Goal: Task Accomplishment & Management: Manage account settings

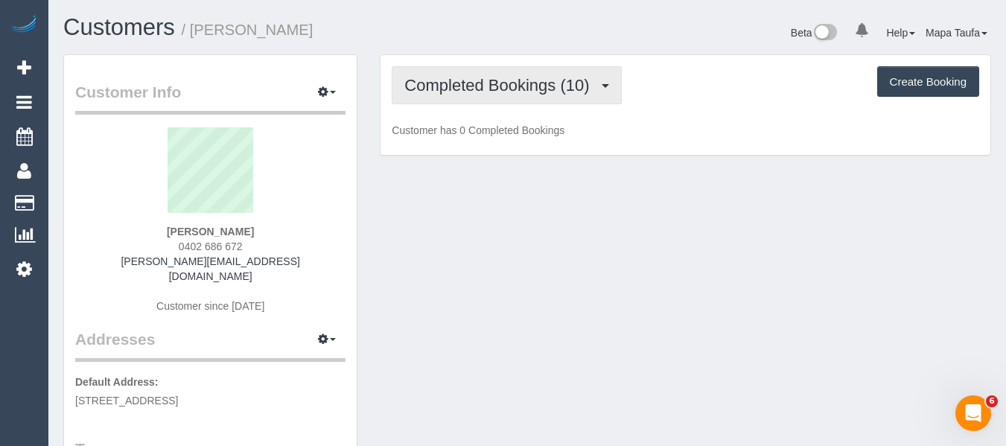
click at [466, 91] on span "Completed Bookings (10)" at bounding box center [500, 85] width 192 height 19
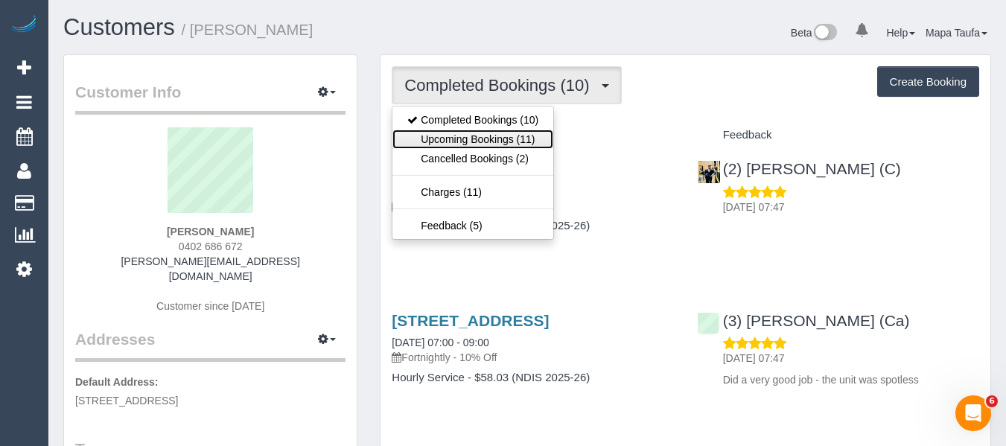
click at [465, 137] on link "Upcoming Bookings (11)" at bounding box center [473, 139] width 161 height 19
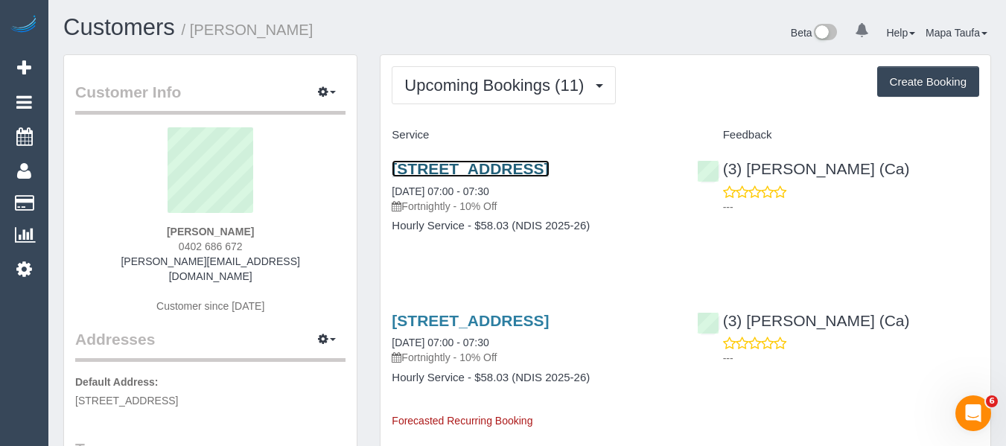
click at [441, 170] on link "15 Argyle Street, 2, Fawkner, VIC 3060" at bounding box center [470, 168] width 157 height 17
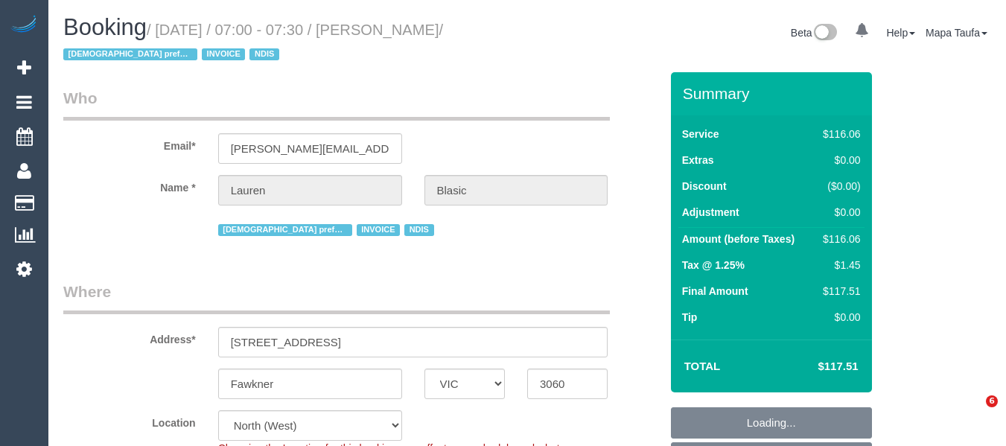
select select "VIC"
select select "string:check"
select select "number:29"
select select "number:14"
select select "number:18"
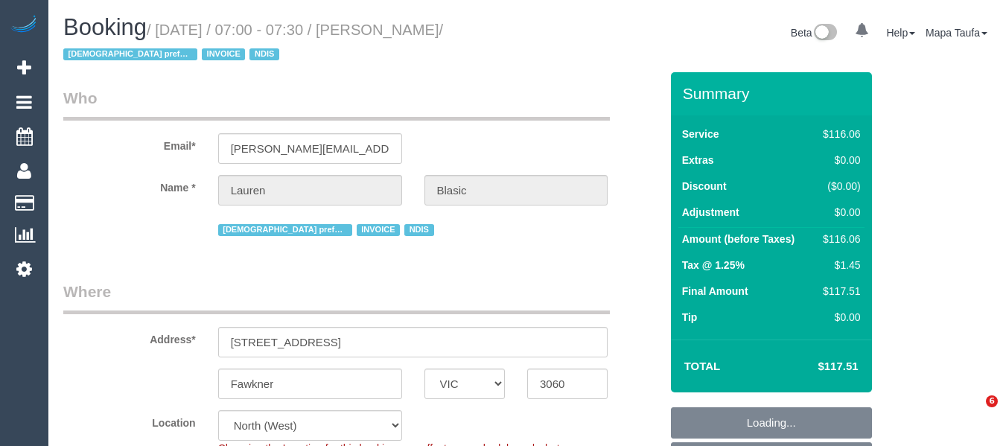
select select "number:36"
select select "number:34"
select select "number:11"
select select "object:1368"
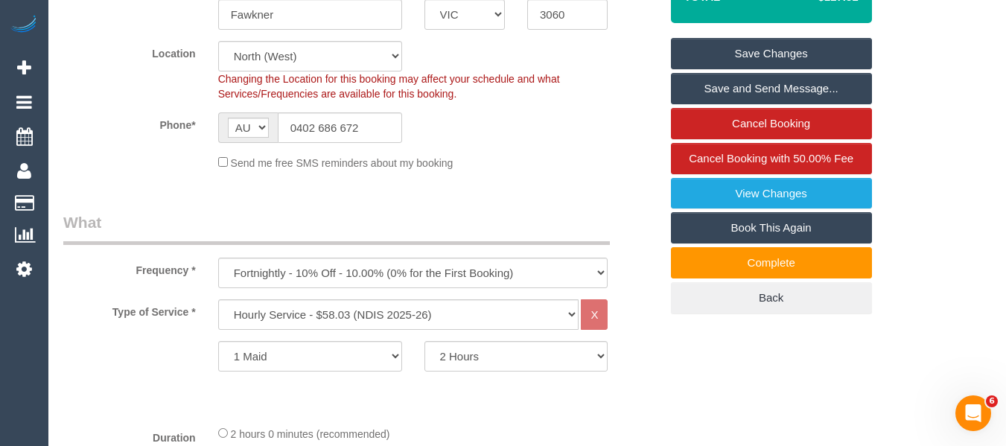
scroll to position [447, 0]
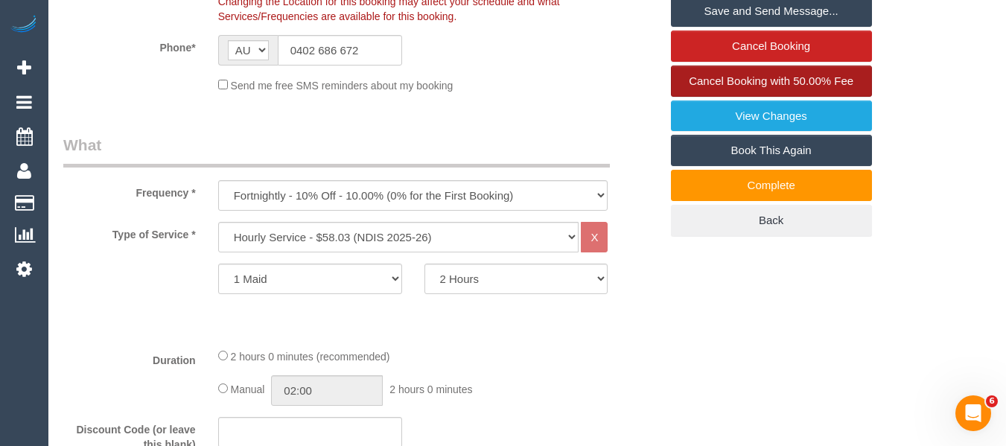
click at [714, 80] on span "Cancel Booking with 50.00% Fee" at bounding box center [771, 80] width 165 height 13
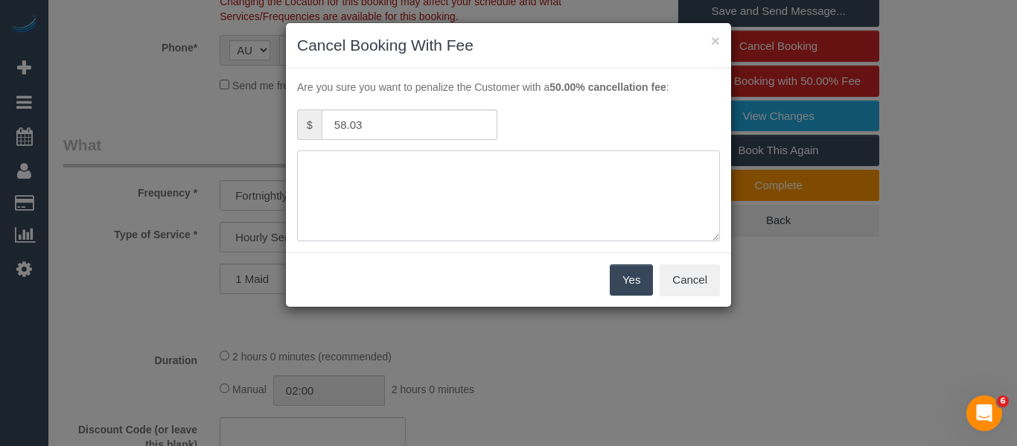
click at [457, 178] on textarea at bounding box center [508, 195] width 423 height 91
type textarea "not needed adv fee via text -MT"
click at [623, 282] on button "Yes" at bounding box center [631, 279] width 43 height 31
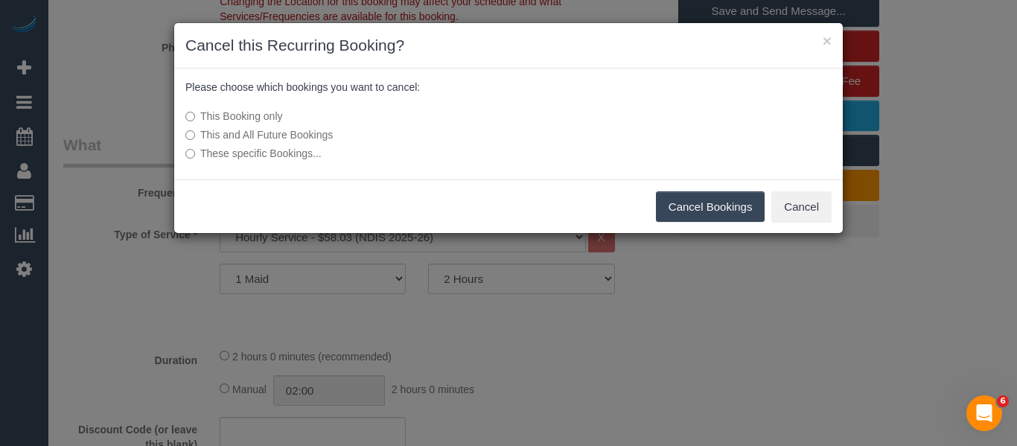
click at [722, 200] on button "Cancel Bookings" at bounding box center [710, 206] width 109 height 31
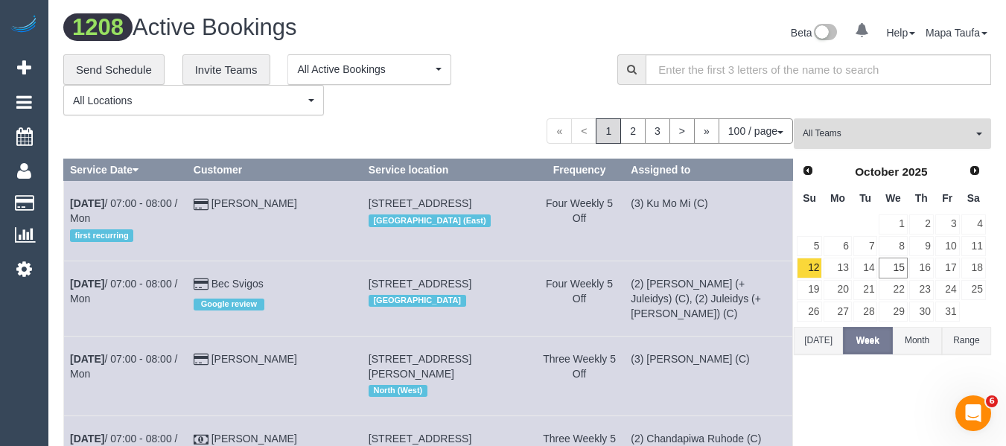
click at [828, 121] on button "All Teams" at bounding box center [892, 133] width 197 height 31
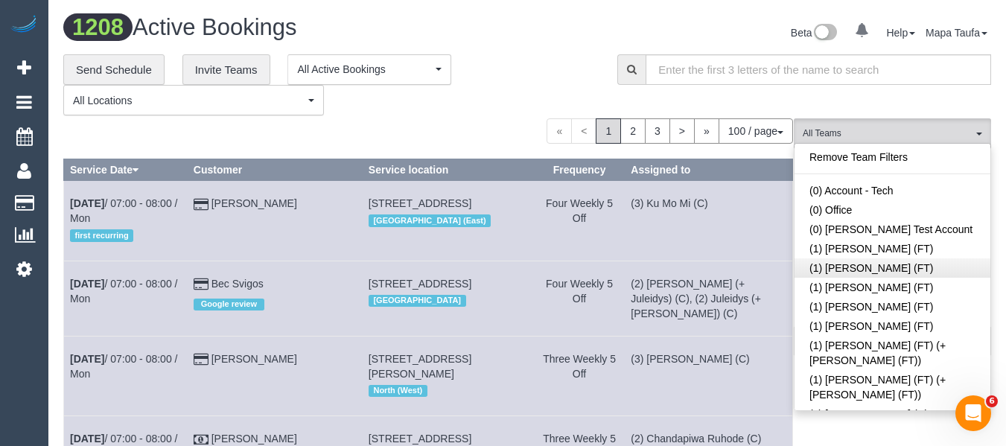
scroll to position [2083, 0]
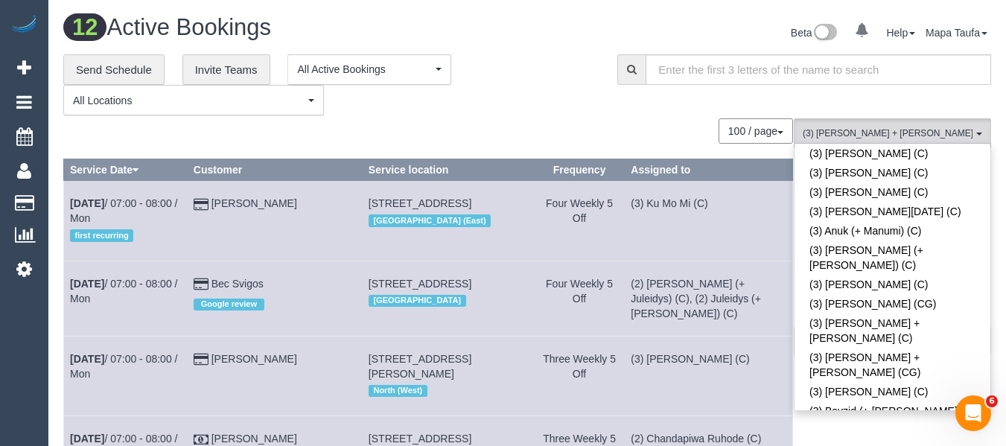
click at [544, 94] on div "**********" at bounding box center [329, 85] width 532 height 62
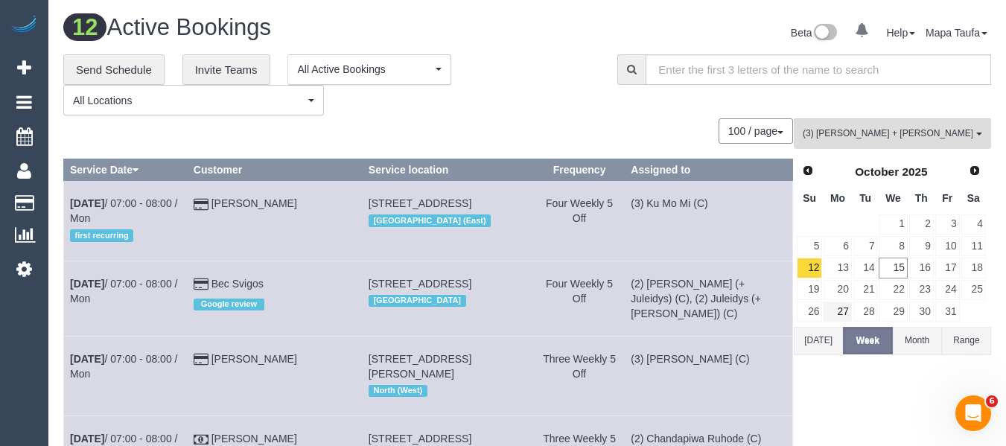
click at [820, 342] on button "[DATE]" at bounding box center [818, 341] width 49 height 28
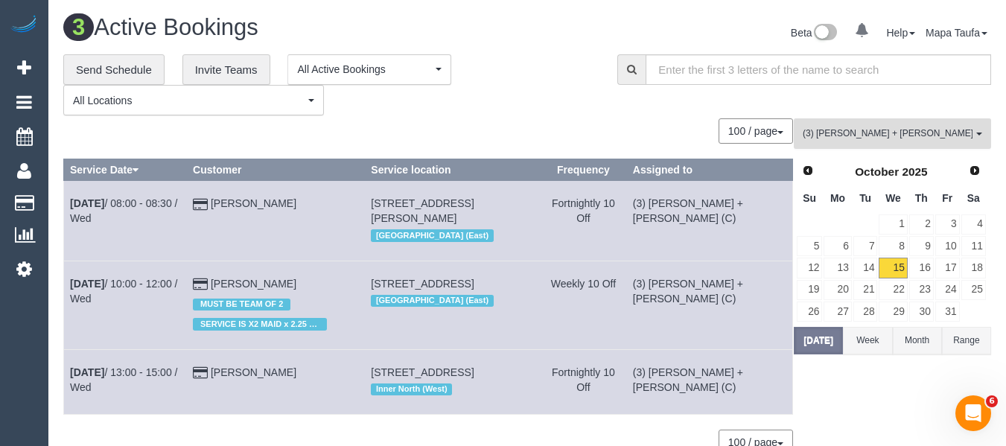
click at [819, 128] on span "(3) [PERSON_NAME] + [PERSON_NAME] (C)" at bounding box center [888, 133] width 170 height 13
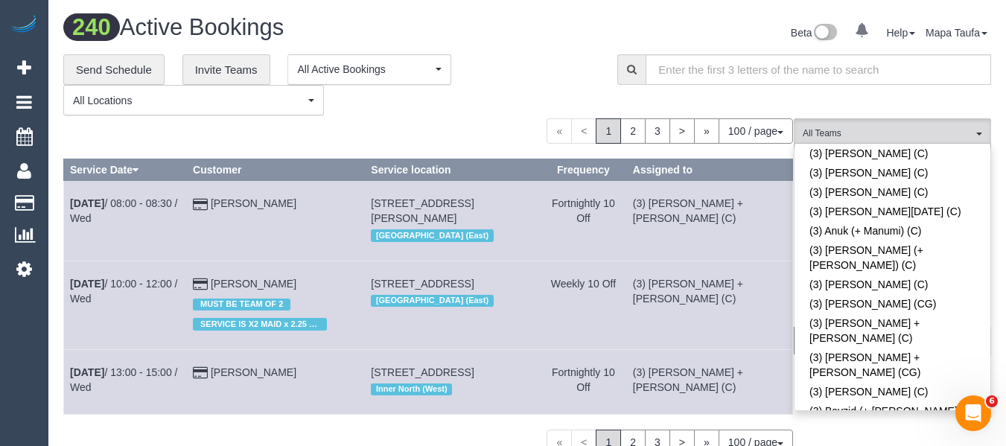
scroll to position [2237, 0]
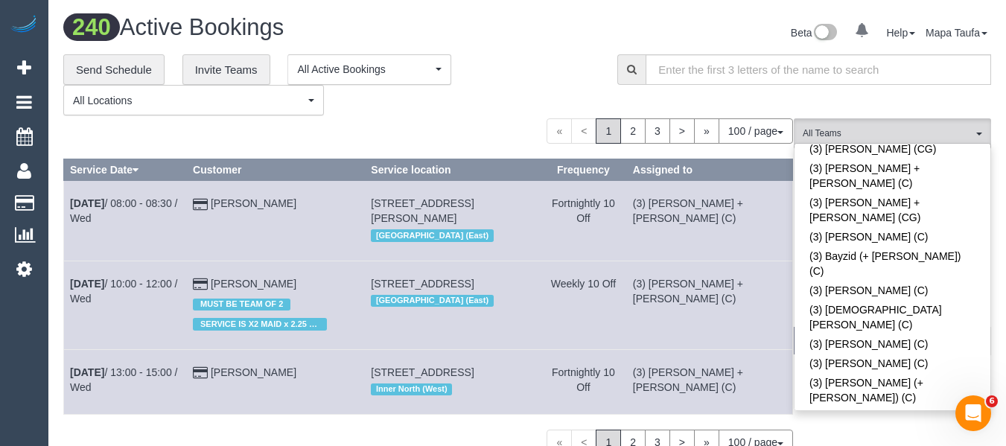
click at [590, 119] on div "« < 1 2 3 > » 100 / page 10 / page 20 / page 30 / page 40 / page 50 / page 100 …" at bounding box center [428, 130] width 730 height 25
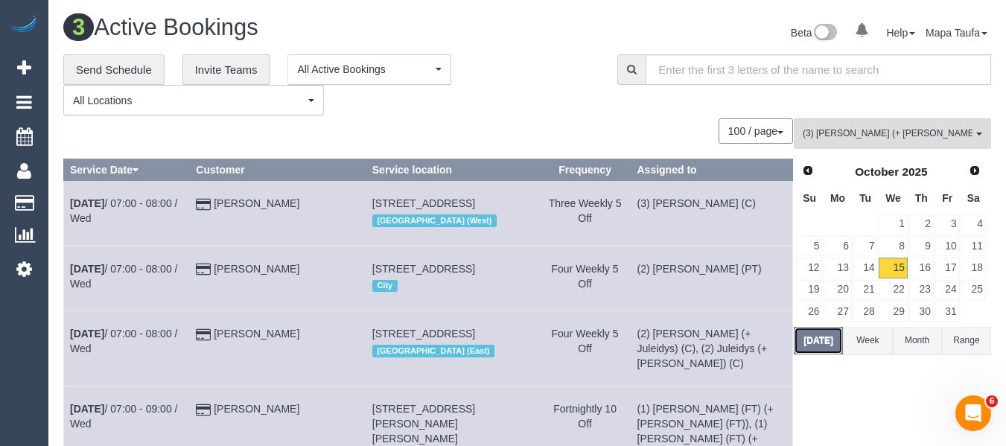
click at [826, 352] on button "Today" at bounding box center [818, 341] width 49 height 28
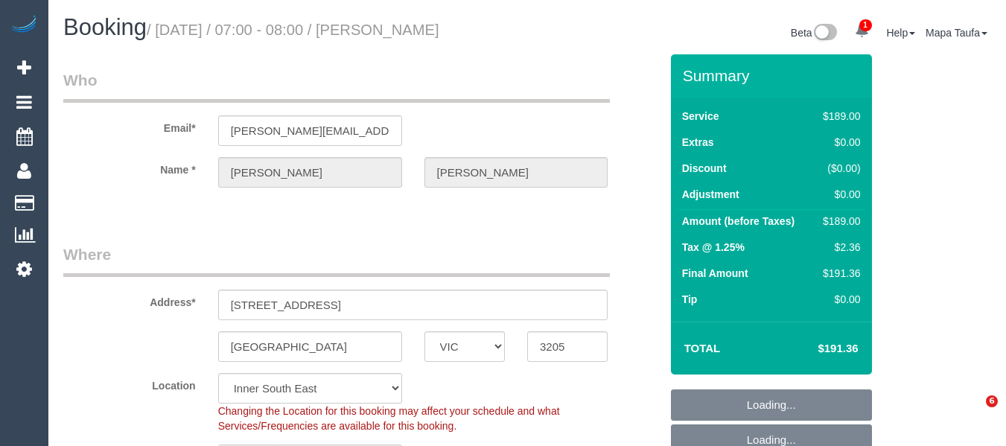
select select "VIC"
select select "string:stripe-pm_1SFlMn2GScqysDRVomPMLYWq"
select select "number:29"
select select "number:14"
select select "number:18"
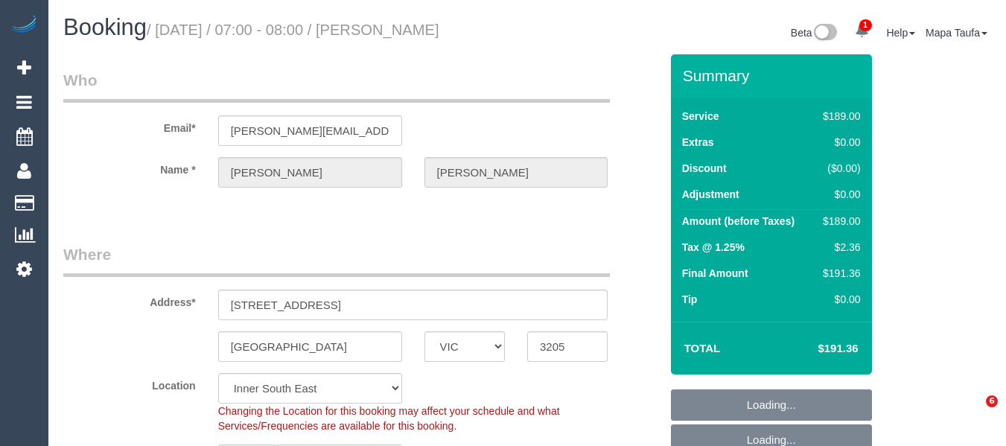
select select "number:25"
select select "number:13"
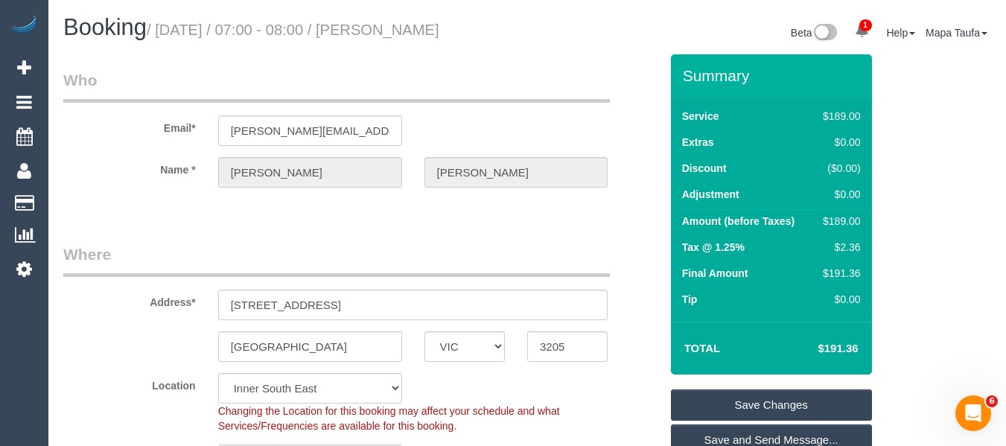
drag, startPoint x: 1003, startPoint y: 38, endPoint x: 992, endPoint y: 123, distance: 85.5
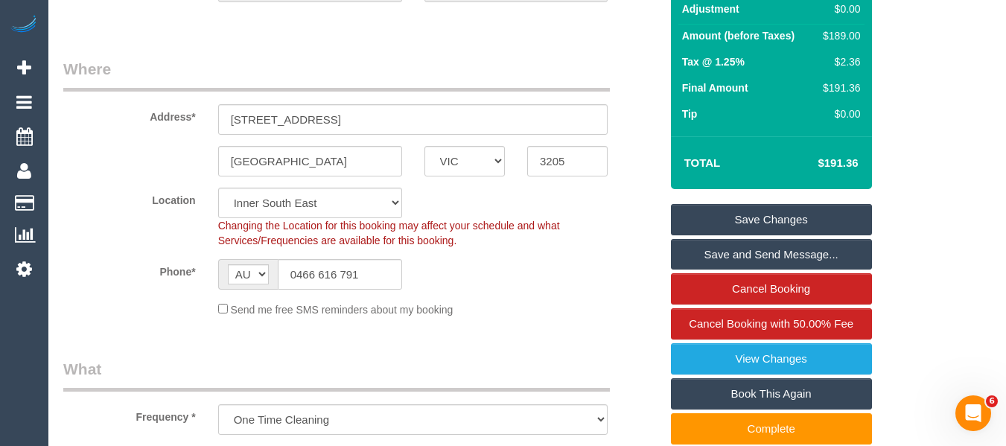
scroll to position [223, 0]
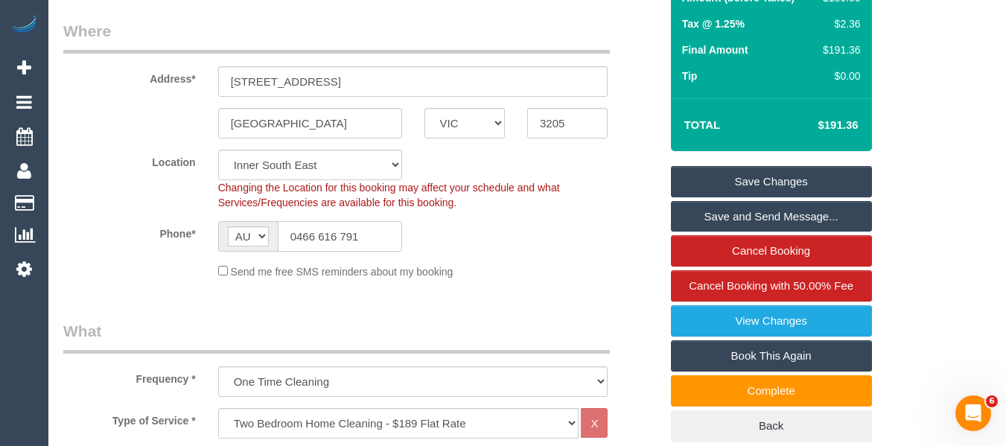
click at [355, 242] on input "0466 616 791" at bounding box center [340, 236] width 124 height 31
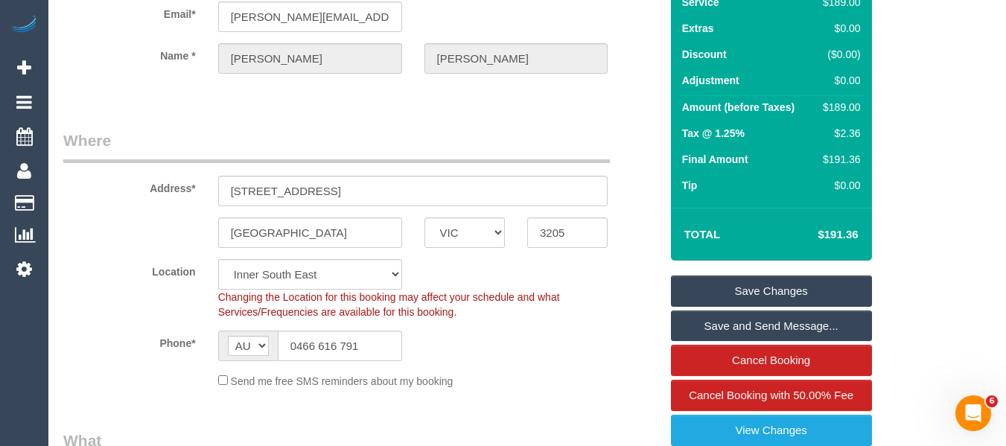
scroll to position [0, 0]
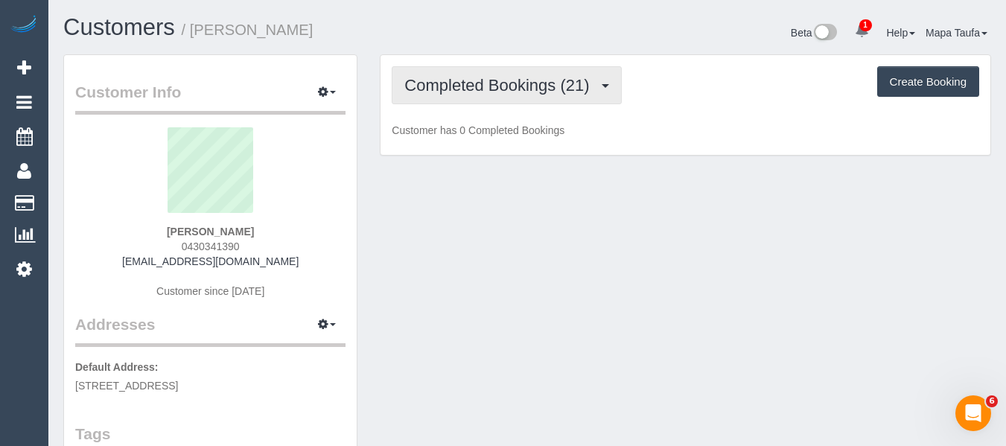
drag, startPoint x: 518, startPoint y: 77, endPoint x: 515, endPoint y: 131, distance: 53.7
click at [517, 79] on span "Completed Bookings (21)" at bounding box center [500, 85] width 192 height 19
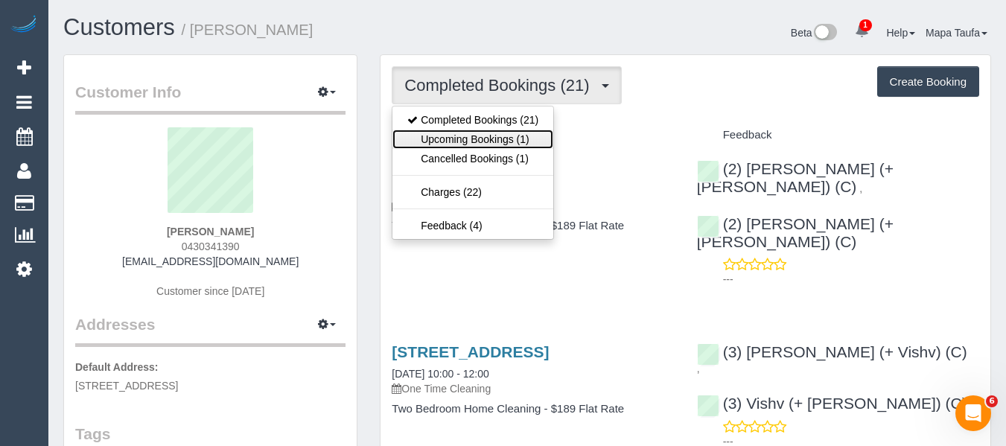
click at [511, 136] on link "Upcoming Bookings (1)" at bounding box center [473, 139] width 161 height 19
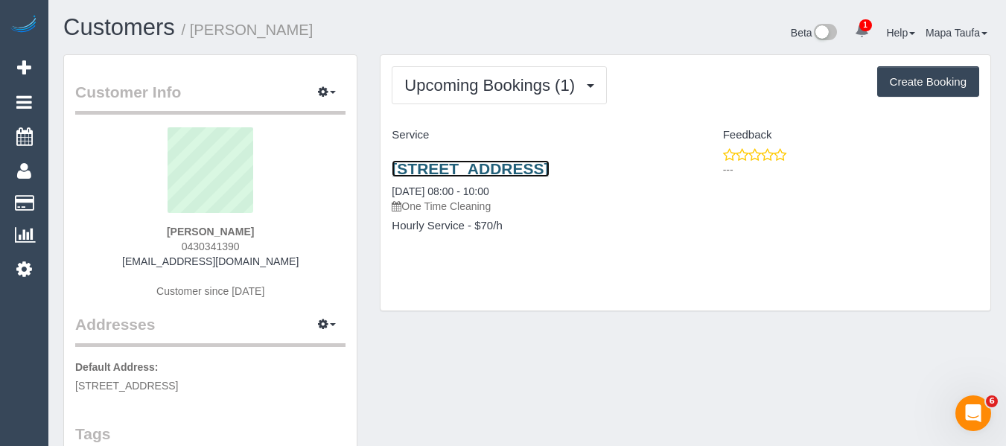
click at [491, 165] on link "Unit 5, 201 Punt Road, Richmond, VIC 3121" at bounding box center [470, 168] width 157 height 17
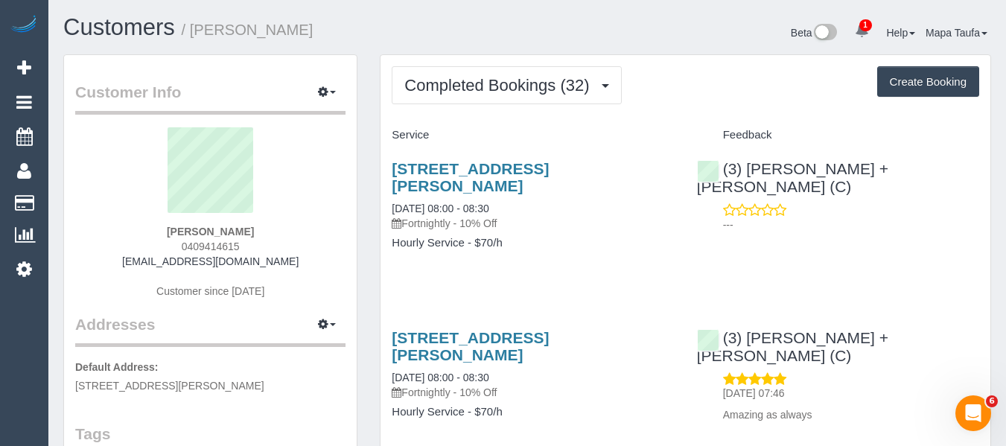
drag, startPoint x: 255, startPoint y: 250, endPoint x: 236, endPoint y: 262, distance: 22.5
click at [175, 246] on div "[PERSON_NAME] 0409414615 [EMAIL_ADDRESS][DOMAIN_NAME] Customer since [DATE]" at bounding box center [210, 220] width 270 height 186
copy span "0409414615"
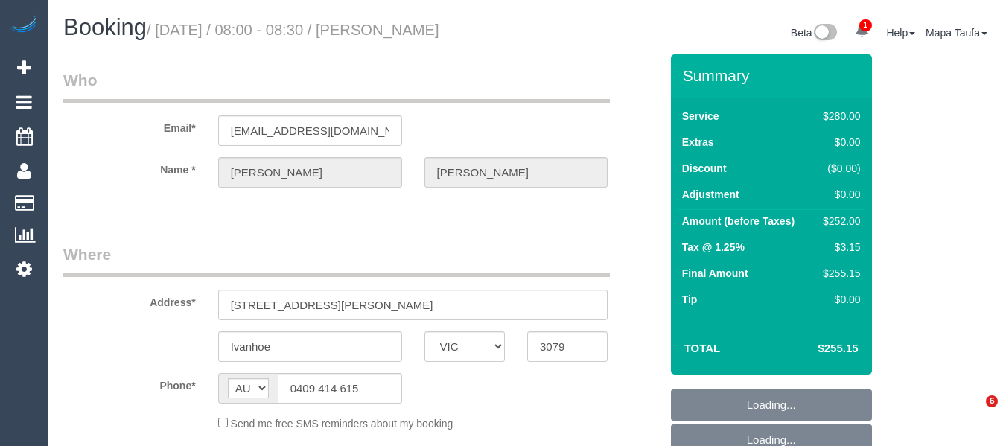
select select "VIC"
select select "2"
select select "number:28"
select select "number:14"
select select "number:19"
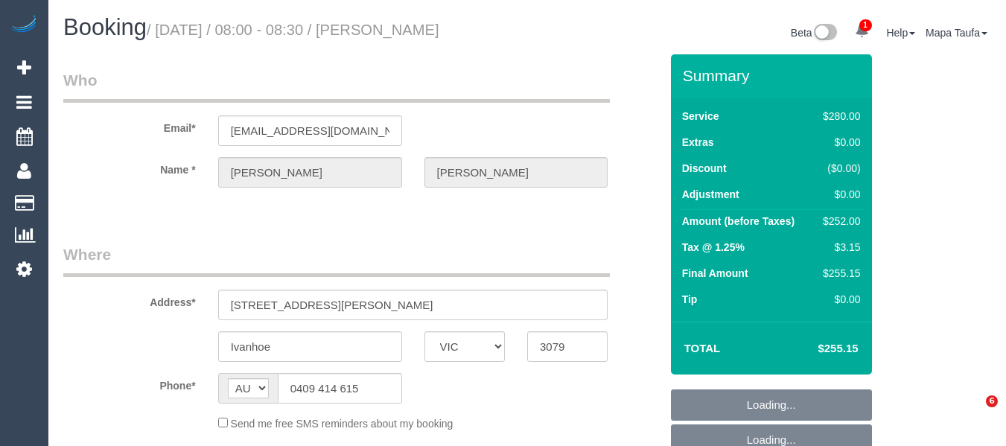
select select "number:25"
select select "number:35"
select select "number:11"
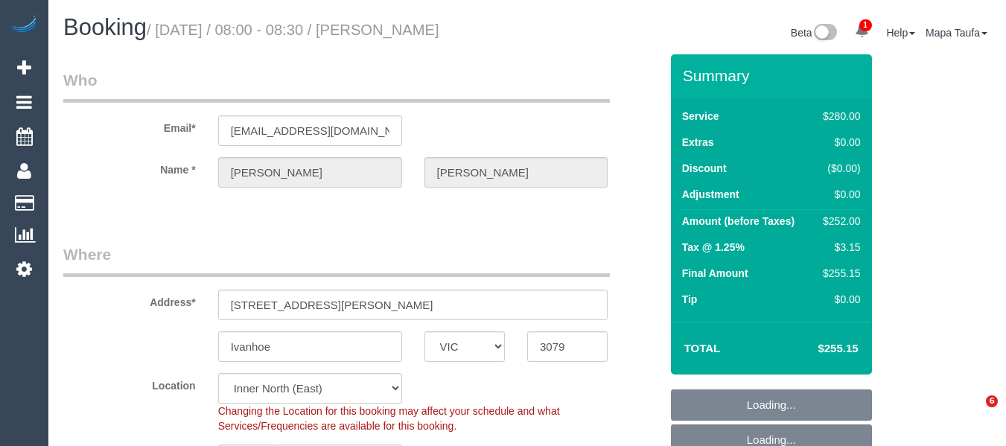
select select "object:1638"
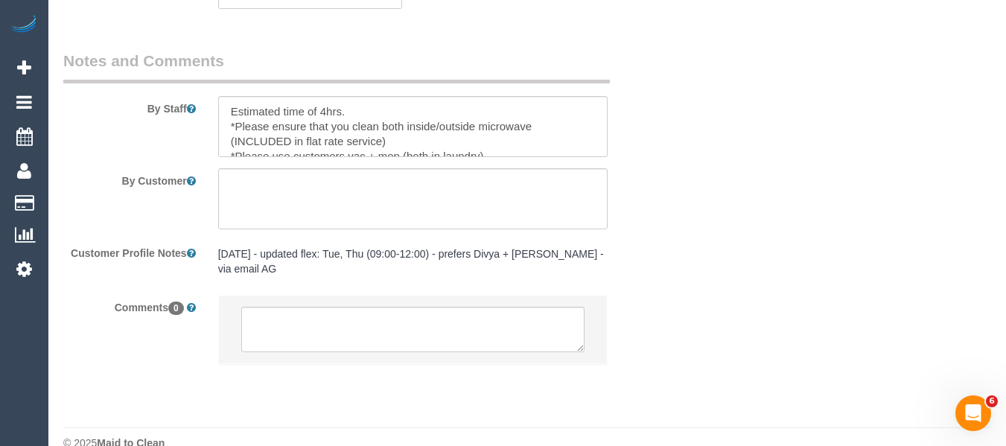
scroll to position [2748, 0]
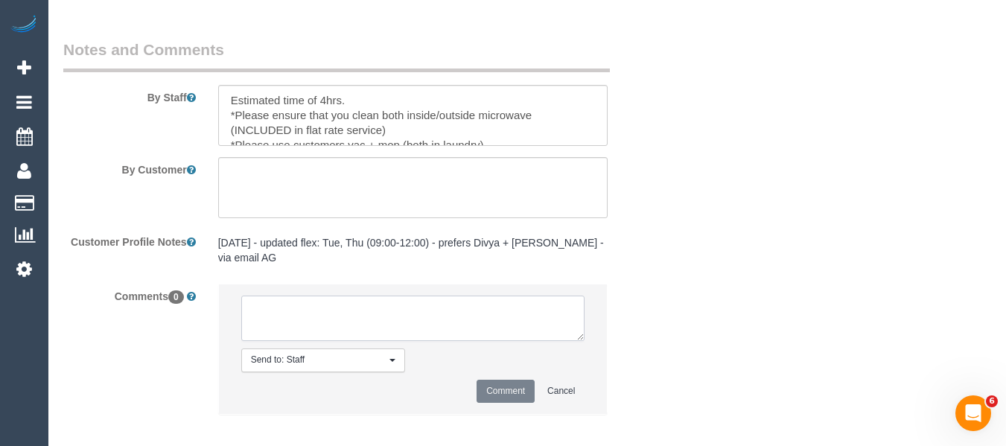
click at [434, 314] on textarea at bounding box center [413, 319] width 344 height 46
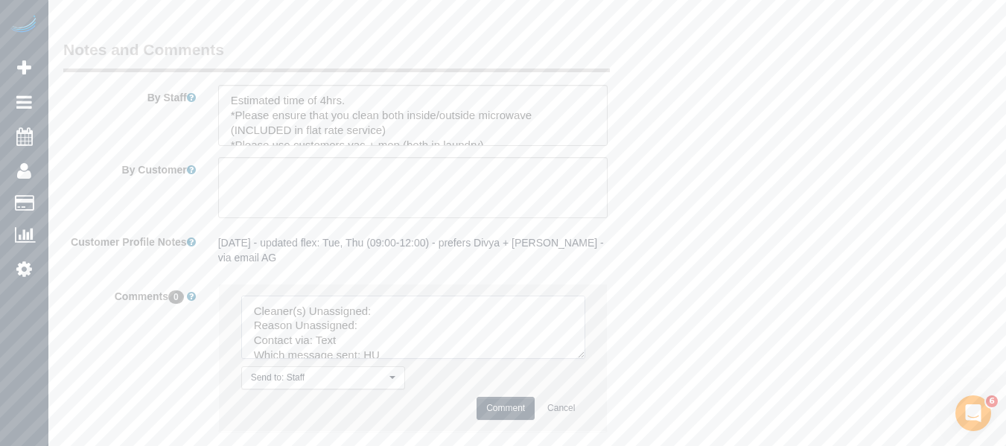
drag, startPoint x: 576, startPoint y: 317, endPoint x: 590, endPoint y: 439, distance: 122.2
click at [585, 359] on textarea at bounding box center [413, 327] width 344 height 63
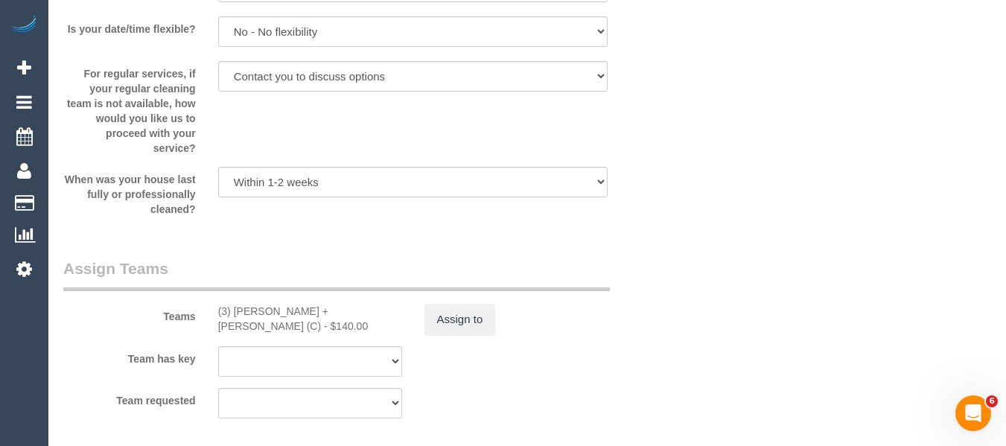
scroll to position [2301, 0]
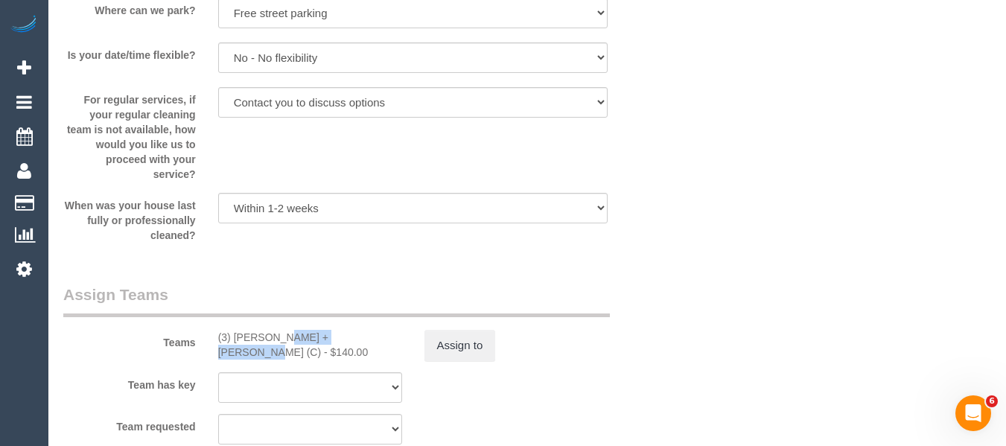
drag, startPoint x: 314, startPoint y: 338, endPoint x: 235, endPoint y: 339, distance: 79.0
click at [235, 339] on div "(3) [PERSON_NAME] + [PERSON_NAME] (C) - $140.00" at bounding box center [310, 345] width 184 height 30
copy div "[PERSON_NAME] + [PERSON_NAME] (C)"
click at [450, 345] on button "Assign to" at bounding box center [461, 345] width 72 height 31
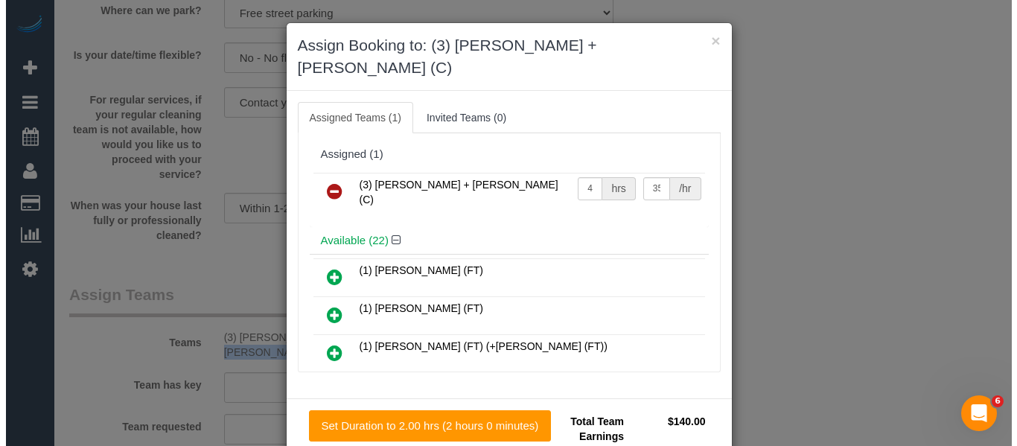
scroll to position [2285, 0]
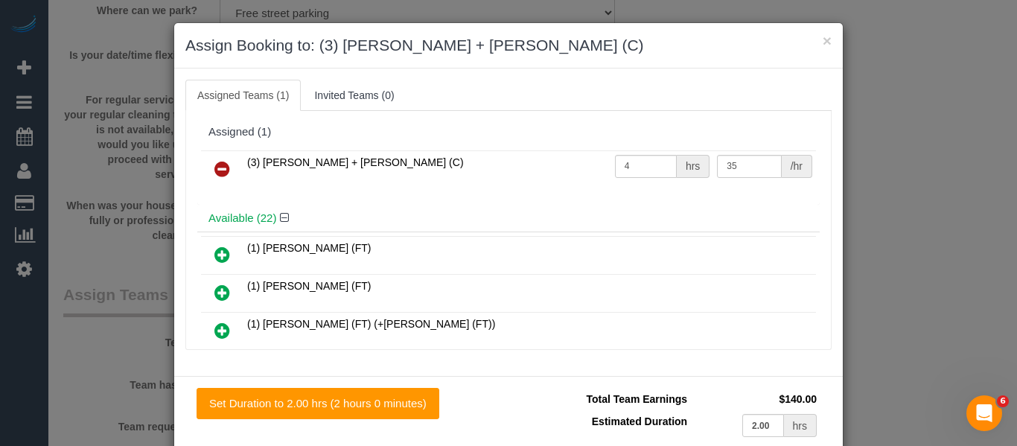
click at [223, 165] on icon at bounding box center [223, 169] width 16 height 18
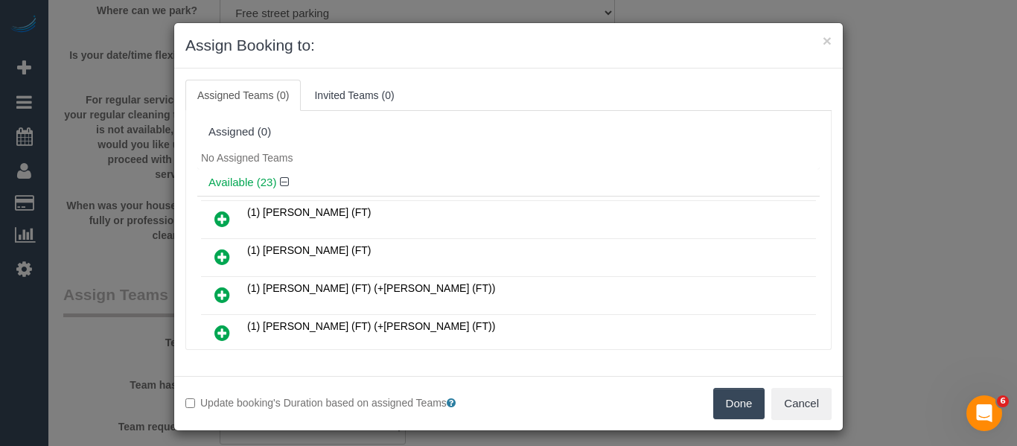
click at [726, 399] on button "Done" at bounding box center [740, 403] width 52 height 31
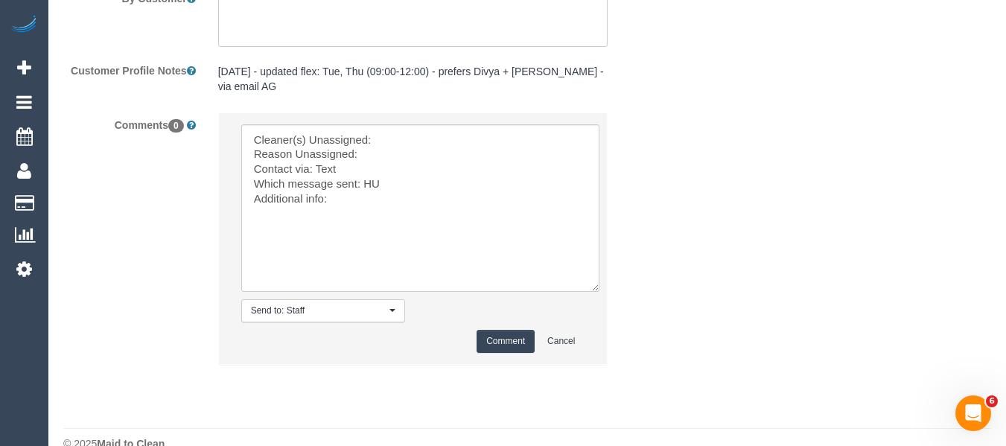
scroll to position [2931, 0]
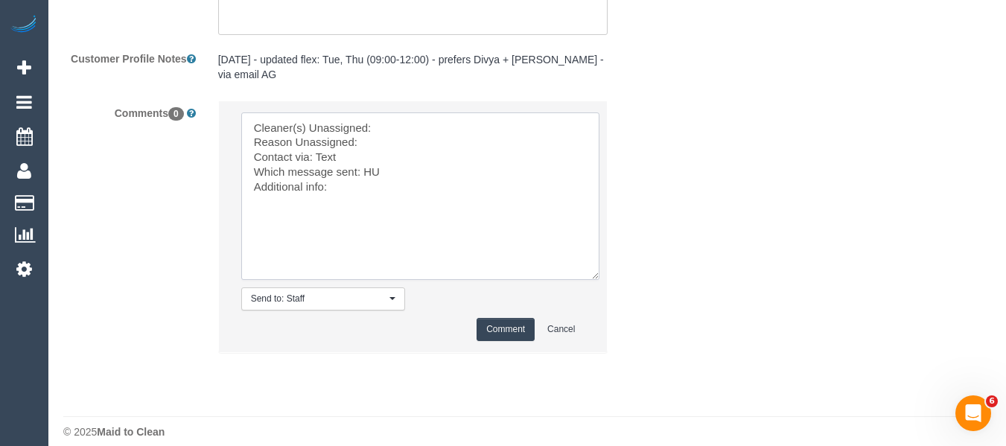
click at [387, 112] on textarea at bounding box center [420, 196] width 358 height 168
paste textarea "[PERSON_NAME] + [PERSON_NAME] (C)"
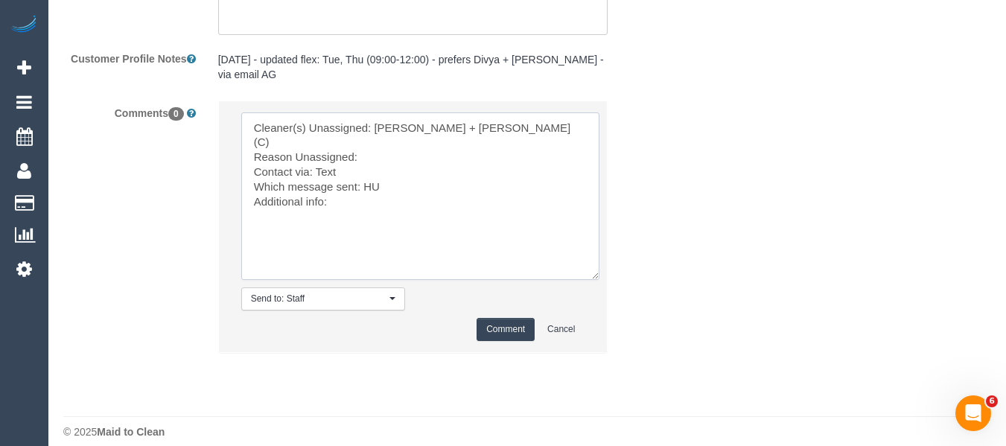
click at [387, 131] on textarea at bounding box center [420, 196] width 358 height 168
click at [372, 153] on textarea at bounding box center [420, 196] width 358 height 168
click at [319, 143] on textarea at bounding box center [420, 196] width 358 height 168
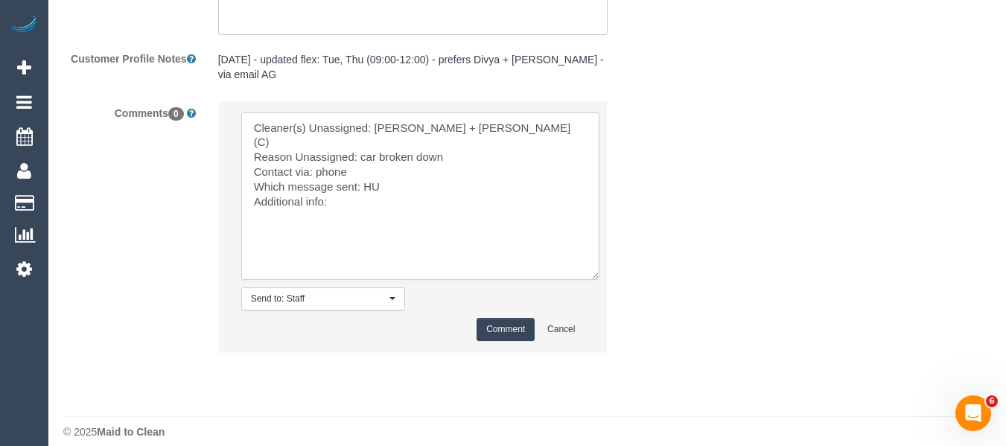
click at [369, 158] on textarea at bounding box center [420, 196] width 358 height 168
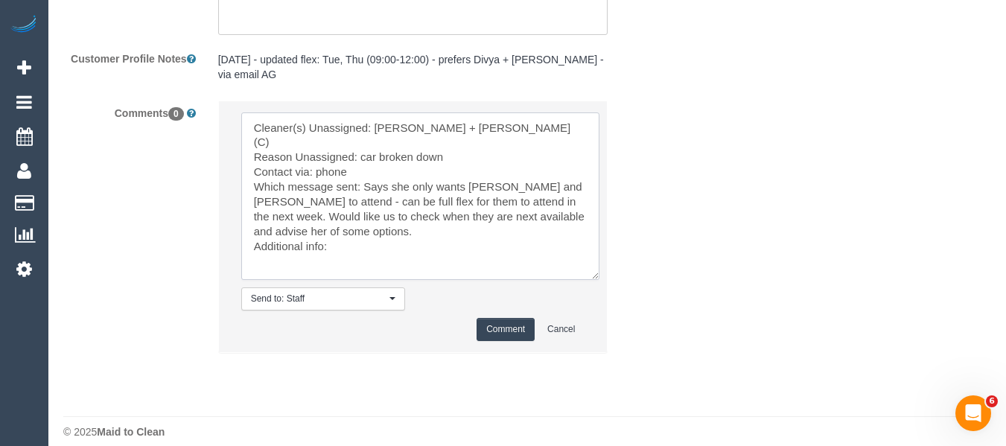
type textarea "Cleaner(s) Unassigned: Denis + Kaira (C) Reason Unassigned: car broken down Con…"
click at [510, 319] on button "Comment" at bounding box center [506, 329] width 58 height 23
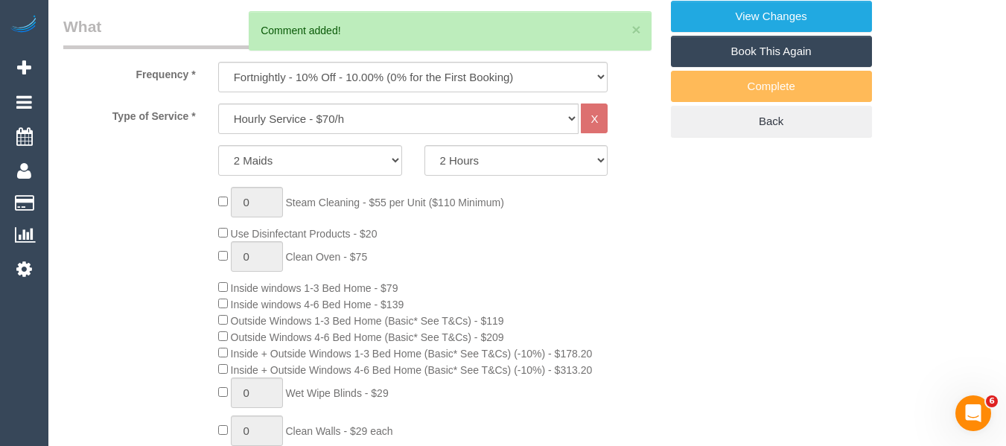
scroll to position [230, 0]
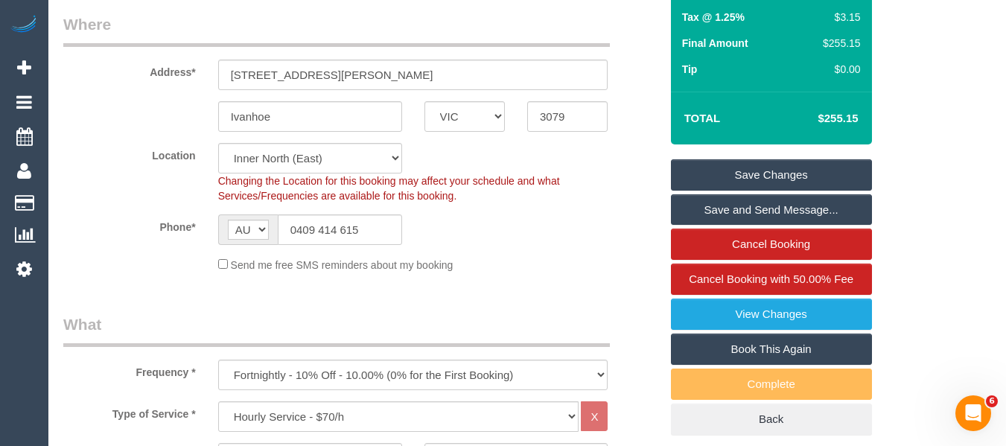
click at [731, 164] on link "Save Changes" at bounding box center [771, 174] width 201 height 31
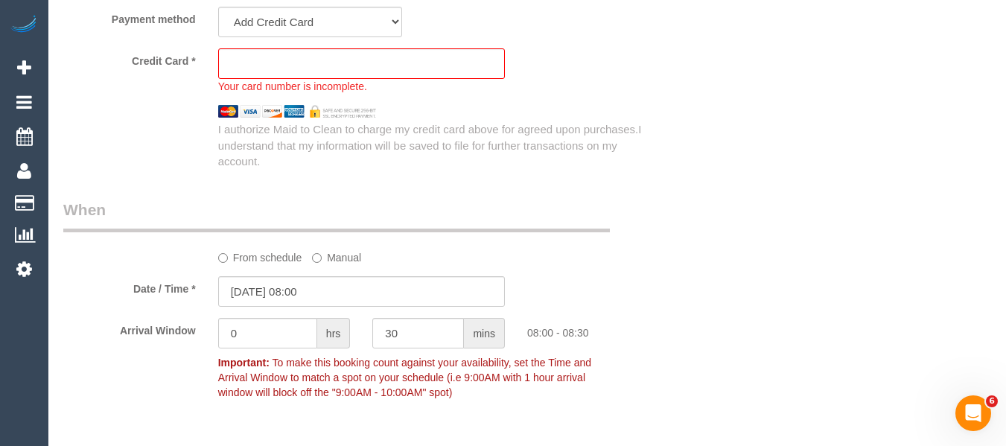
scroll to position [1614, 0]
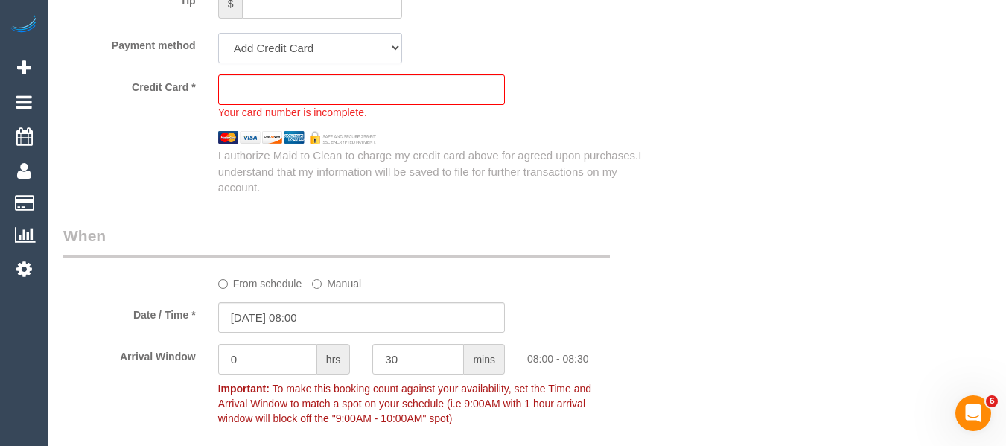
click at [293, 46] on select "Visa - 8170 - 07/2027 (Default) Add Credit Card ─────────────── Cash Check Payp…" at bounding box center [310, 48] width 184 height 31
select select "string:stripe-pm_1R6nYE2GScqysDRVkkRq2IXl"
click at [218, 33] on select "Visa - 8170 - 07/2027 (Default) Add Credit Card ─────────────── Cash Check Payp…" at bounding box center [310, 48] width 184 height 31
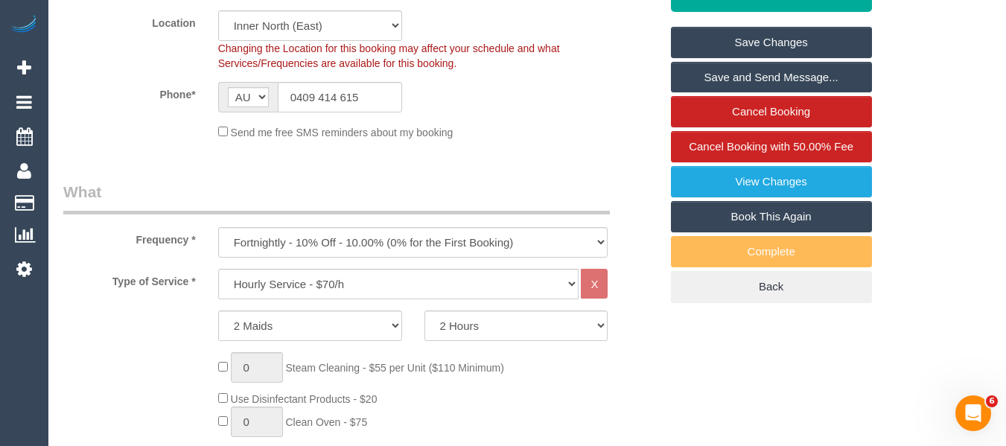
scroll to position [293, 0]
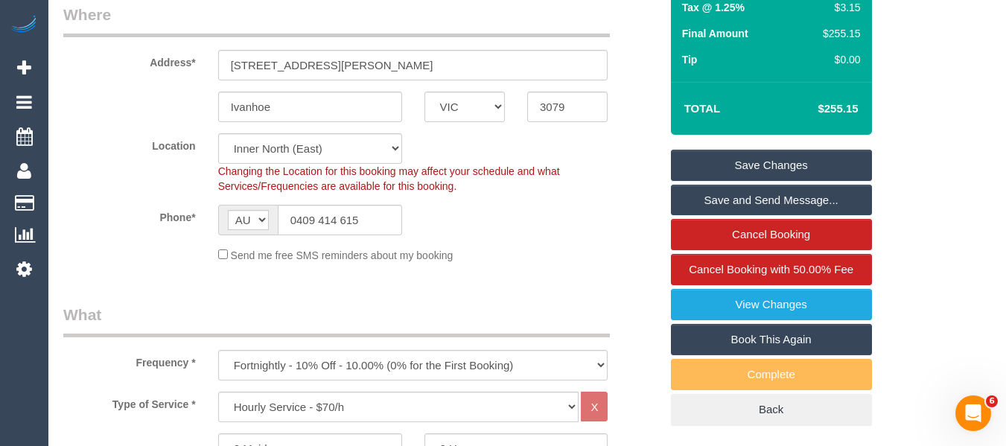
click at [747, 168] on link "Save Changes" at bounding box center [771, 165] width 201 height 31
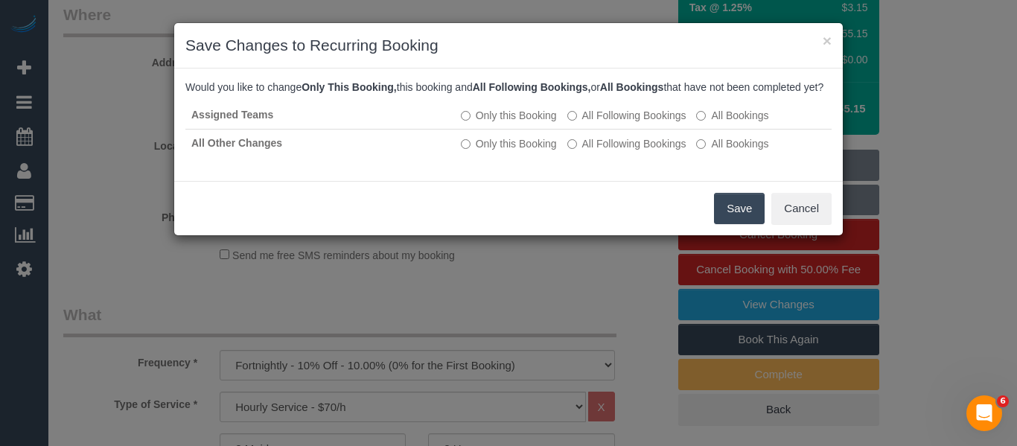
click at [742, 224] on button "Save" at bounding box center [739, 208] width 51 height 31
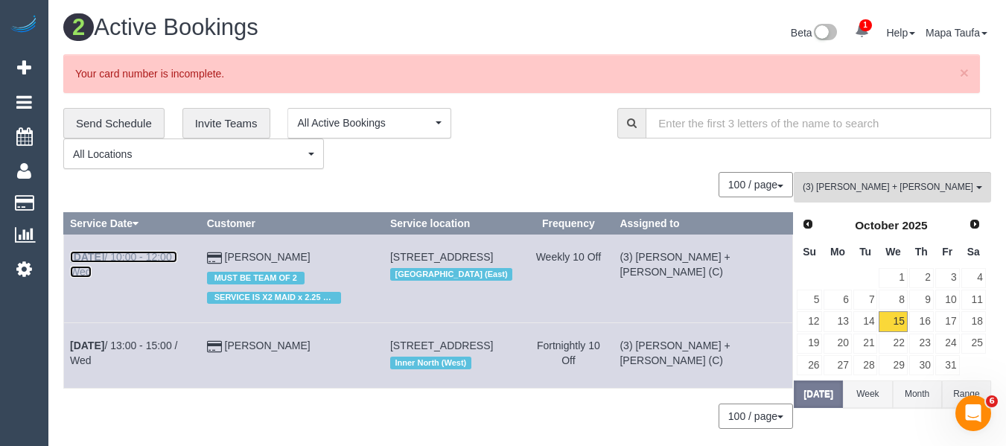
drag, startPoint x: 170, startPoint y: 250, endPoint x: 157, endPoint y: 258, distance: 14.7
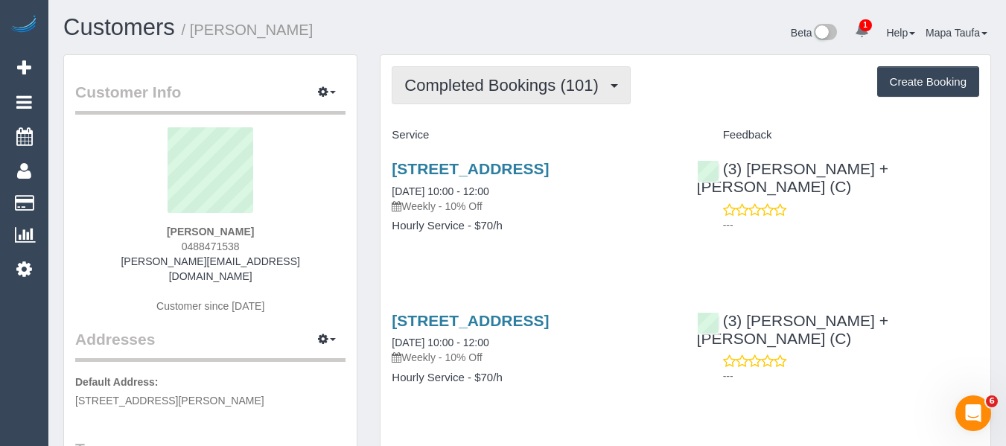
click at [442, 80] on span "Completed Bookings (101)" at bounding box center [504, 85] width 201 height 19
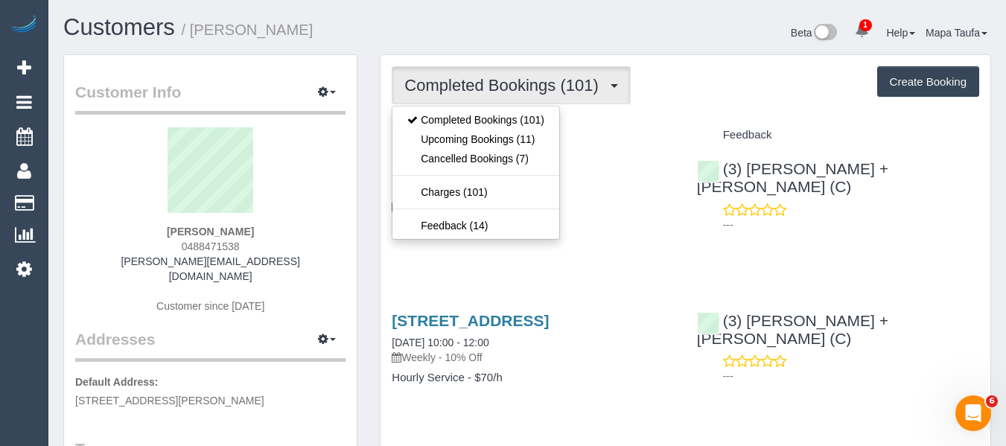
drag, startPoint x: 268, startPoint y: 239, endPoint x: 179, endPoint y: 243, distance: 89.5
click at [179, 243] on div "Helen Newman 0488471538 helen@devcoder.net Customer since 2023" at bounding box center [210, 227] width 270 height 201
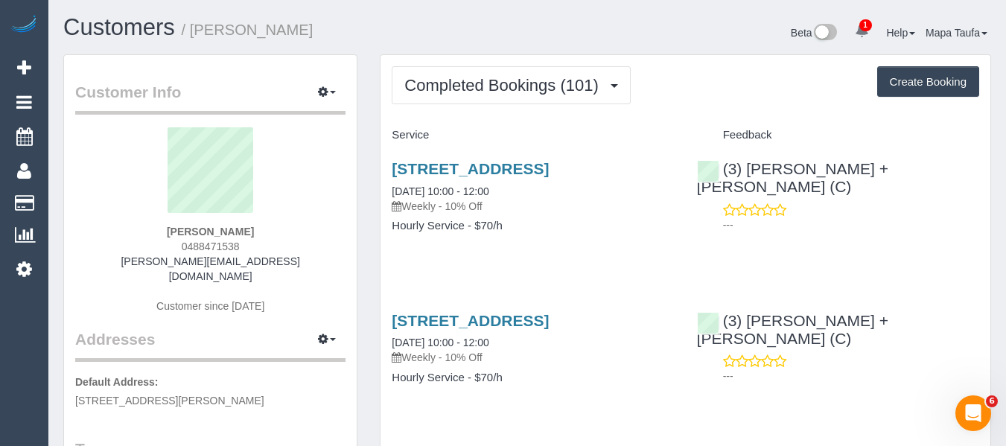
copy span "0488471538"
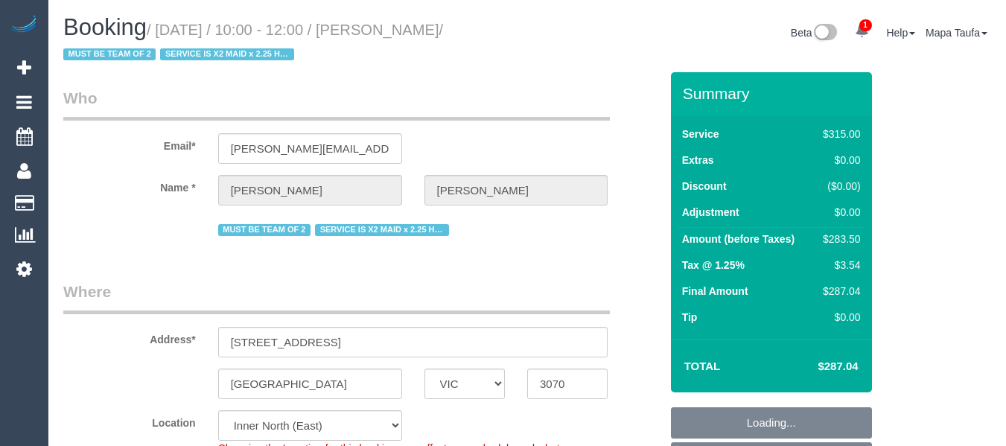
select select "VIC"
select select "270"
select select "number:27"
select select "number:14"
select select "number:19"
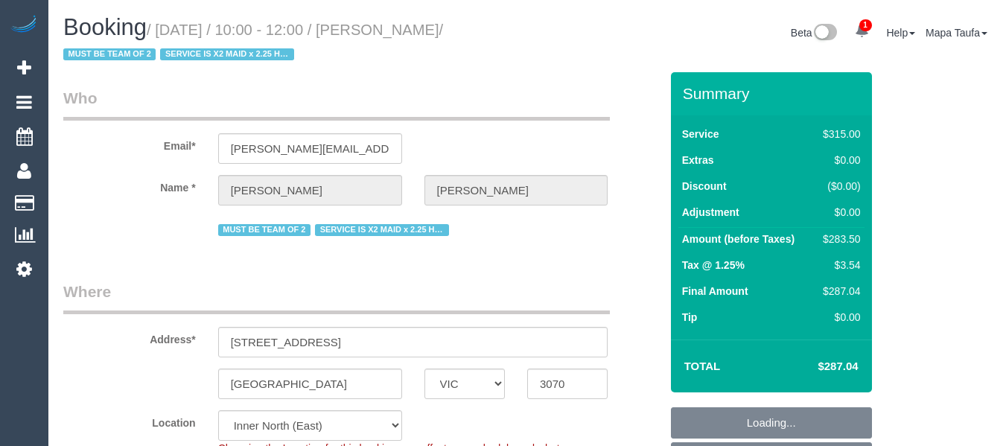
select select "number:22"
select select "number:34"
select select "number:11"
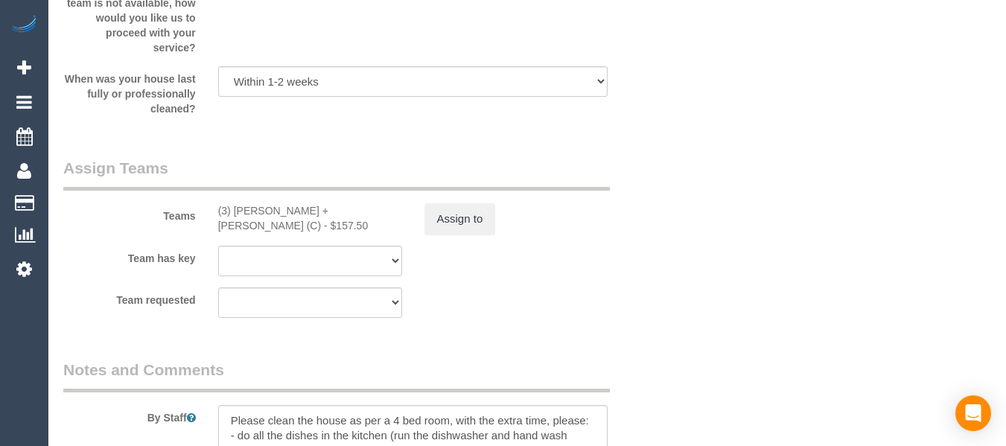
scroll to position [2107, 0]
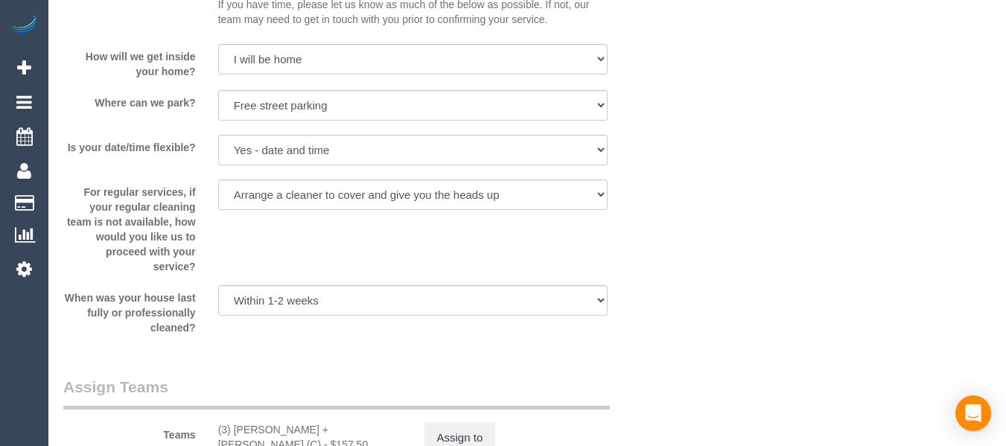
drag, startPoint x: 1014, startPoint y: 34, endPoint x: 974, endPoint y: 277, distance: 246.0
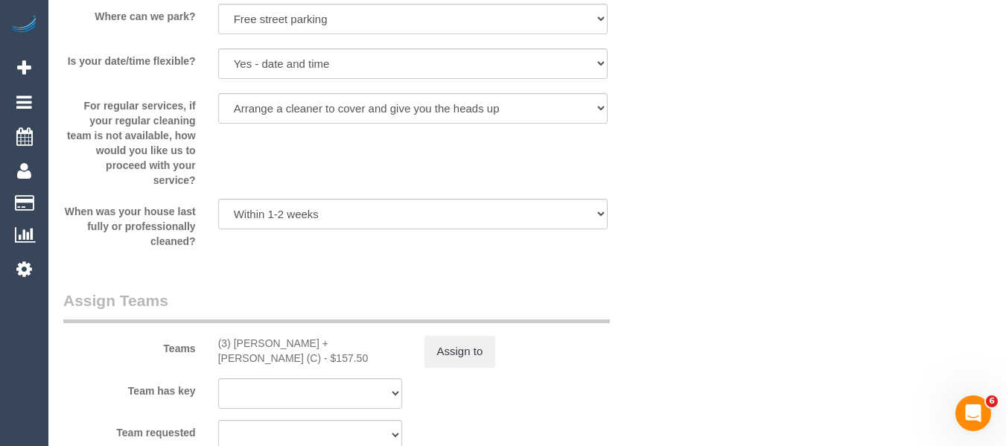
scroll to position [2331, 0]
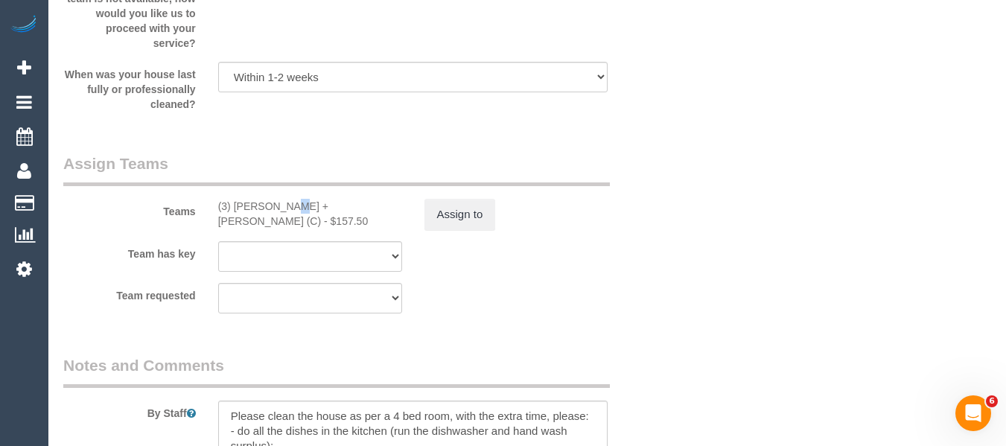
click at [243, 207] on div "(3) [PERSON_NAME] + [PERSON_NAME] (C) - $157.50" at bounding box center [310, 214] width 184 height 30
drag, startPoint x: 318, startPoint y: 206, endPoint x: 229, endPoint y: 206, distance: 88.6
click at [229, 206] on div "(3) Denis + Kaira (C) - $157.50" at bounding box center [310, 214] width 184 height 30
copy div "Denis + Kaira (C)"
click at [448, 208] on button "Assign to" at bounding box center [461, 214] width 72 height 31
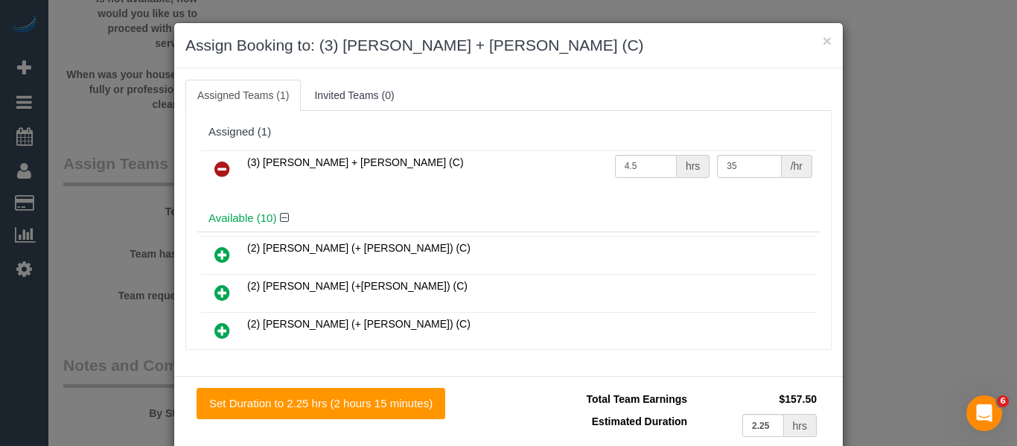
click at [223, 166] on icon at bounding box center [223, 169] width 16 height 18
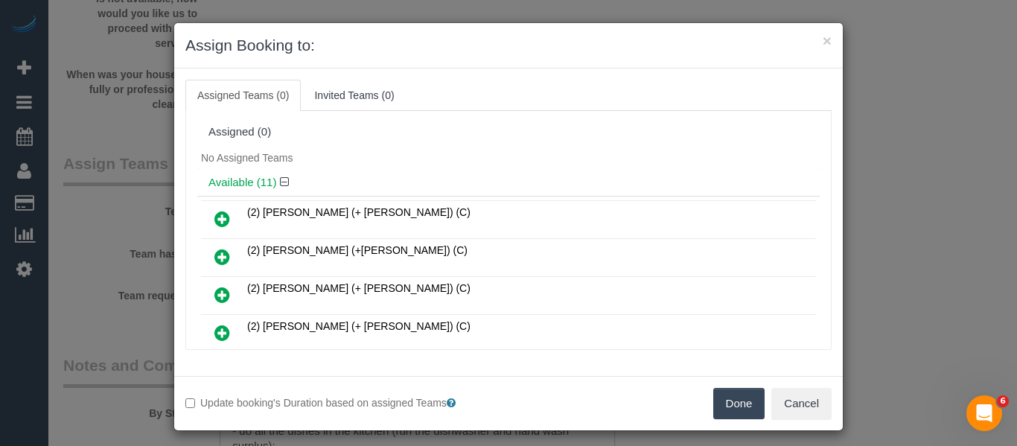
click at [739, 404] on button "Done" at bounding box center [740, 403] width 52 height 31
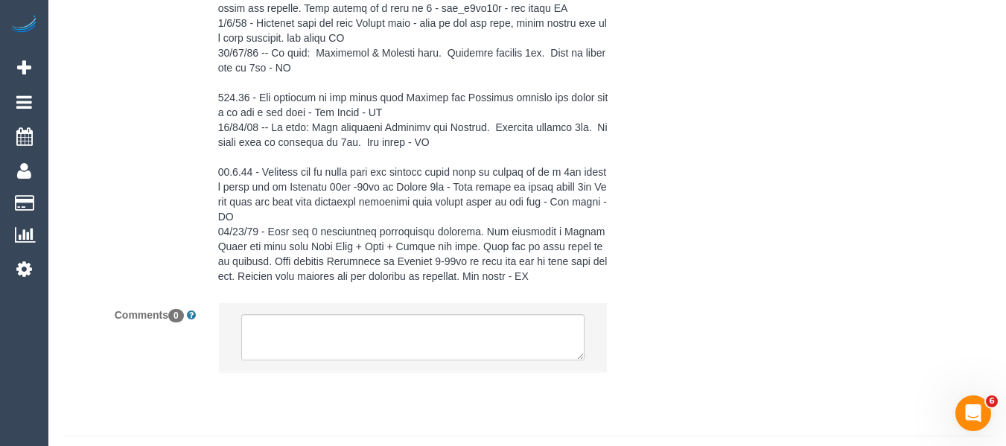
scroll to position [3183, 0]
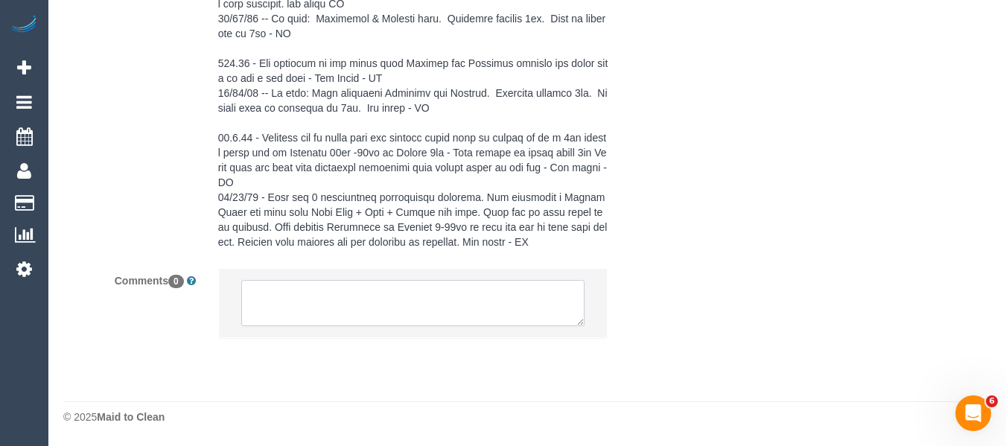
click at [378, 309] on textarea at bounding box center [413, 303] width 344 height 46
paste textarea "Denis + Kaira (C)"
type textarea "Denis + Kaira (C)"
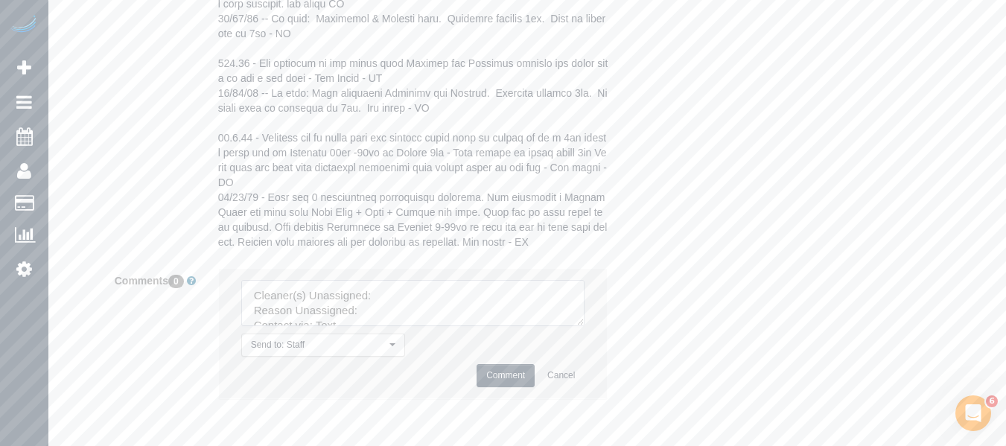
click at [428, 299] on textarea at bounding box center [413, 303] width 344 height 46
paste textarea "Denis + Kaira (C)"
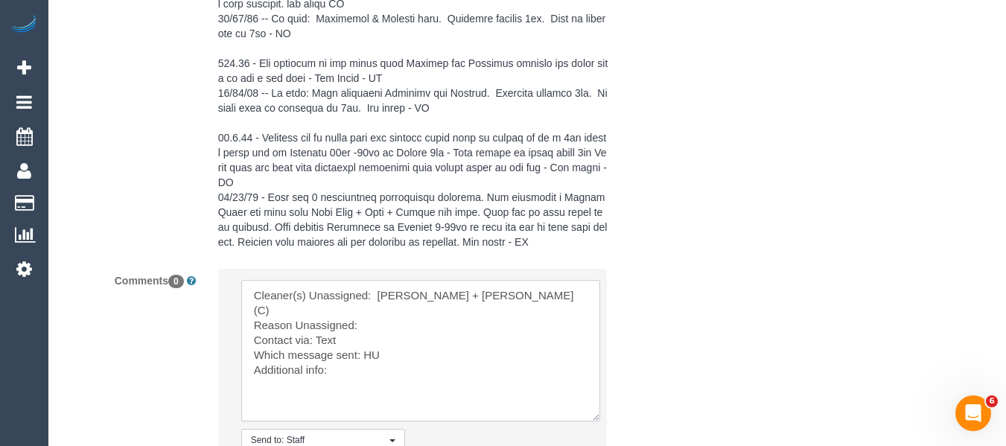
drag, startPoint x: 584, startPoint y: 395, endPoint x: 533, endPoint y: 385, distance: 51.7
click at [594, 416] on textarea at bounding box center [420, 351] width 359 height 142
click at [398, 305] on textarea at bounding box center [419, 348] width 357 height 137
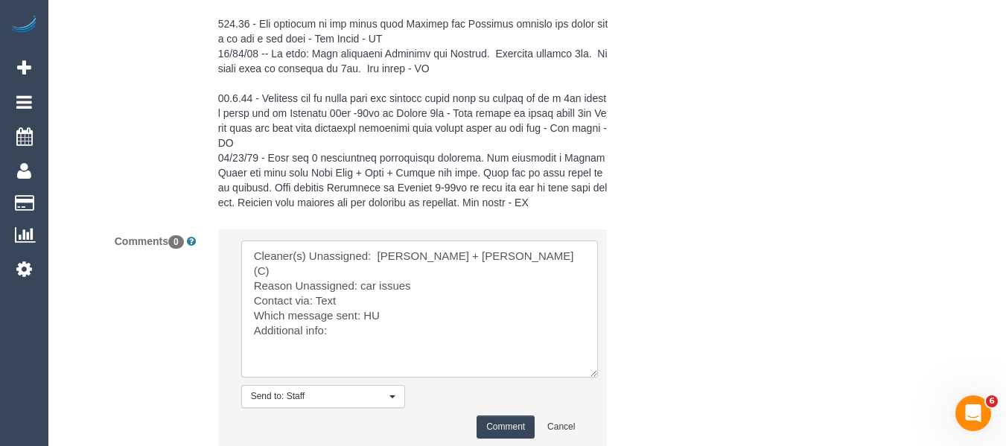
scroll to position [3258, 0]
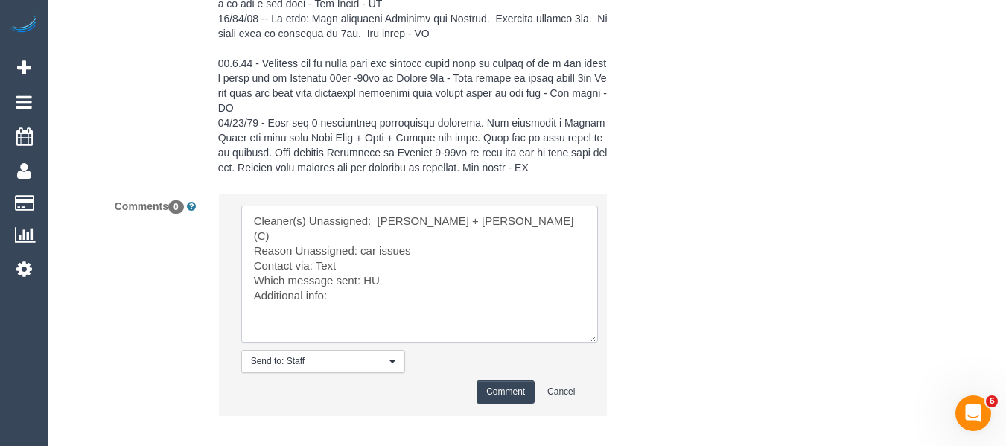
type textarea "Cleaner(s) Unassigned: Denis + Kaira (C) Reason Unassigned: car issues Contact …"
click at [506, 382] on button "Comment" at bounding box center [506, 392] width 58 height 23
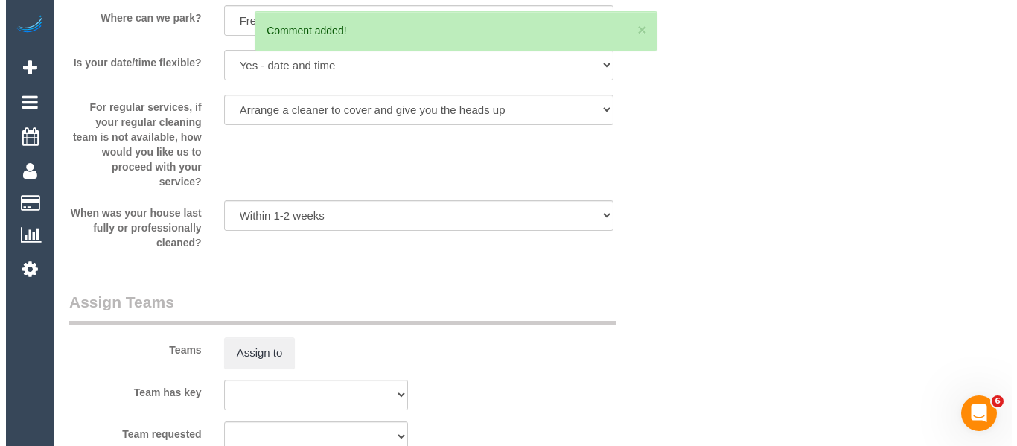
scroll to position [0, 0]
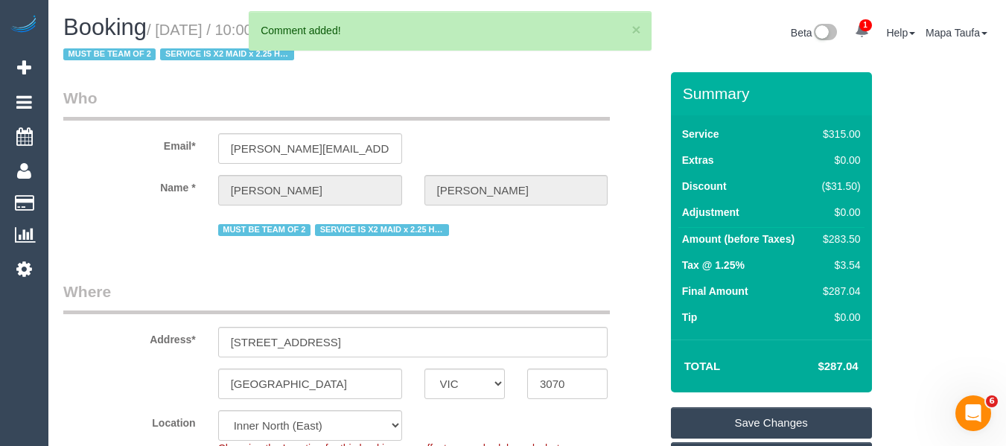
click at [729, 420] on link "Save Changes" at bounding box center [771, 422] width 201 height 31
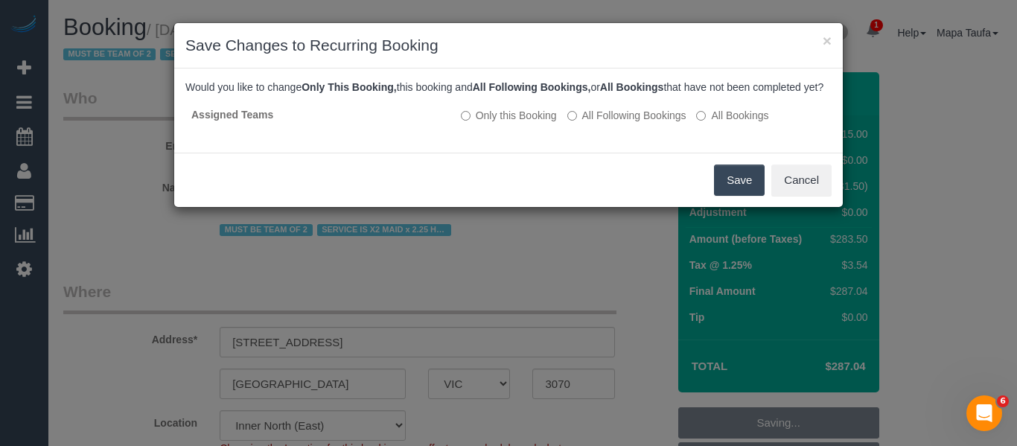
click at [731, 194] on button "Save" at bounding box center [739, 180] width 51 height 31
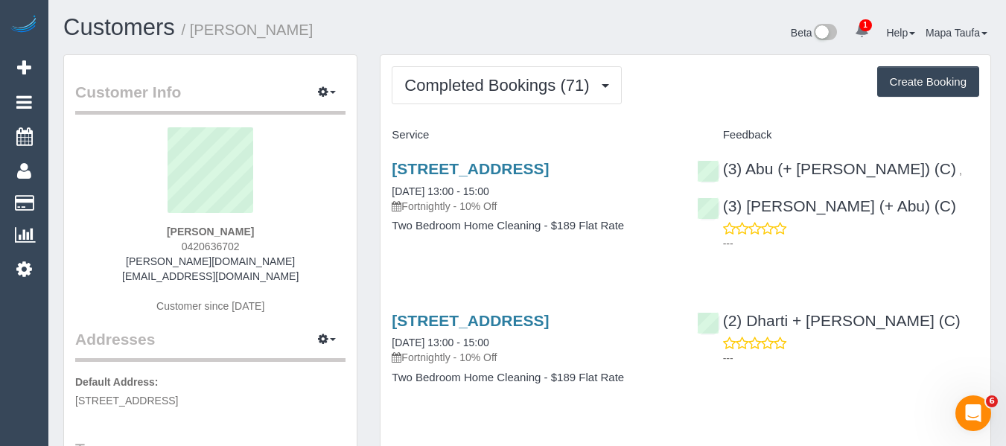
drag, startPoint x: 191, startPoint y: 248, endPoint x: 162, endPoint y: 251, distance: 28.5
click at [164, 250] on div "[PERSON_NAME] 0420636702 [PERSON_NAME][DOMAIN_NAME][EMAIL_ADDRESS][DOMAIN_NAME]…" at bounding box center [210, 227] width 270 height 201
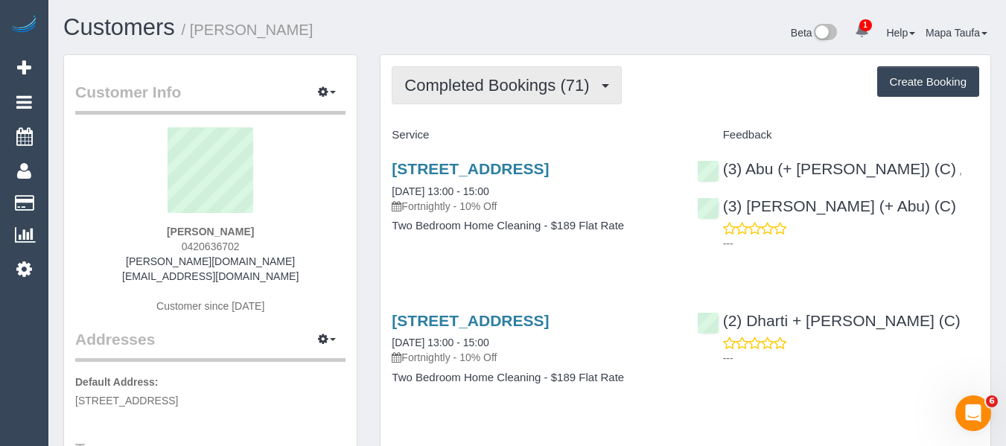
drag, startPoint x: 452, startPoint y: 71, endPoint x: 457, endPoint y: 143, distance: 72.4
click at [451, 83] on button "Completed Bookings (71)" at bounding box center [506, 85] width 229 height 38
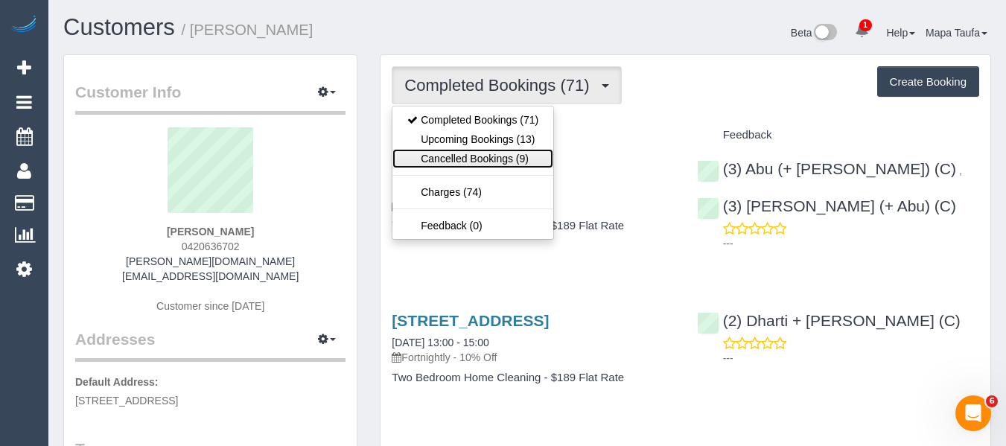
click at [457, 149] on link "Cancelled Bookings (9)" at bounding box center [473, 158] width 161 height 19
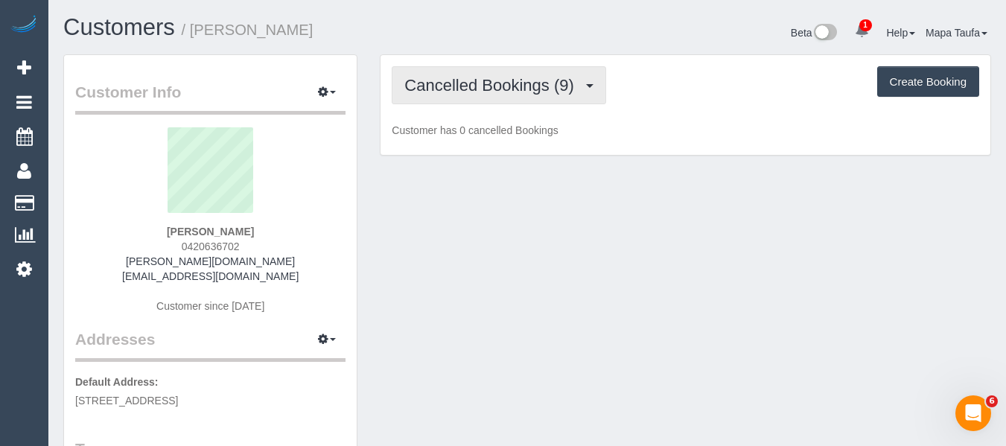
drag, startPoint x: 451, startPoint y: 80, endPoint x: 449, endPoint y: 124, distance: 44.0
click at [449, 88] on span "Cancelled Bookings (9)" at bounding box center [492, 85] width 177 height 19
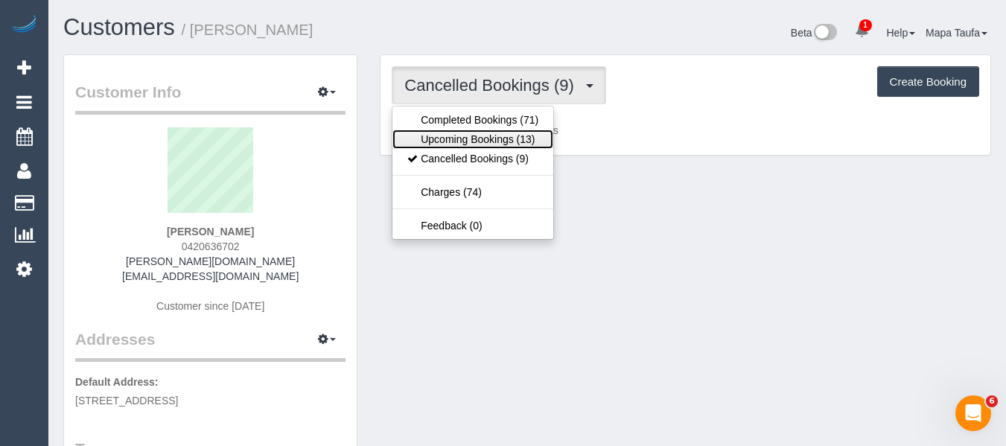
click at [449, 138] on link "Upcoming Bookings (13)" at bounding box center [473, 139] width 161 height 19
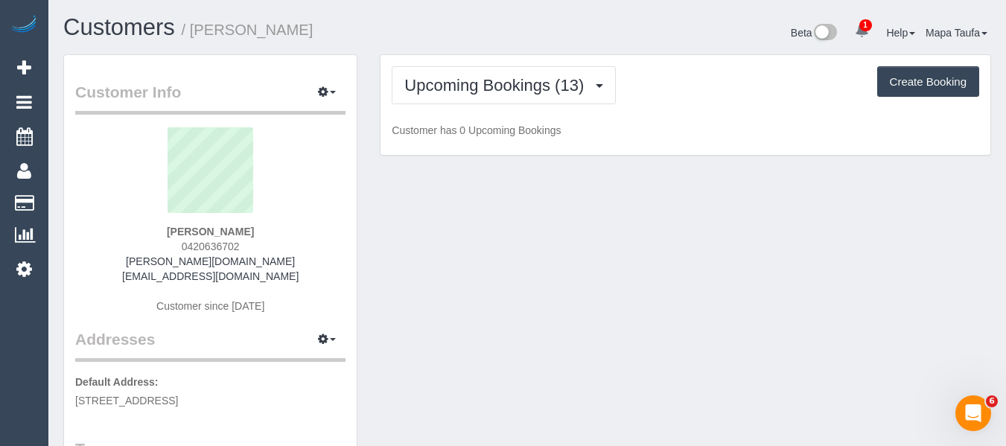
click at [422, 39] on h1 "Customers / Samuel Hales" at bounding box center [289, 27] width 453 height 25
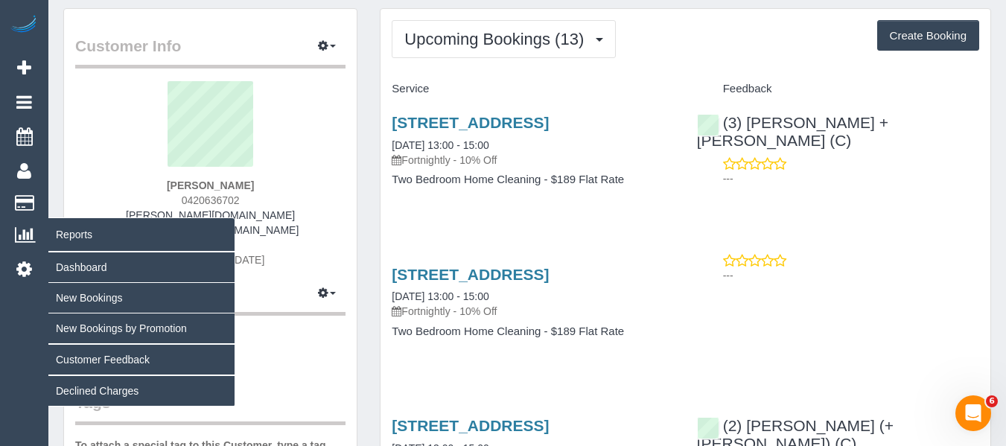
scroll to position [74, 0]
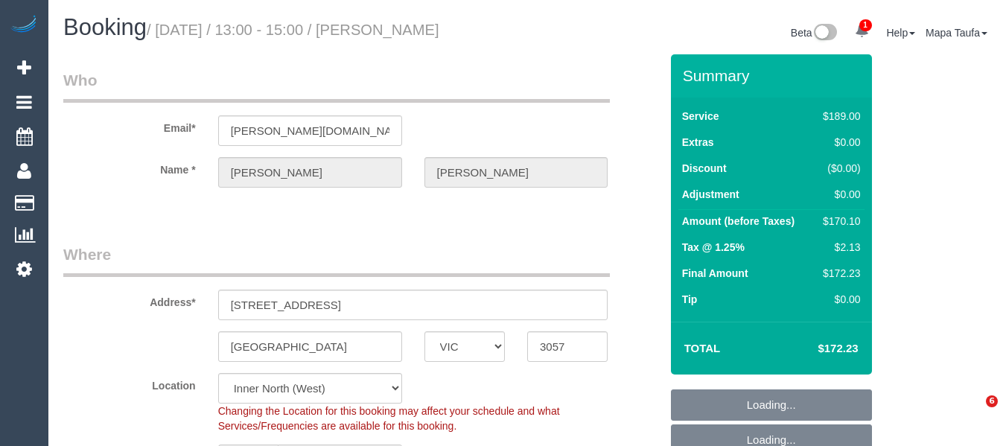
select select "VIC"
select select "number:28"
select select "number:16"
select select "number:19"
select select "number:23"
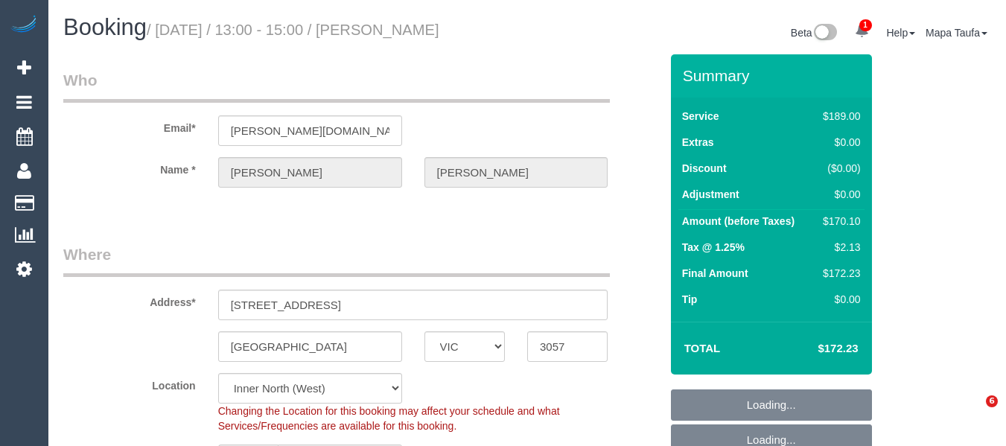
select select "number:35"
select select "number:26"
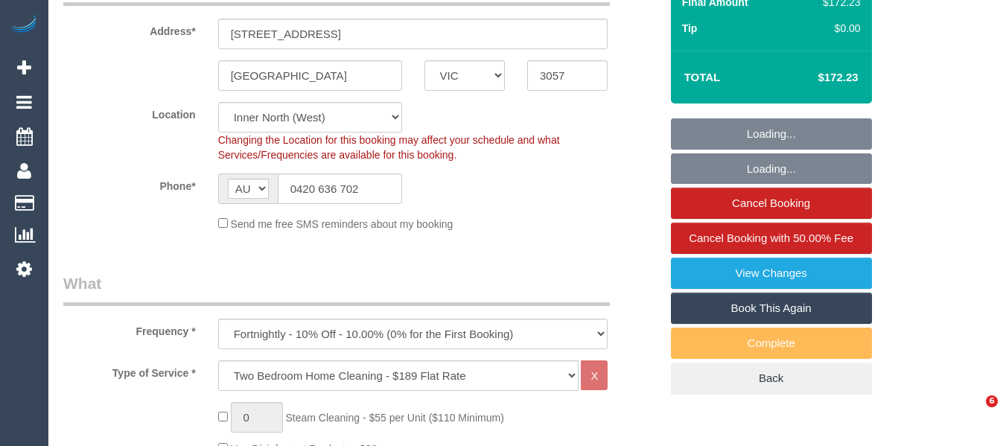
select select "object:1680"
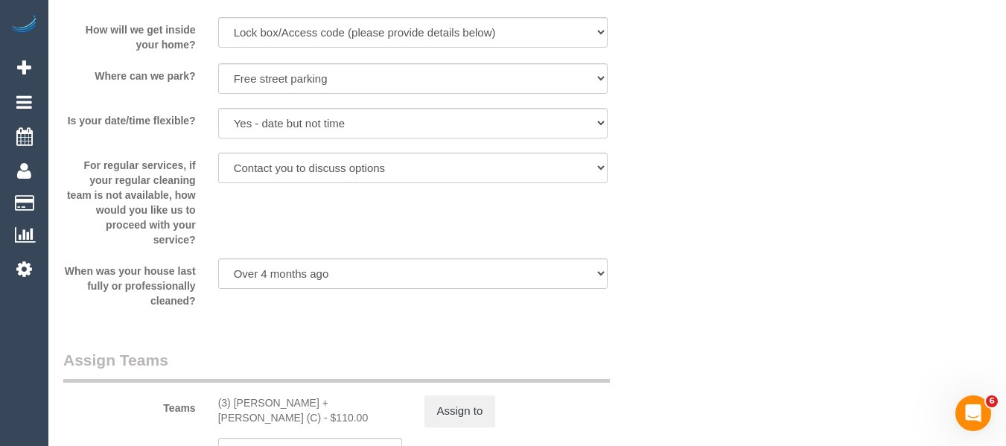
scroll to position [2458, 0]
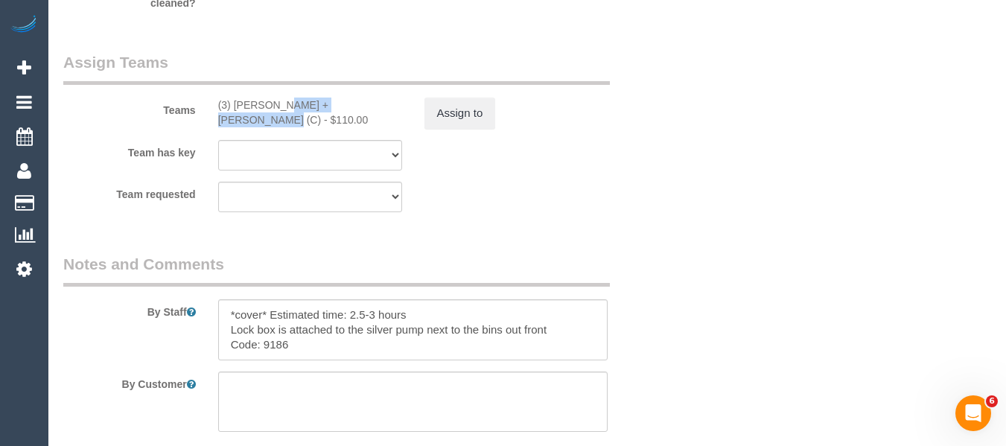
drag, startPoint x: 323, startPoint y: 109, endPoint x: 234, endPoint y: 101, distance: 89.8
click at [234, 101] on div "(3) Denis + Kaira (C) - $110.00" at bounding box center [310, 113] width 184 height 30
copy div "Denis + Kaira (C) -"
click at [470, 109] on button "Assign to" at bounding box center [461, 113] width 72 height 31
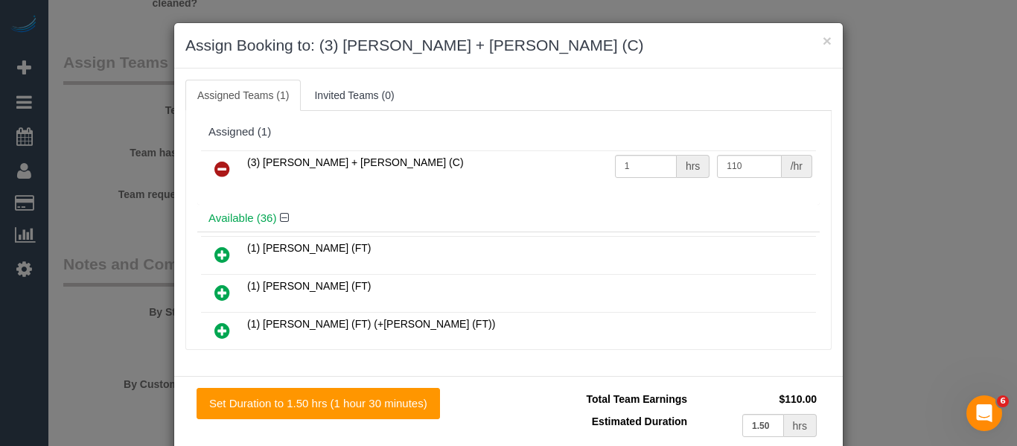
click at [205, 159] on link at bounding box center [222, 170] width 35 height 30
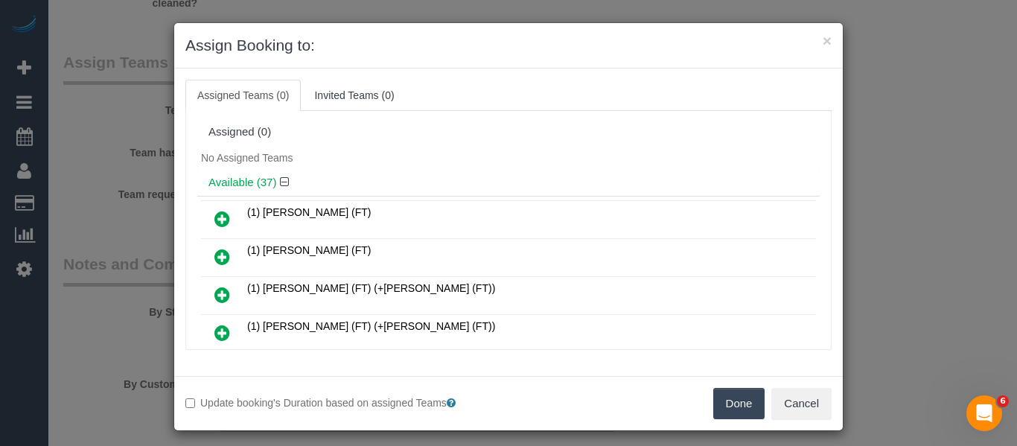
drag, startPoint x: 729, startPoint y: 397, endPoint x: 737, endPoint y: 381, distance: 17.3
click at [732, 395] on button "Done" at bounding box center [740, 403] width 52 height 31
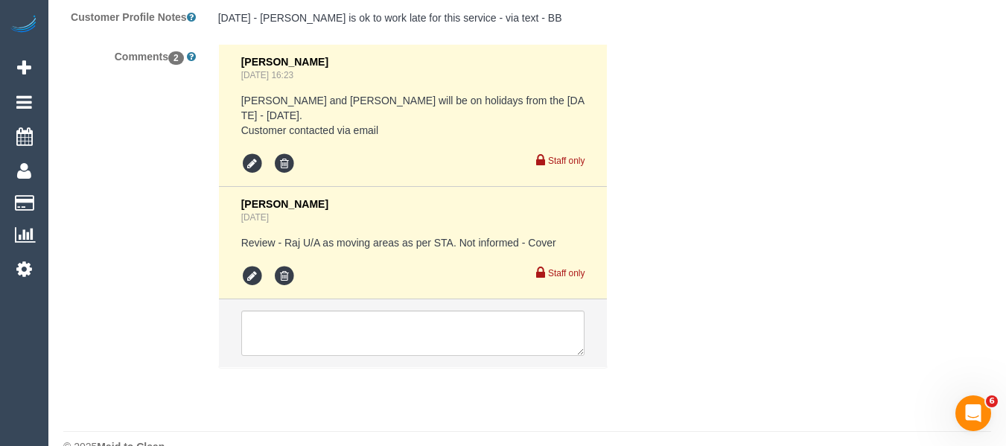
scroll to position [2911, 0]
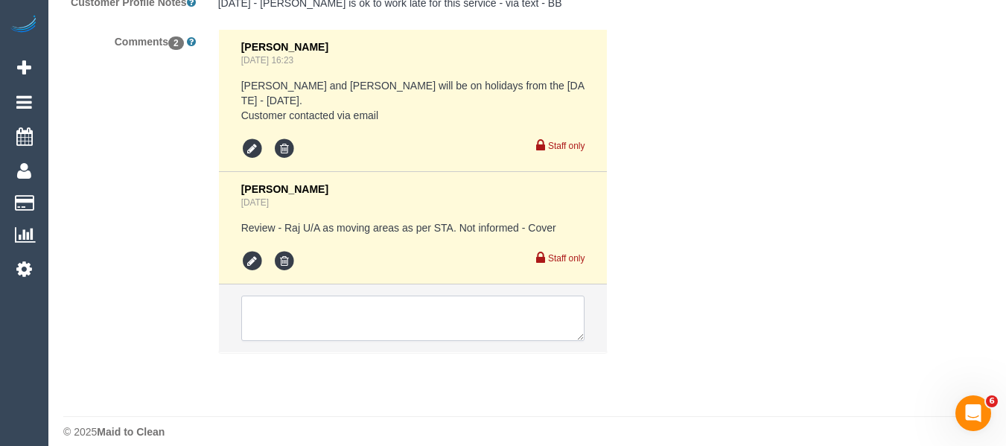
click at [325, 302] on textarea at bounding box center [413, 319] width 344 height 46
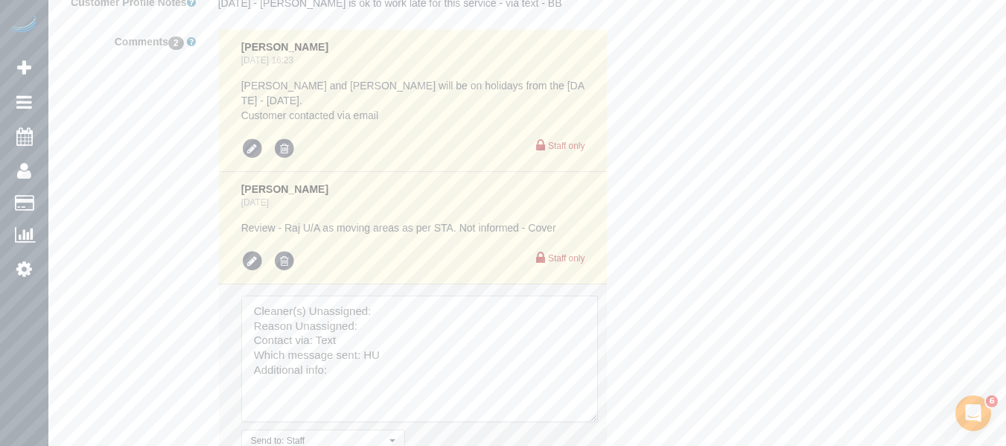
drag, startPoint x: 577, startPoint y: 323, endPoint x: 522, endPoint y: 372, distance: 73.9
click at [592, 416] on textarea at bounding box center [419, 359] width 357 height 127
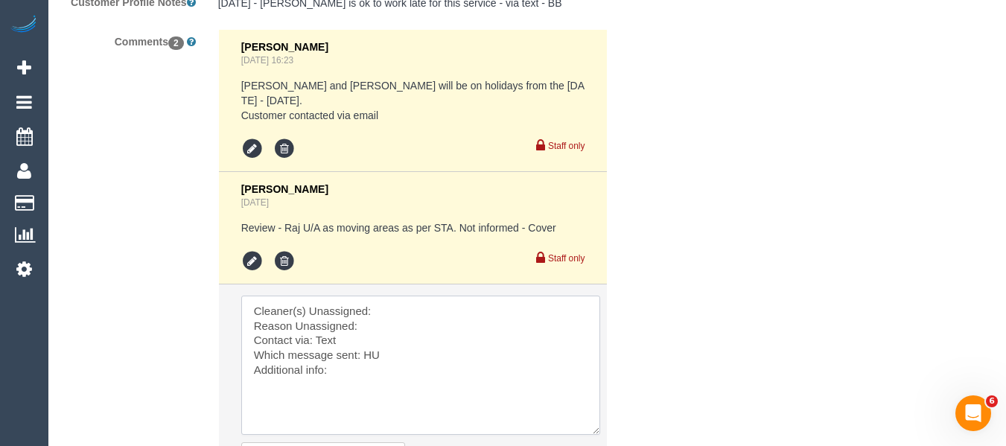
click at [439, 297] on textarea at bounding box center [420, 365] width 359 height 139
paste textarea "Denis + Kaira (C) -"
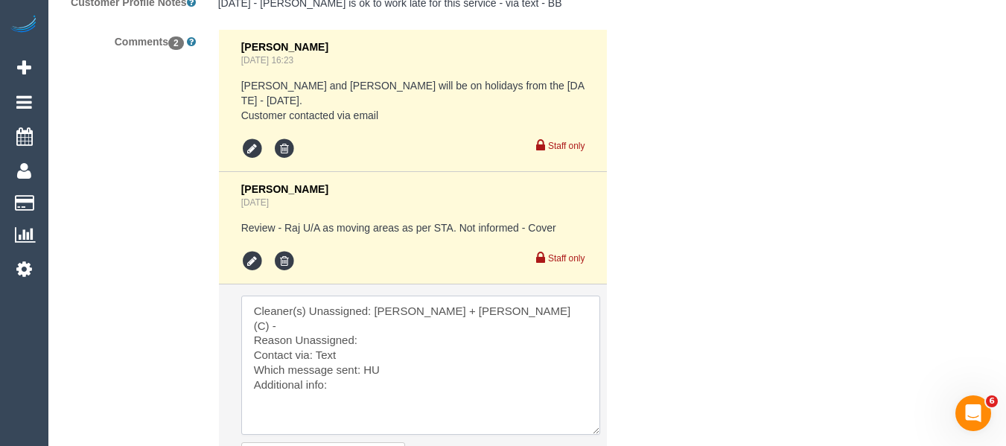
click at [426, 311] on textarea at bounding box center [420, 365] width 359 height 139
click at [423, 319] on textarea at bounding box center [420, 365] width 359 height 139
click at [422, 315] on textarea at bounding box center [420, 365] width 359 height 139
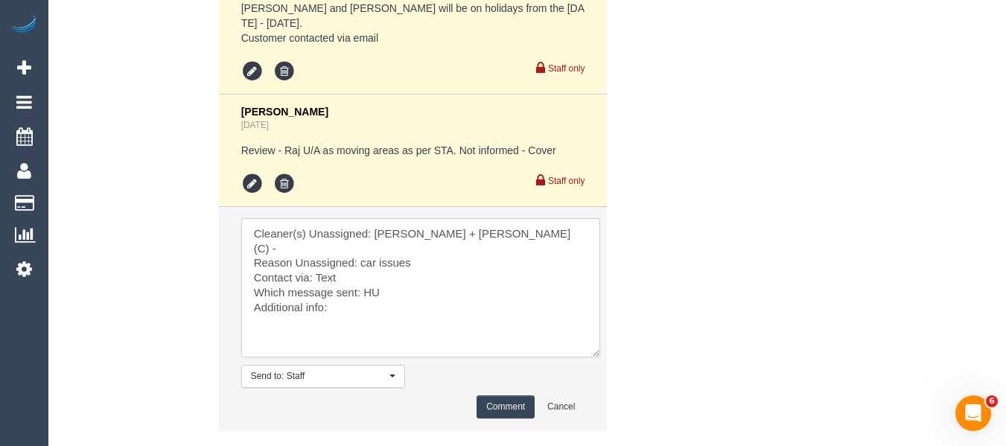
scroll to position [3060, 0]
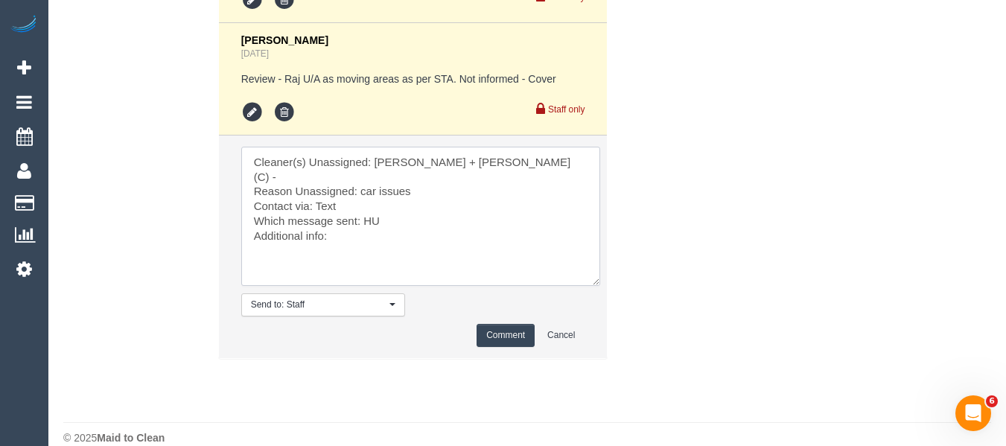
type textarea "Cleaner(s) Unassigned: Denis + Kaira (C) - Reason Unassigned: car issues Contac…"
click at [503, 324] on button "Comment" at bounding box center [506, 335] width 58 height 23
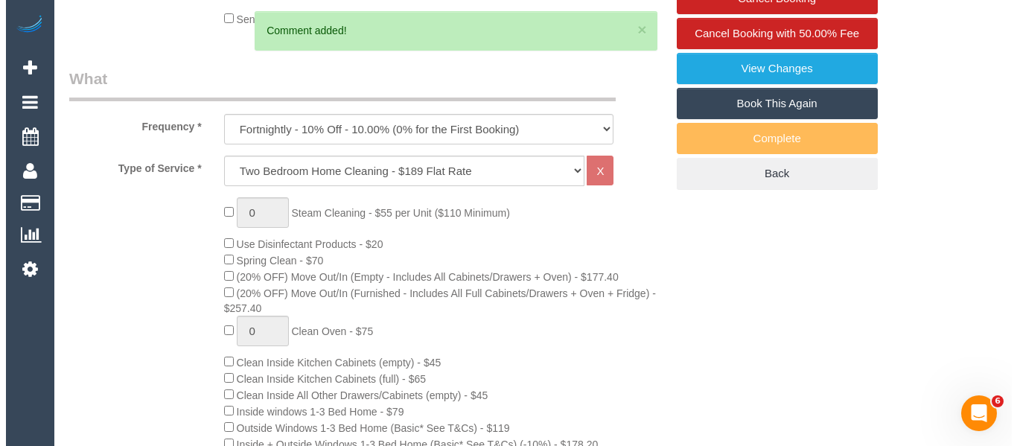
scroll to position [0, 0]
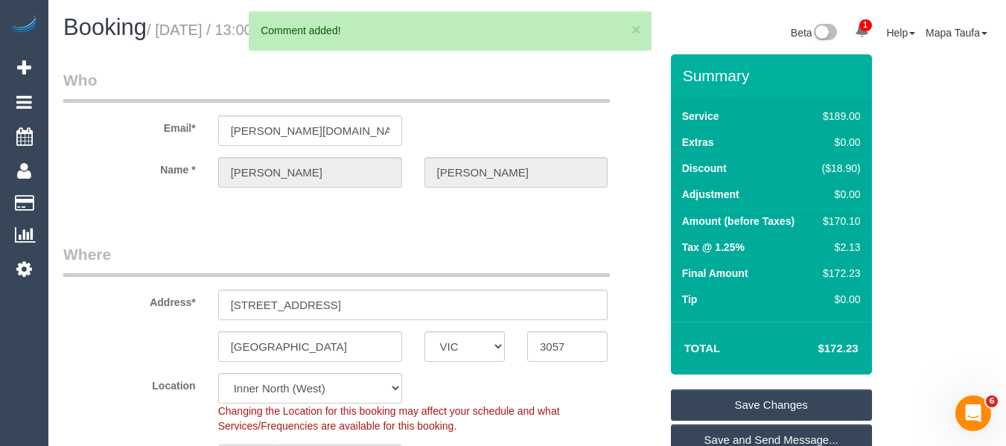
click at [746, 402] on link "Save Changes" at bounding box center [771, 405] width 201 height 31
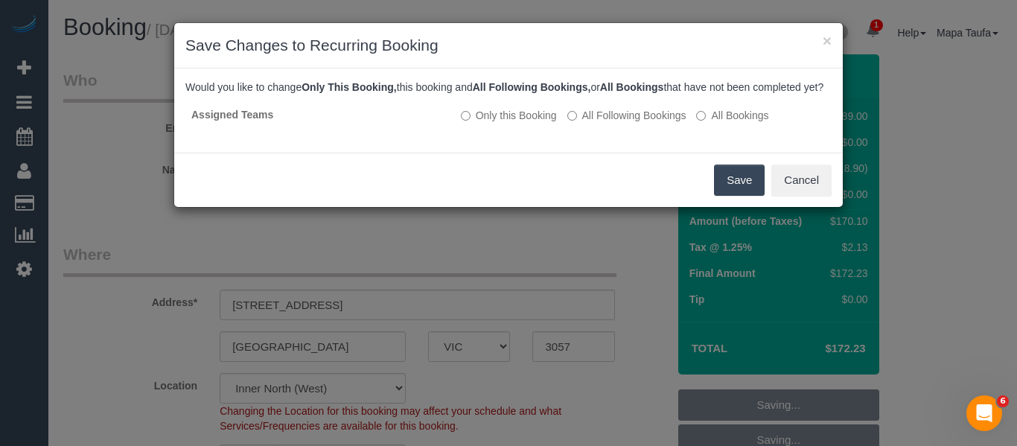
click at [731, 188] on button "Save" at bounding box center [739, 180] width 51 height 31
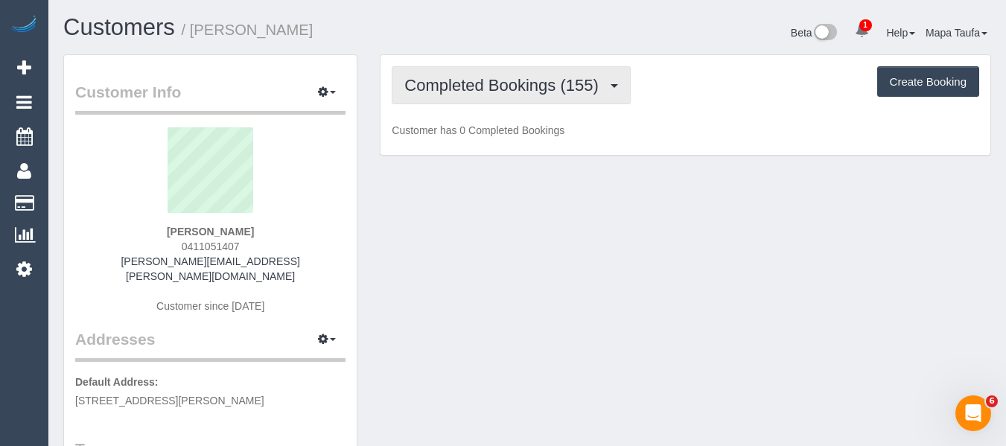
click at [507, 86] on span "Completed Bookings (155)" at bounding box center [504, 85] width 201 height 19
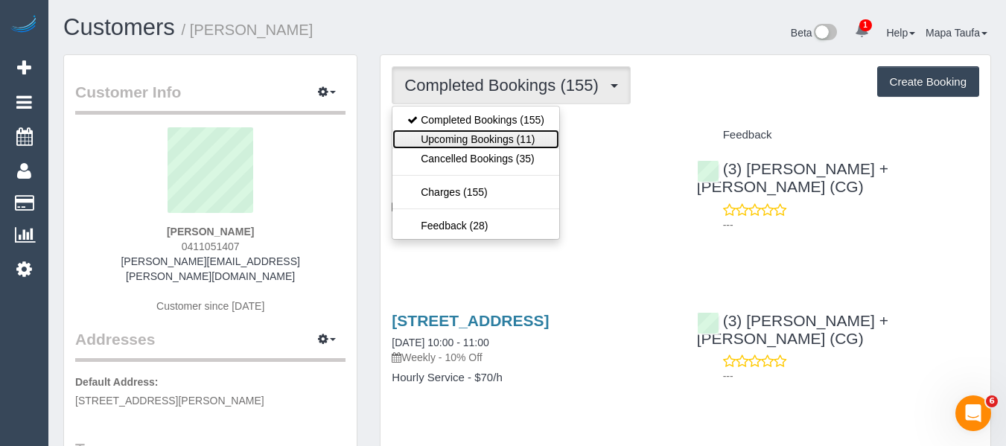
click at [499, 133] on link "Upcoming Bookings (11)" at bounding box center [476, 139] width 167 height 19
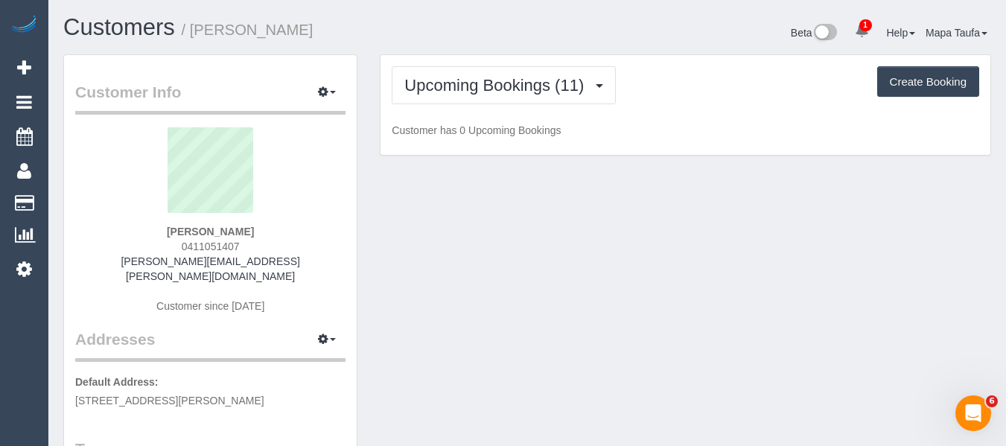
click at [528, 42] on div "Beta 1 Your Notifications You have 0 alerts × You have 1 to charge for 15/10/20…" at bounding box center [764, 34] width 475 height 39
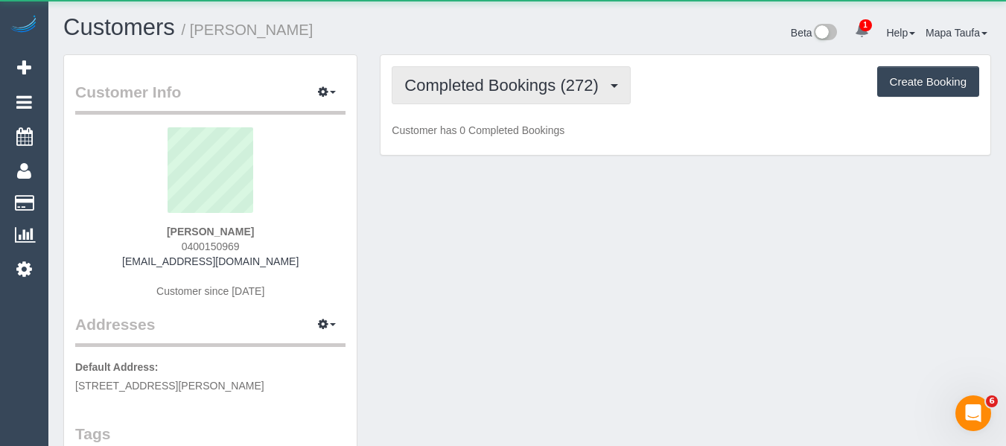
click at [453, 86] on span "Completed Bookings (272)" at bounding box center [504, 85] width 201 height 19
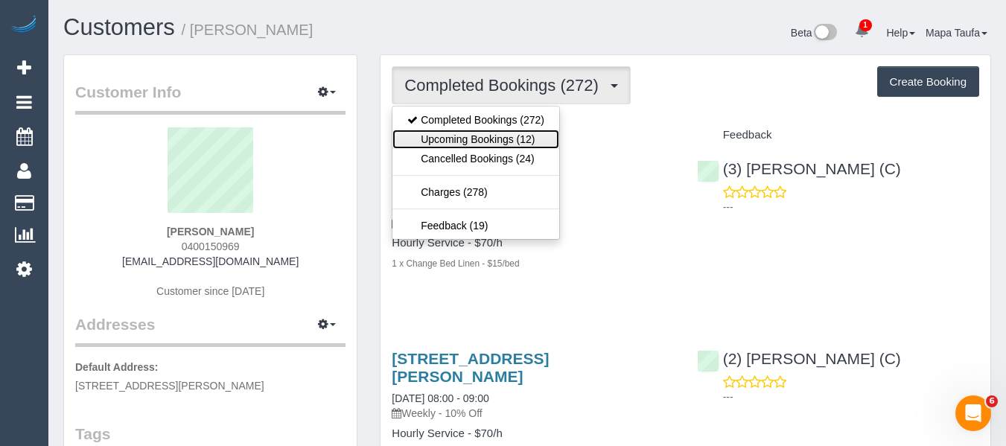
click at [460, 132] on link "Upcoming Bookings (12)" at bounding box center [476, 139] width 167 height 19
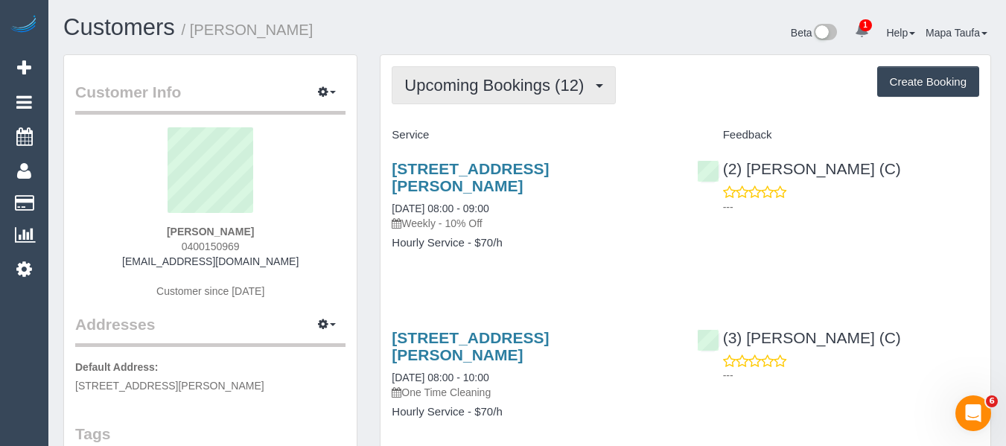
drag, startPoint x: 536, startPoint y: 74, endPoint x: 512, endPoint y: 104, distance: 38.2
click at [534, 76] on button "Upcoming Bookings (12)" at bounding box center [504, 85] width 224 height 38
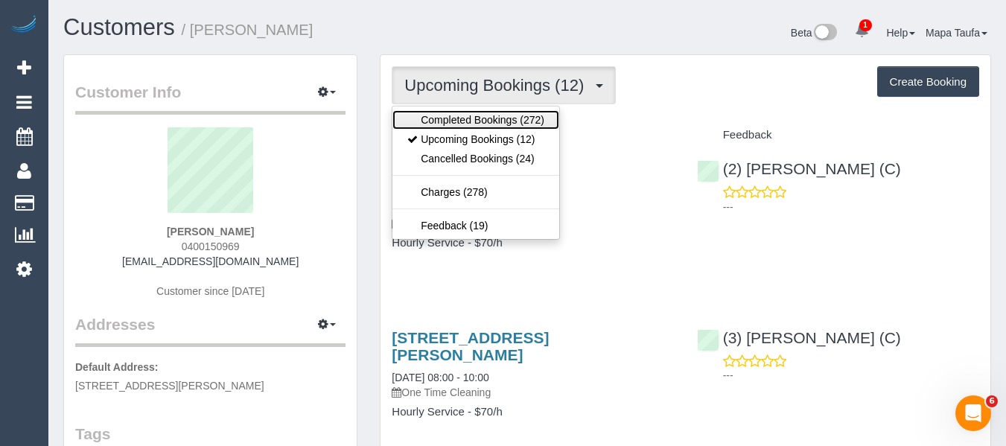
click at [509, 112] on link "Completed Bookings (272)" at bounding box center [476, 119] width 167 height 19
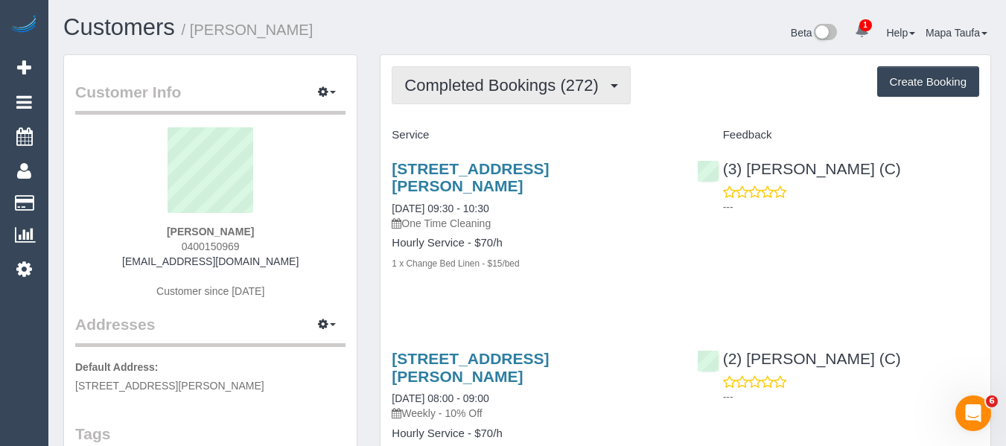
click at [465, 87] on span "Completed Bookings (272)" at bounding box center [504, 85] width 201 height 19
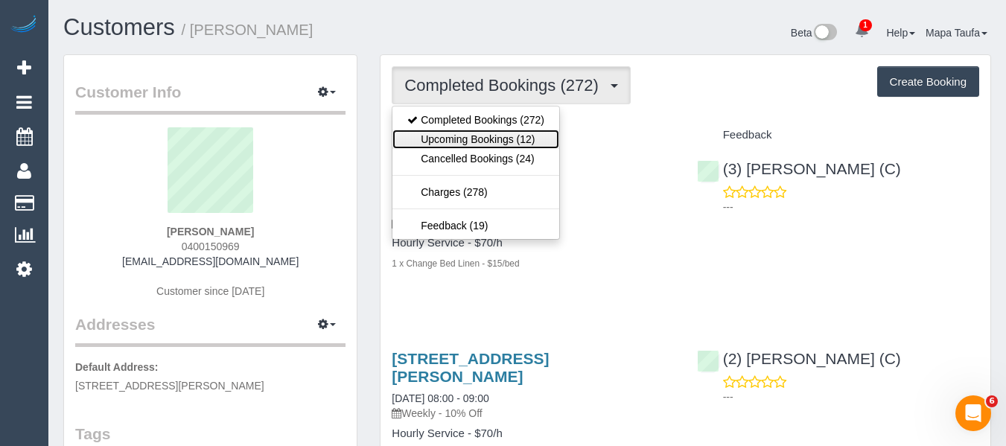
click at [467, 136] on link "Upcoming Bookings (12)" at bounding box center [476, 139] width 167 height 19
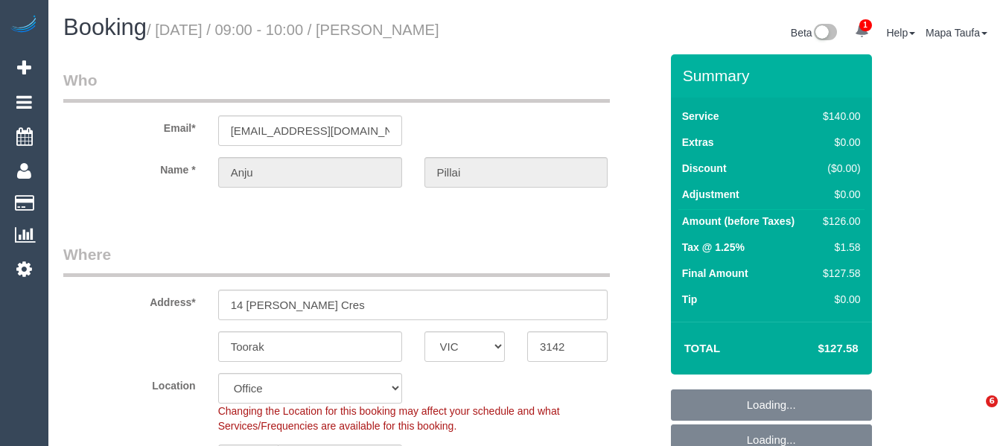
select select "VIC"
select select "number:28"
select select "number:14"
select select "number:19"
select select "number:22"
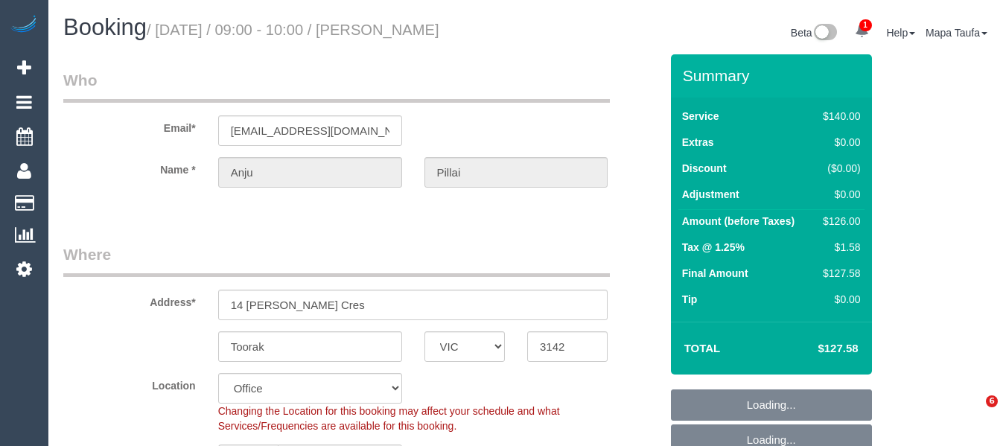
select select "number:35"
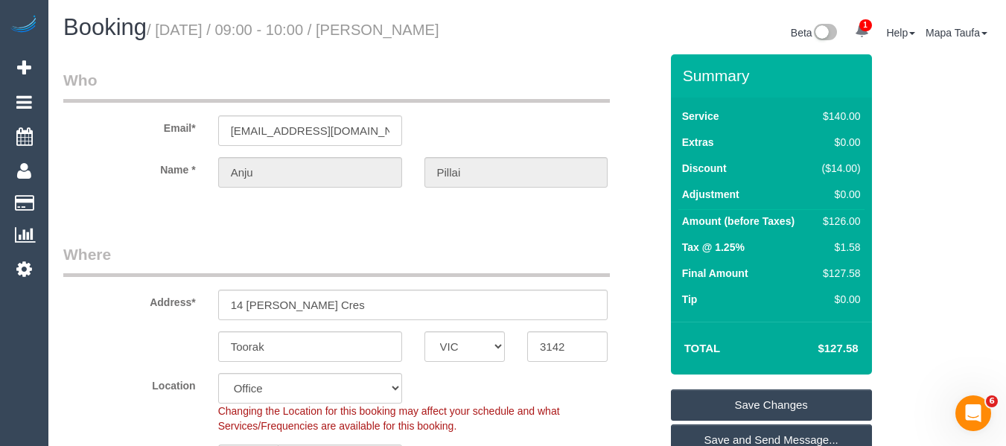
scroll to position [298, 0]
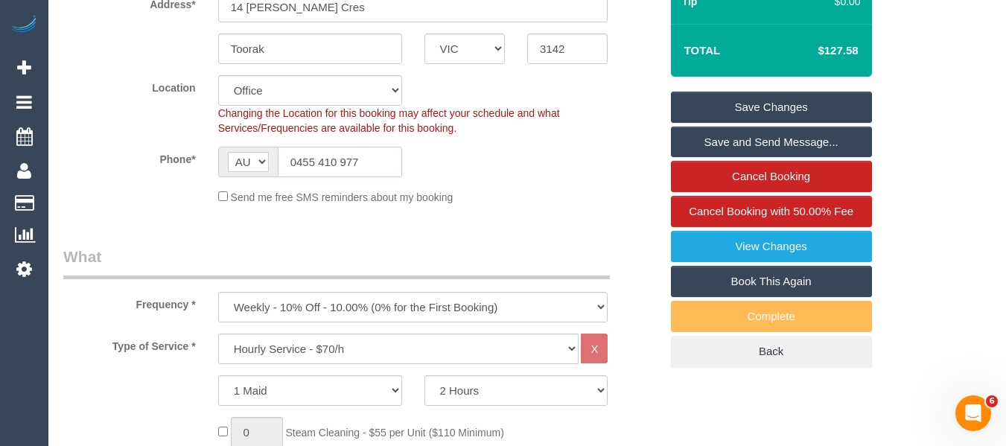
click at [341, 169] on input "0455 410 977" at bounding box center [340, 162] width 124 height 31
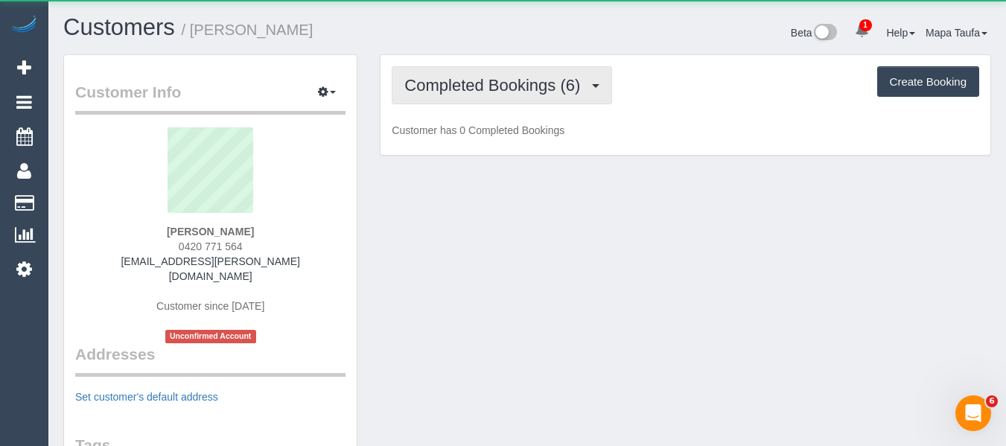
click at [482, 77] on span "Completed Bookings (6)" at bounding box center [495, 85] width 183 height 19
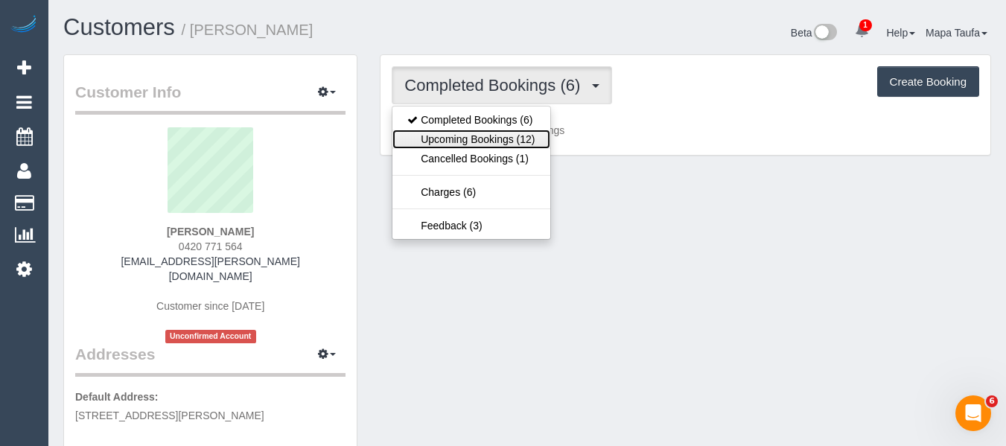
click at [477, 135] on link "Upcoming Bookings (12)" at bounding box center [471, 139] width 157 height 19
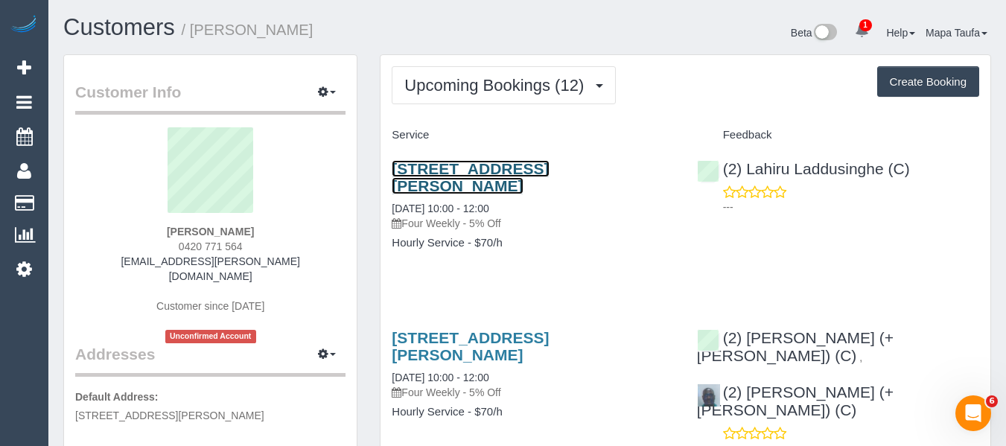
click at [471, 168] on link "30 Sagan Drive, Cranbourne North, VIC 3977" at bounding box center [470, 177] width 157 height 34
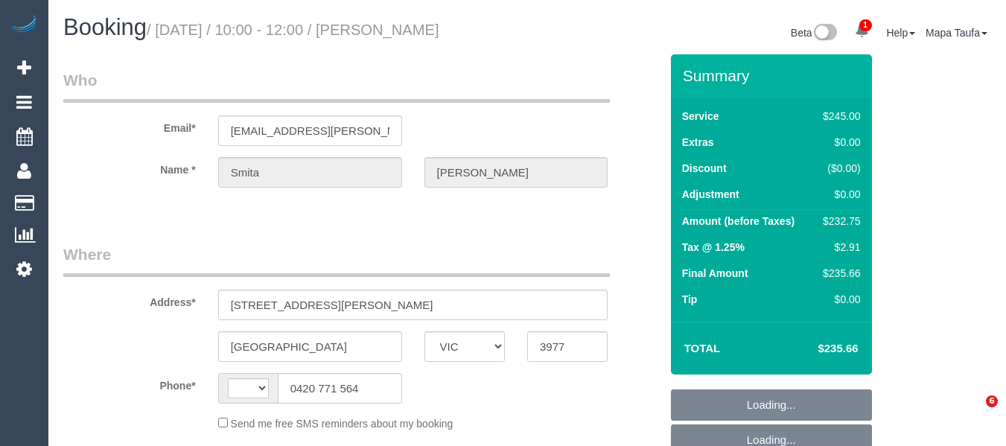
select select "VIC"
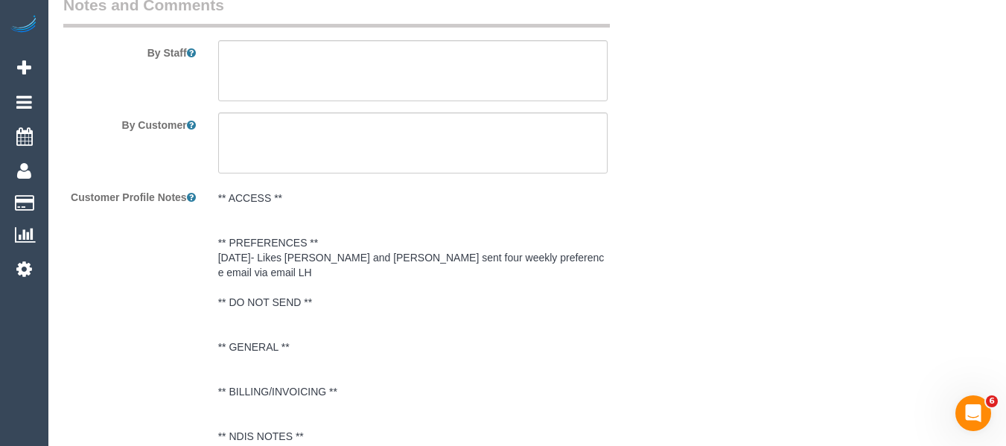
select select "string:stripe-pm_1R8hPK2GScqysDRVFTjqHl5j"
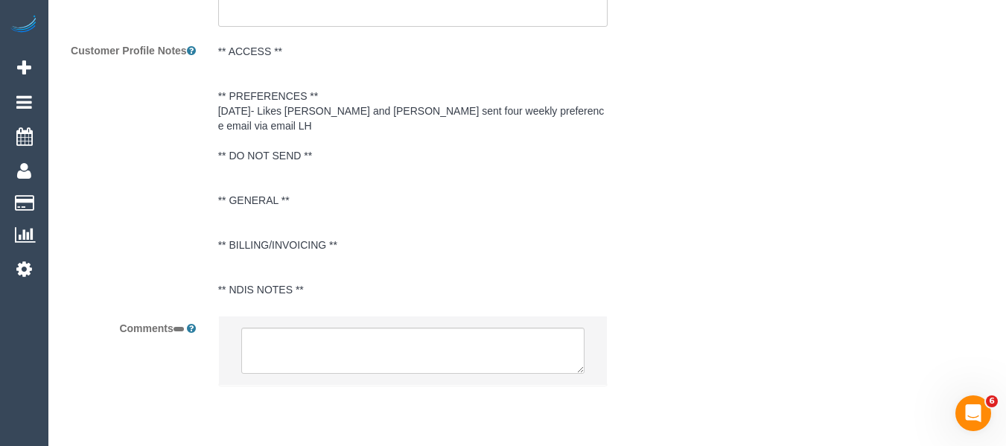
select select "string:AU"
select select "object:292"
select select "number:27"
select select "number:14"
select select "number:18"
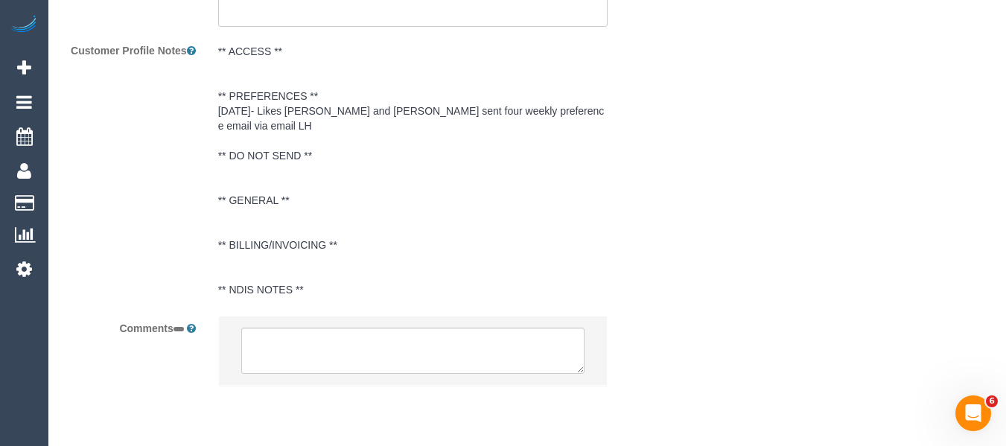
select select "number:24"
select select "number:34"
select select "number:12"
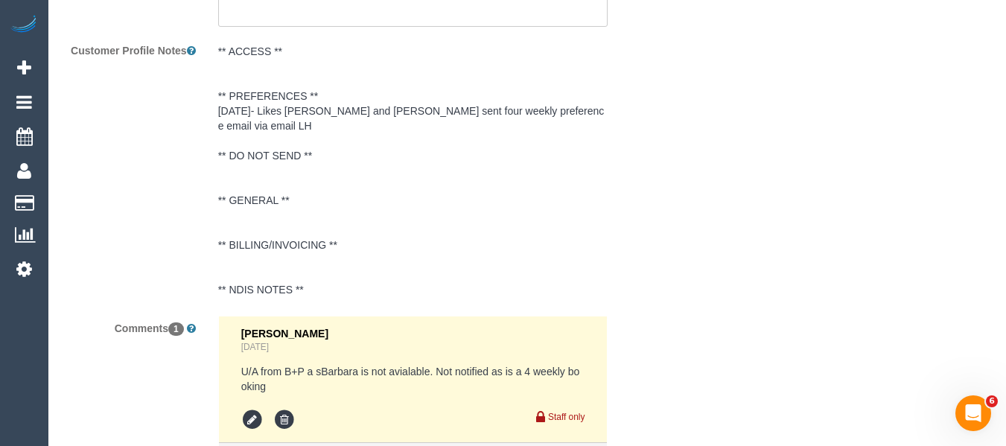
select select "object:887"
select select "210"
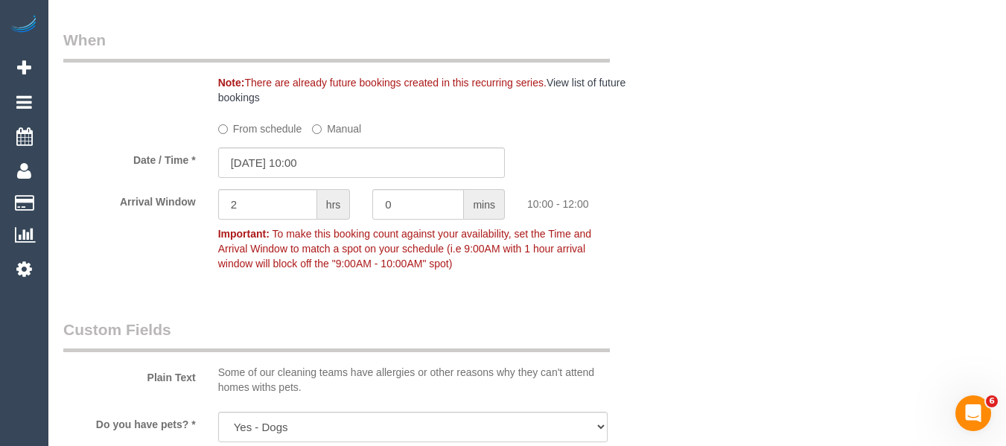
scroll to position [1501, 0]
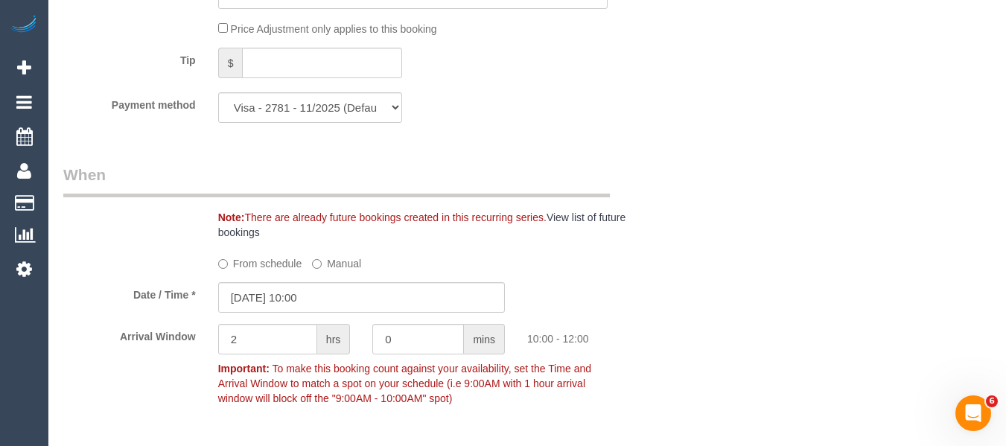
click at [272, 264] on label "From schedule" at bounding box center [260, 261] width 84 height 20
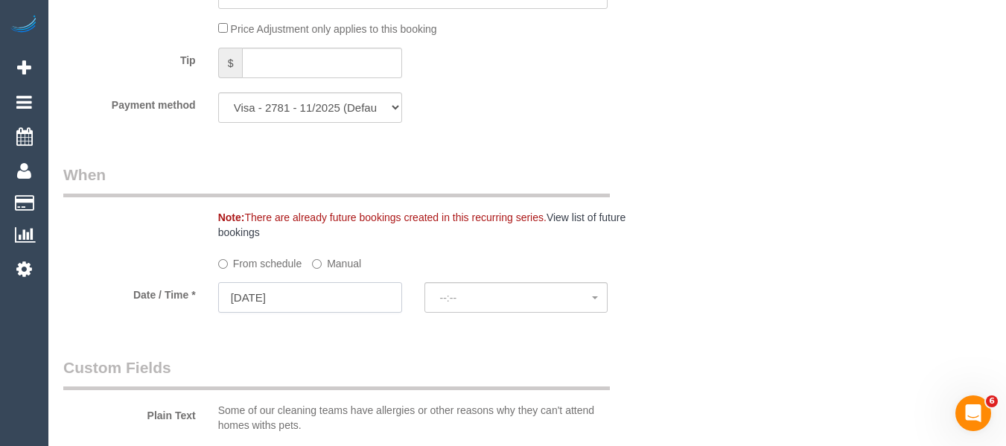
click at [334, 295] on input "16/10/2025" at bounding box center [310, 297] width 184 height 31
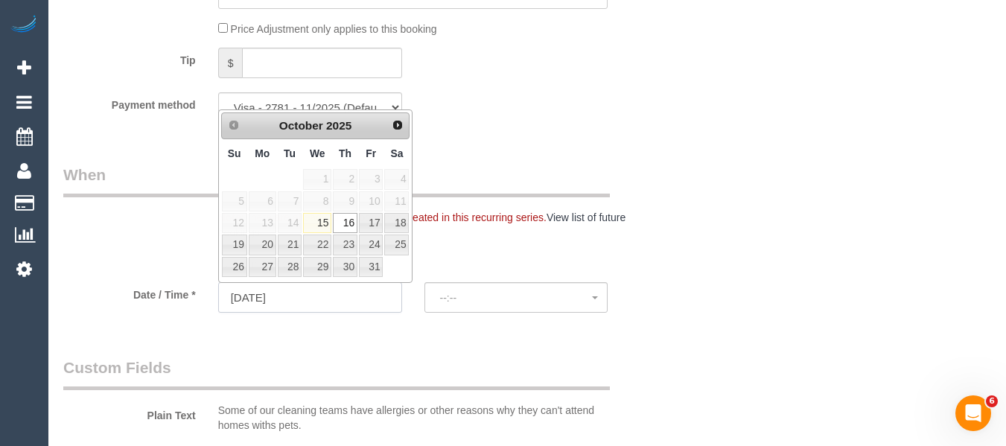
select select "spot8"
click at [372, 225] on link "17" at bounding box center [371, 223] width 24 height 20
type input "17/10/2025"
select select "spot9"
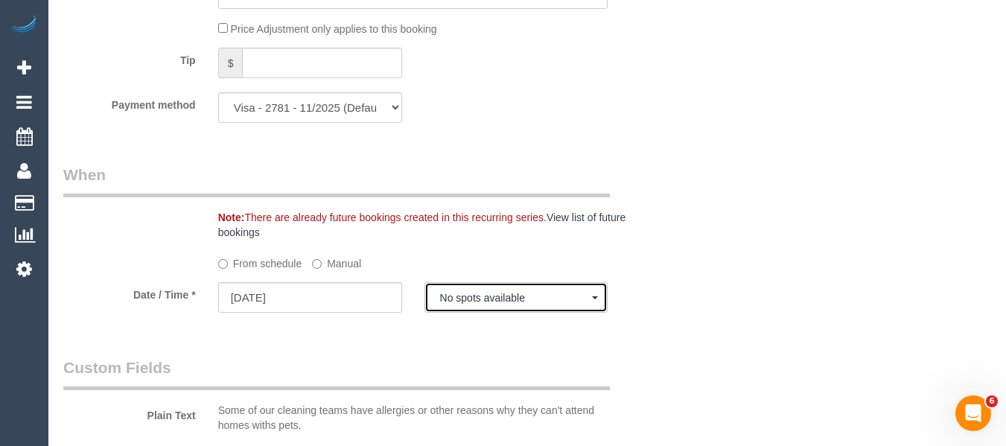
click at [469, 298] on span "No spots available" at bounding box center [516, 298] width 153 height 12
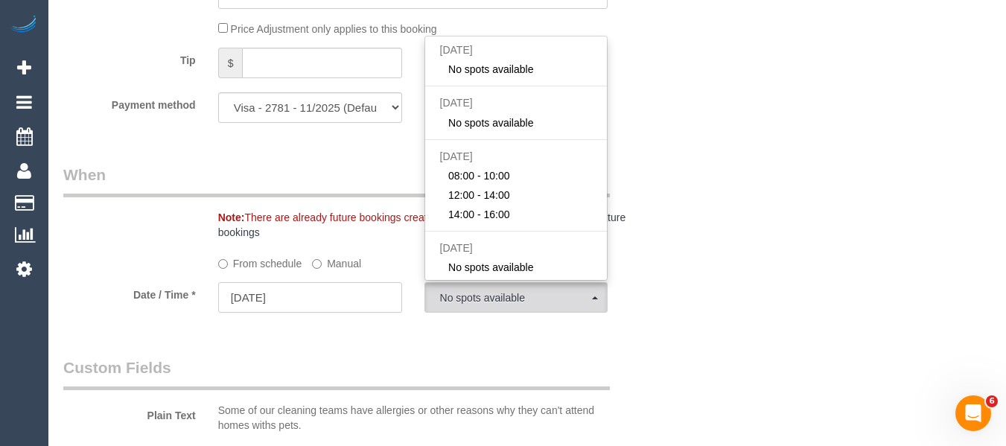
click at [380, 283] on input "17/10/2025" at bounding box center [310, 297] width 184 height 31
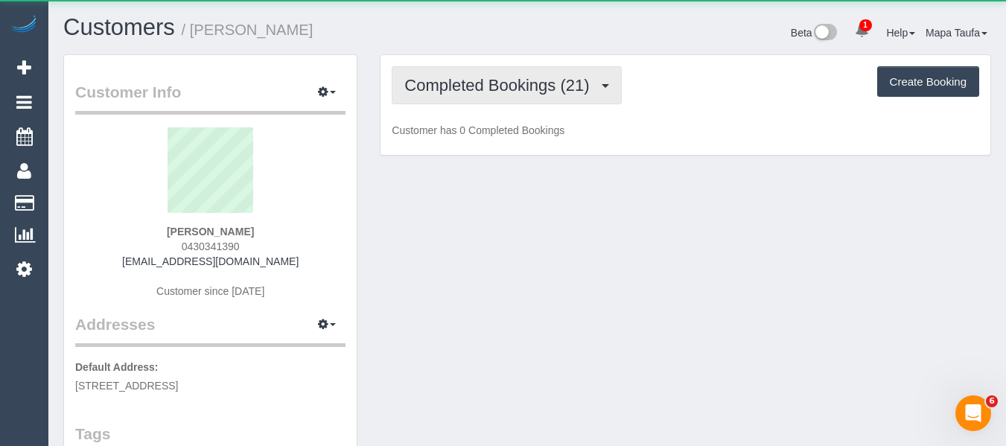
drag, startPoint x: 457, startPoint y: 66, endPoint x: 448, endPoint y: 85, distance: 21.3
click at [454, 71] on button "Completed Bookings (21)" at bounding box center [506, 85] width 229 height 38
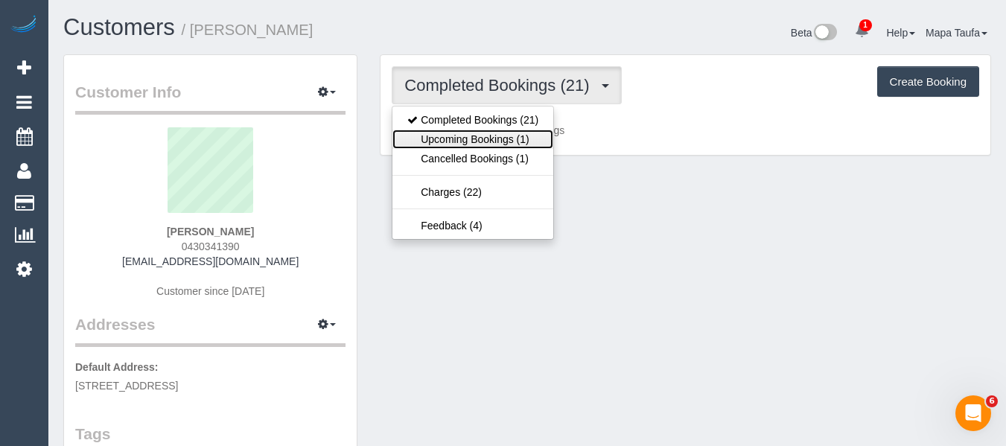
click at [447, 139] on link "Upcoming Bookings (1)" at bounding box center [473, 139] width 161 height 19
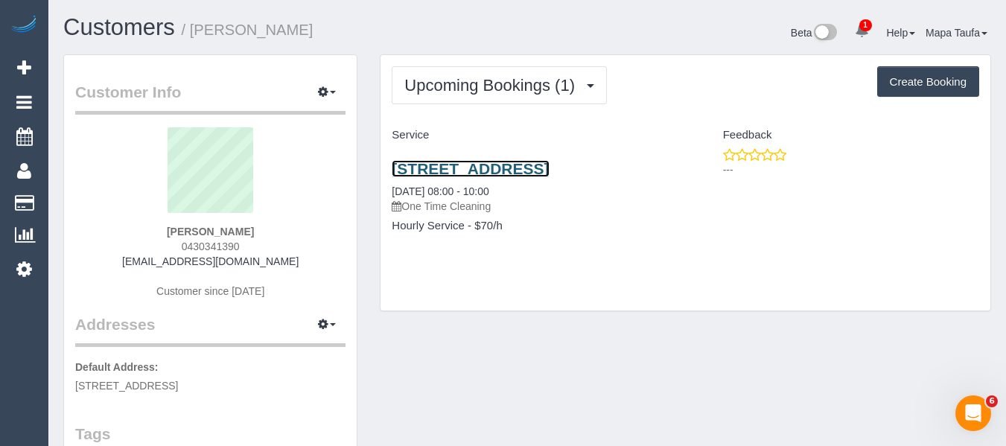
click at [431, 171] on link "Unit 5, 201 Punt Road, Richmond, VIC 3121" at bounding box center [470, 168] width 157 height 17
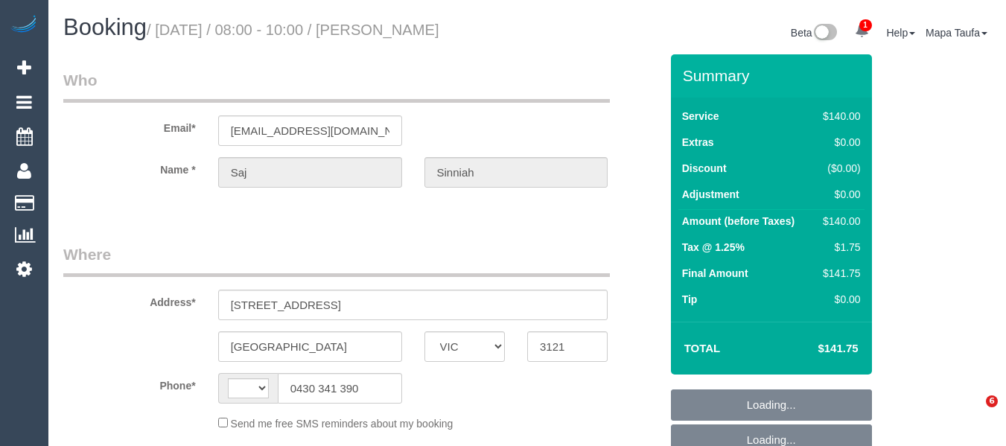
select select "VIC"
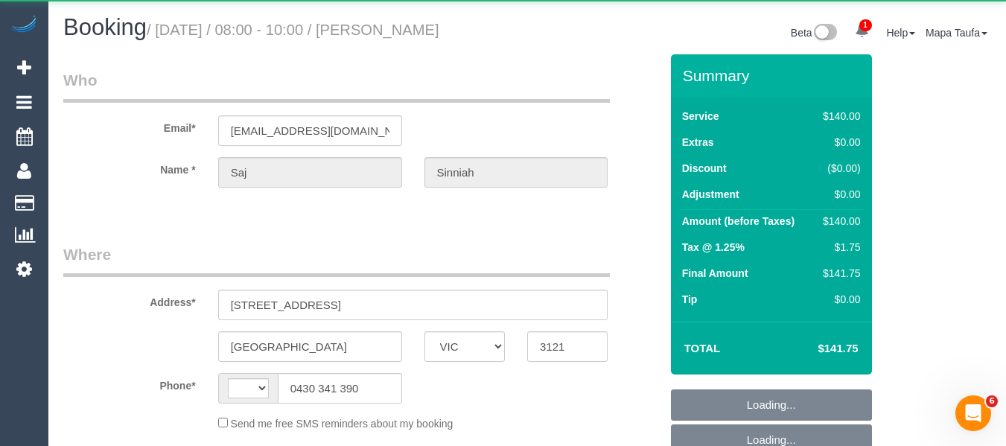
select select "string:stripe-pm_1SGtFL2GScqysDRVg0YBpPGe"
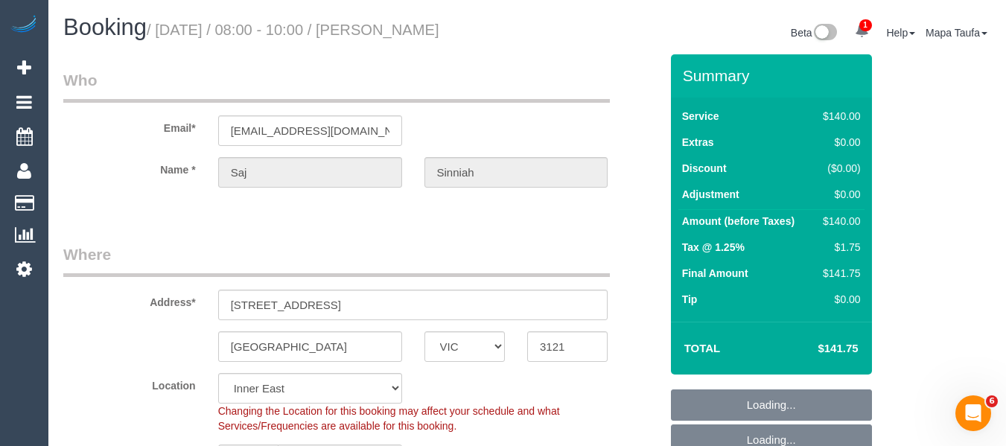
select select "number:28"
select select "number:14"
select select "number:19"
select select "number:25"
select select "string:AU"
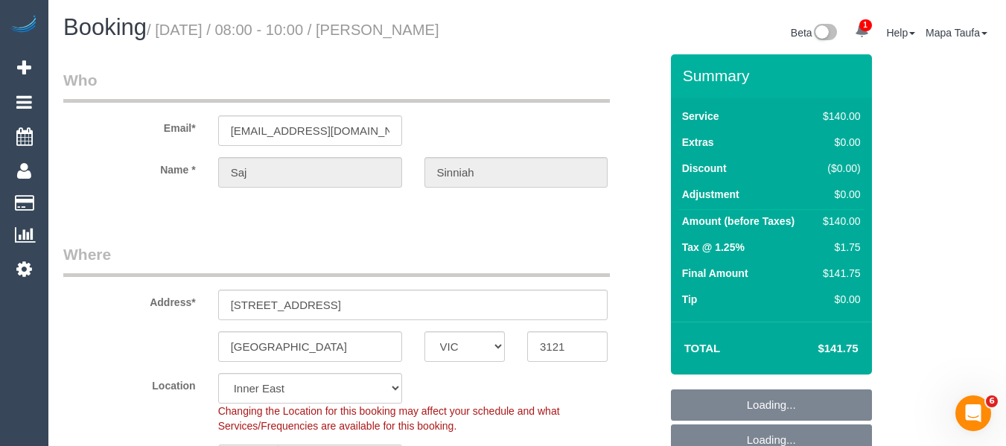
select select "object:1501"
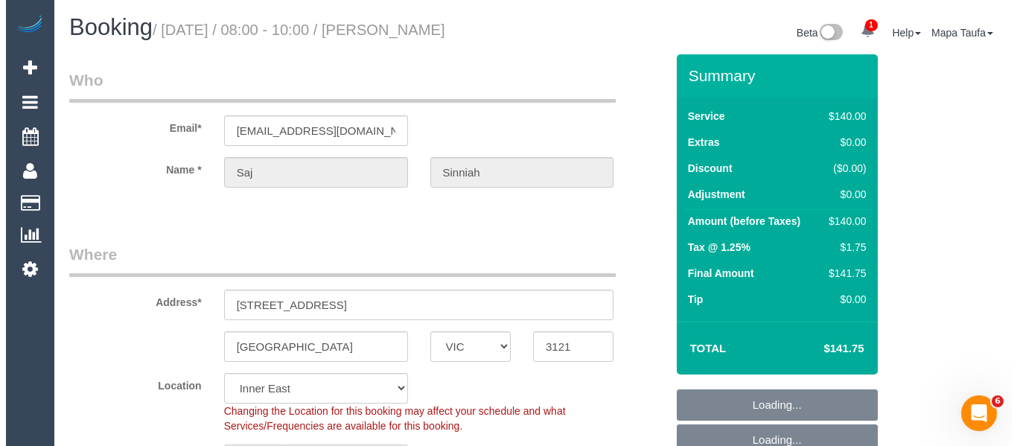
scroll to position [223, 0]
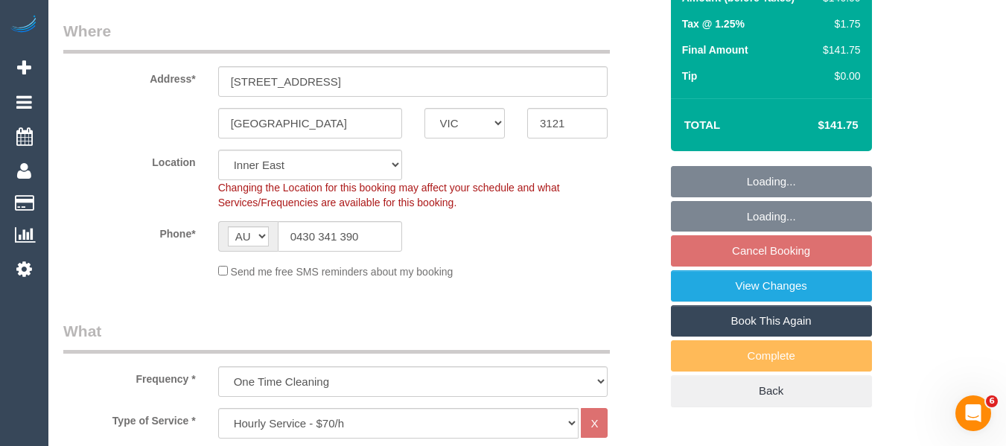
select select "spot2"
click at [752, 290] on link "View Changes" at bounding box center [771, 285] width 201 height 31
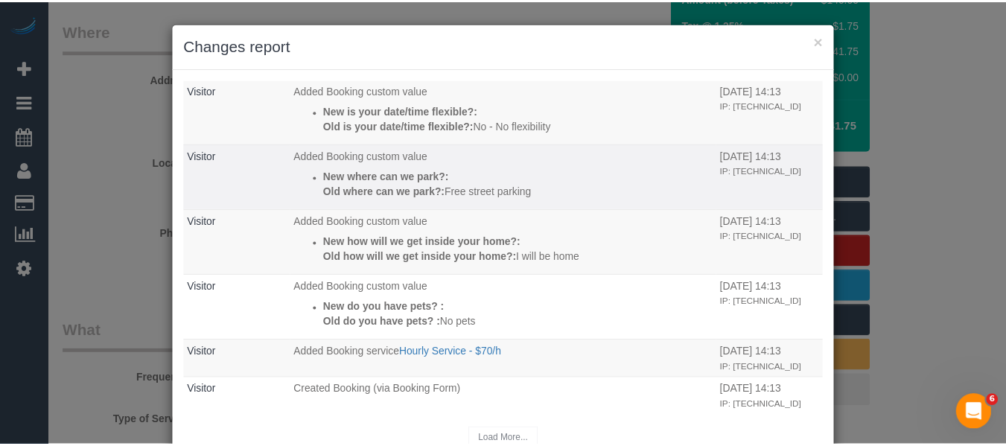
scroll to position [0, 0]
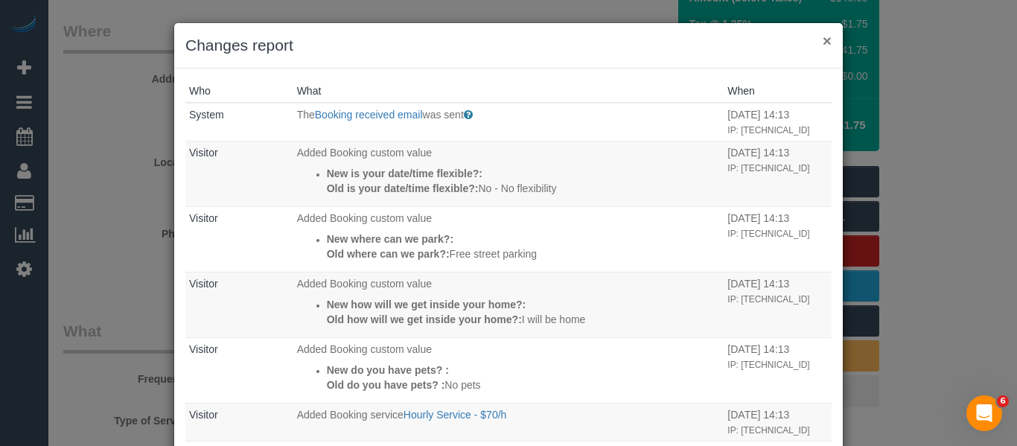
drag, startPoint x: 824, startPoint y: 42, endPoint x: 880, endPoint y: 60, distance: 58.7
click at [824, 42] on button "×" at bounding box center [827, 41] width 9 height 16
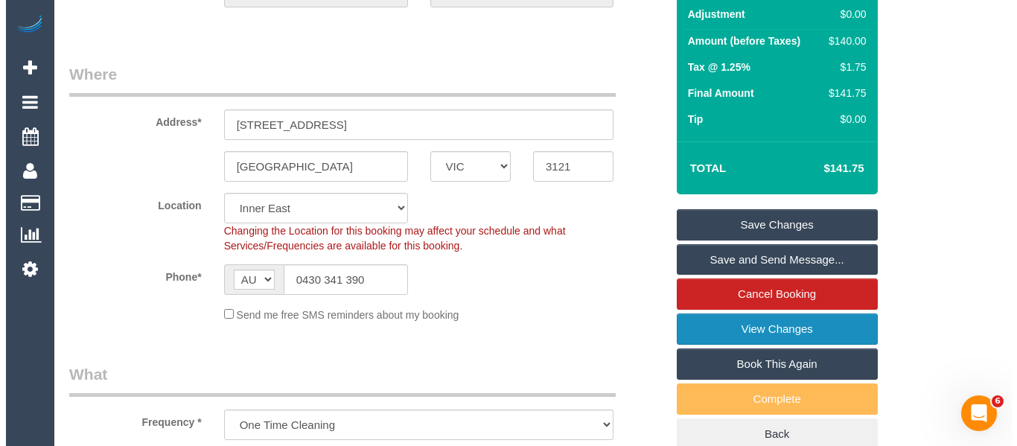
scroll to position [133, 0]
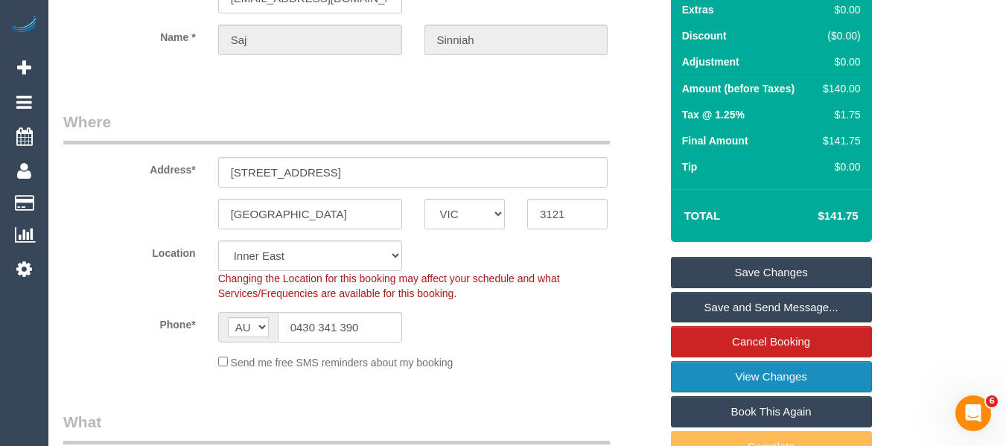
click at [781, 378] on link "View Changes" at bounding box center [771, 376] width 201 height 31
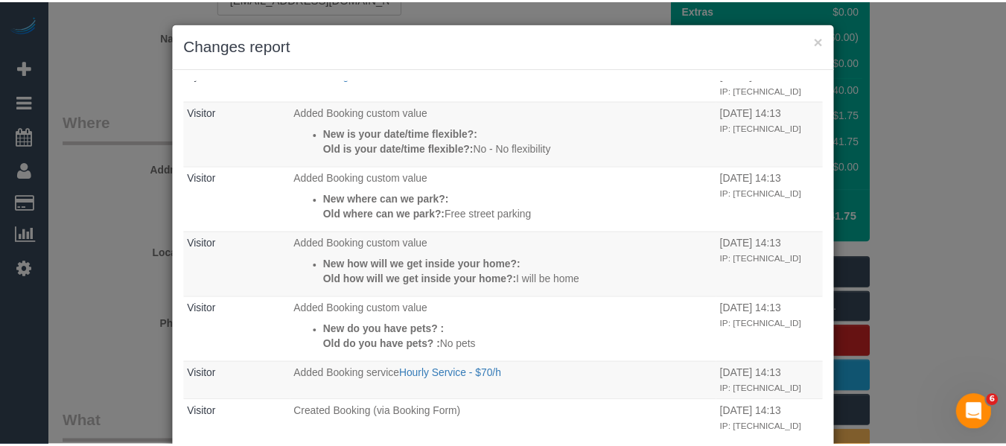
scroll to position [63, 0]
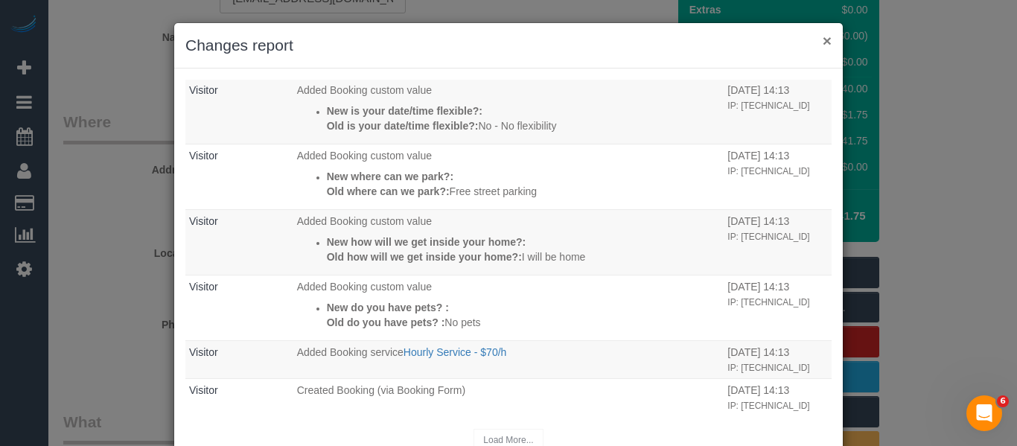
click at [824, 46] on button "×" at bounding box center [827, 41] width 9 height 16
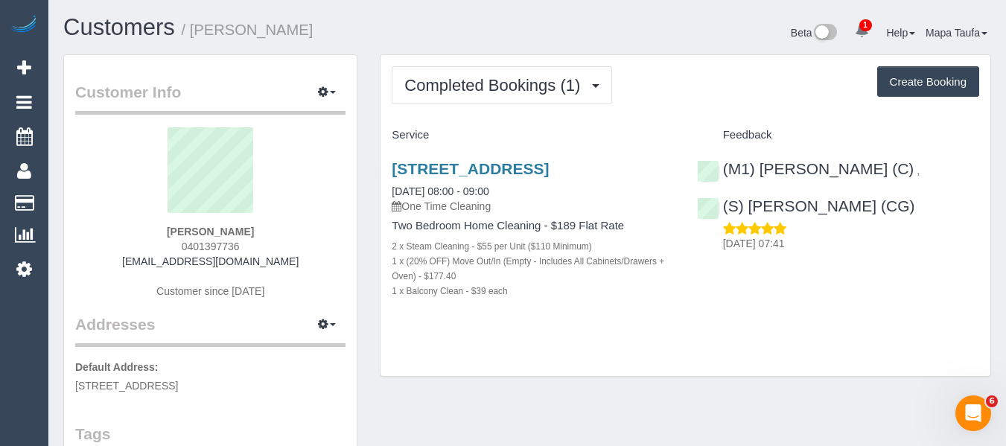
drag, startPoint x: 244, startPoint y: 230, endPoint x: 132, endPoint y: 236, distance: 112.6
click at [156, 231] on div "[PERSON_NAME] 0401397736 [EMAIL_ADDRESS][DOMAIN_NAME] Customer since [DATE]" at bounding box center [210, 220] width 270 height 186
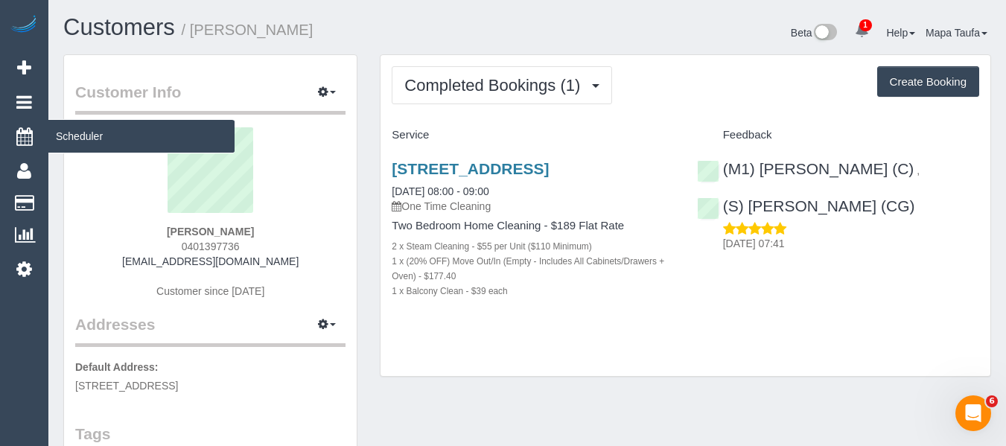
copy strong "[PERSON_NAME]"
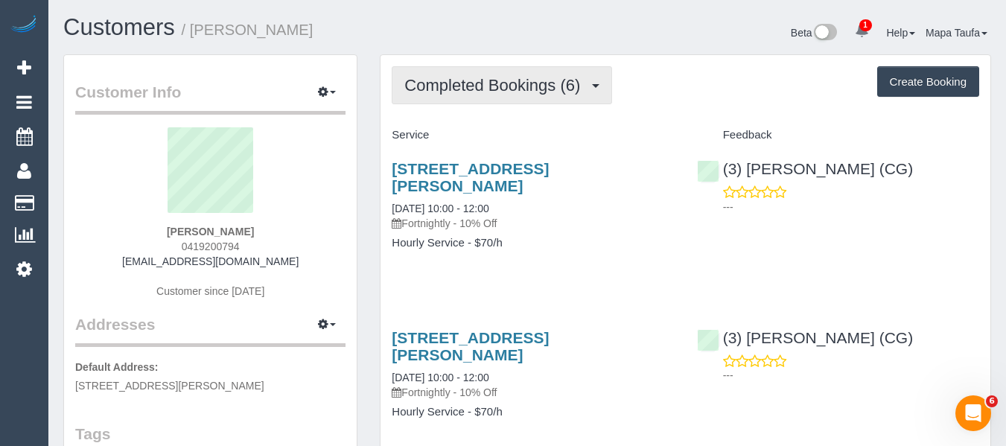
click at [460, 98] on button "Completed Bookings (6)" at bounding box center [502, 85] width 220 height 38
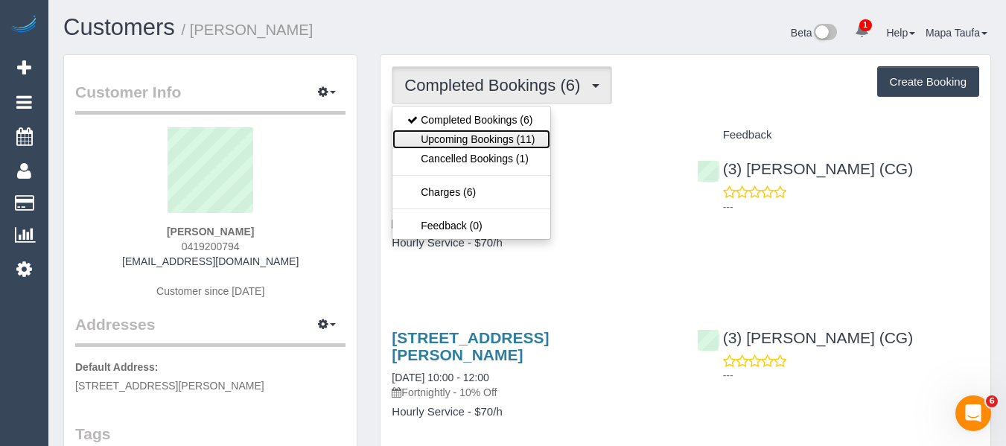
click at [462, 135] on link "Upcoming Bookings (11)" at bounding box center [471, 139] width 157 height 19
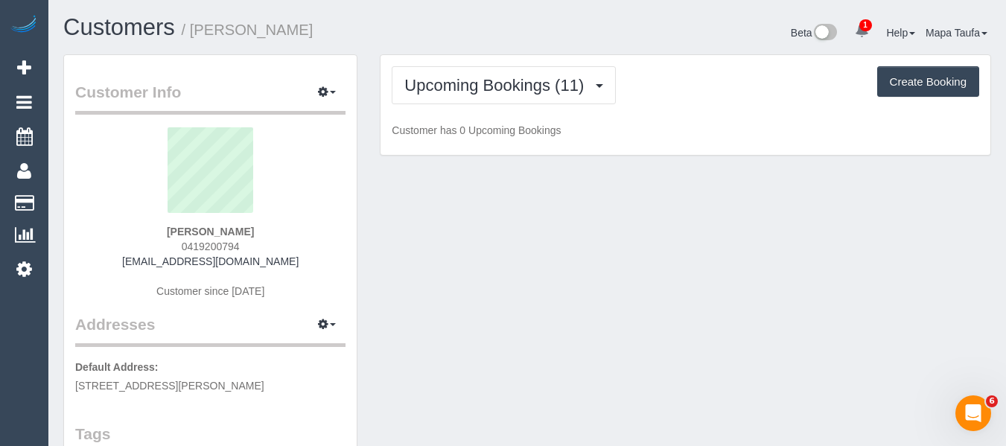
click at [474, 32] on h1 "Customers / Callum Barnden" at bounding box center [289, 27] width 453 height 25
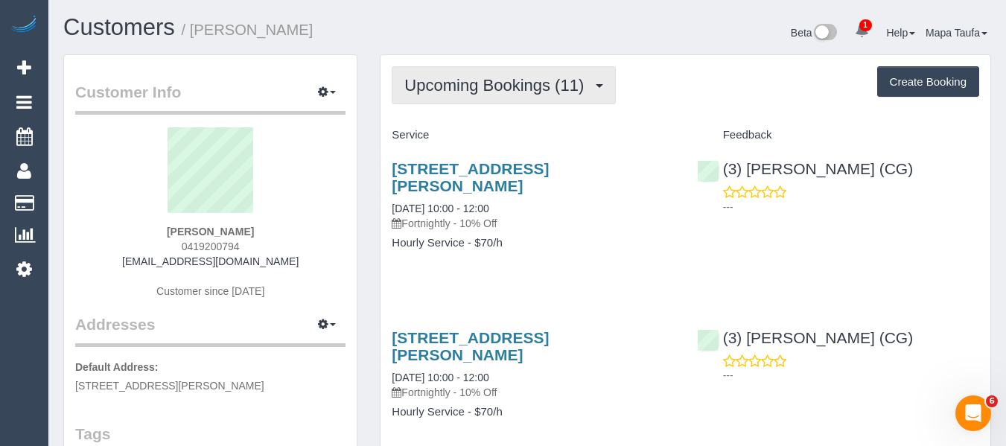
drag, startPoint x: 498, startPoint y: 84, endPoint x: 483, endPoint y: 106, distance: 26.2
click at [495, 86] on span "Upcoming Bookings (11)" at bounding box center [497, 85] width 187 height 19
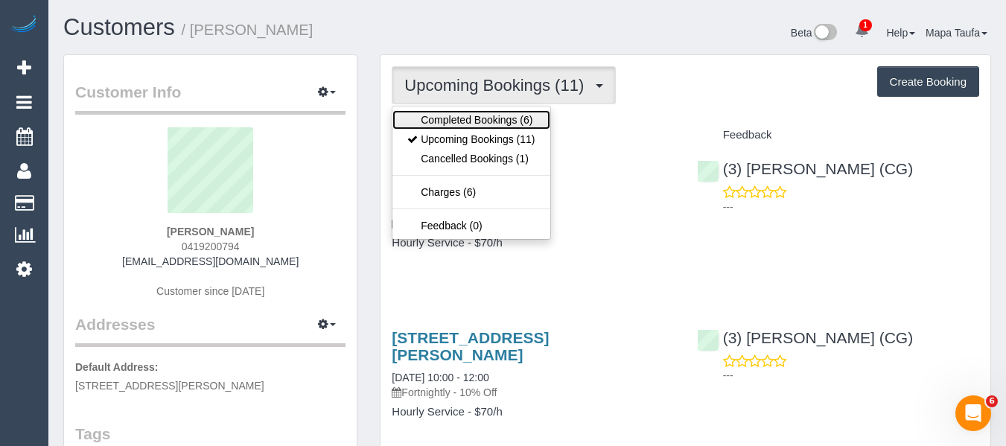
click at [483, 114] on link "Completed Bookings (6)" at bounding box center [471, 119] width 157 height 19
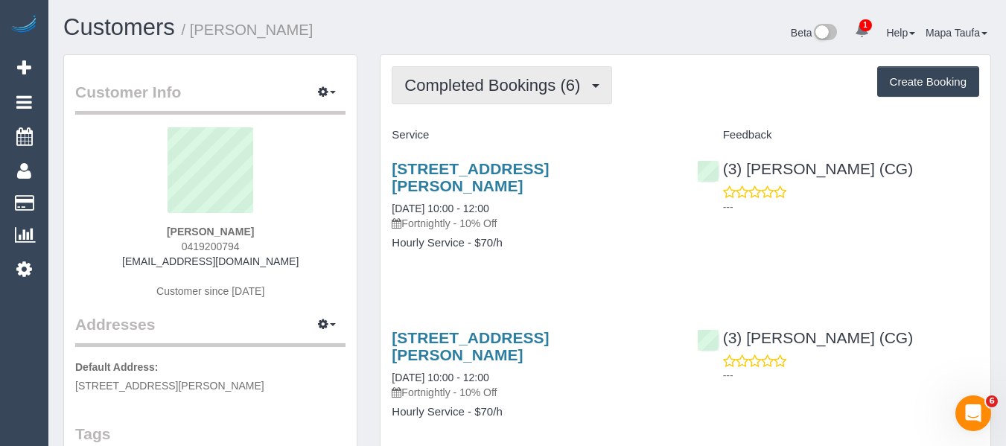
click at [493, 86] on span "Completed Bookings (6)" at bounding box center [495, 85] width 183 height 19
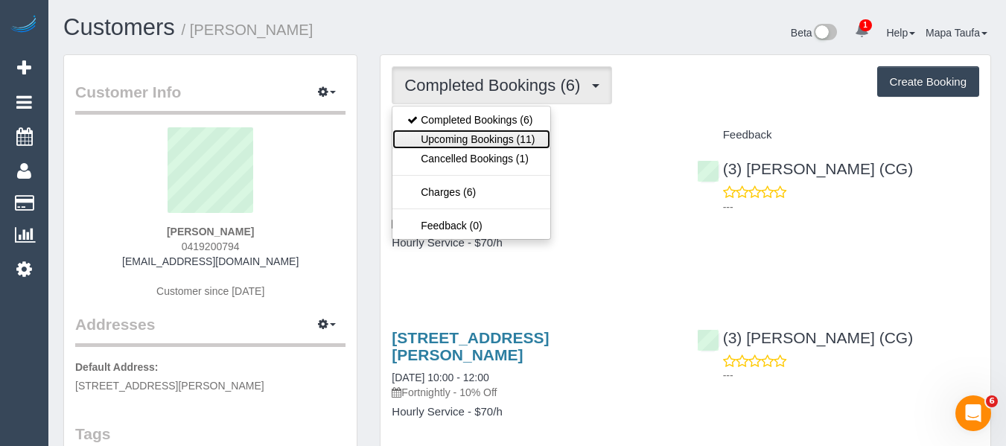
click at [479, 136] on link "Upcoming Bookings (11)" at bounding box center [471, 139] width 157 height 19
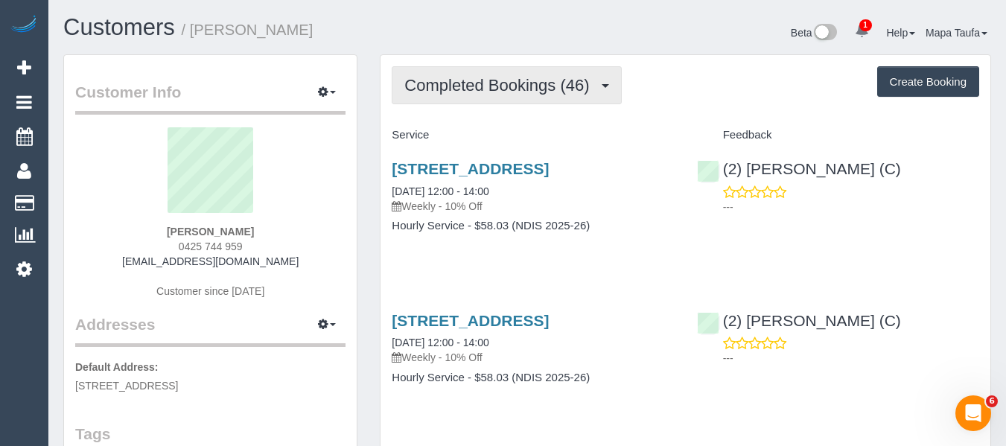
click at [503, 76] on span "Completed Bookings (46)" at bounding box center [500, 85] width 192 height 19
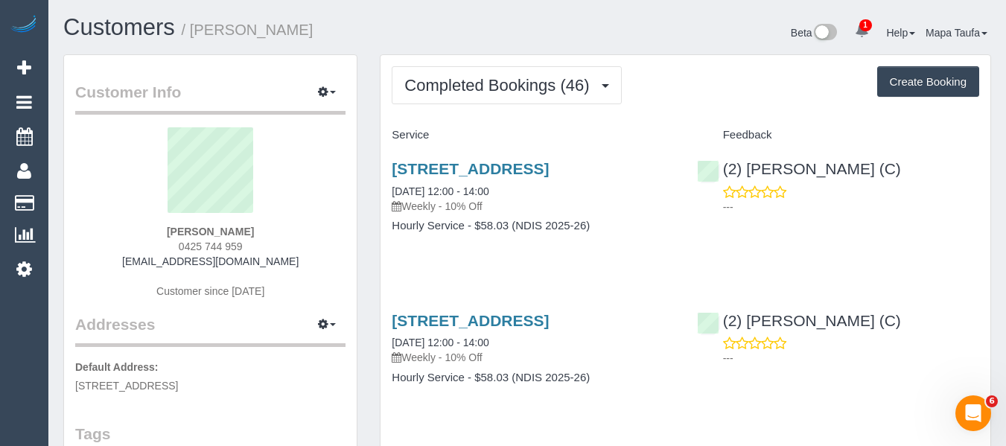
drag, startPoint x: 158, startPoint y: 226, endPoint x: 120, endPoint y: 227, distance: 38.0
click at [120, 227] on div "Megan Stosser 0425 744 959 heymickey107@gmail.com Customer since 2024" at bounding box center [210, 220] width 270 height 186
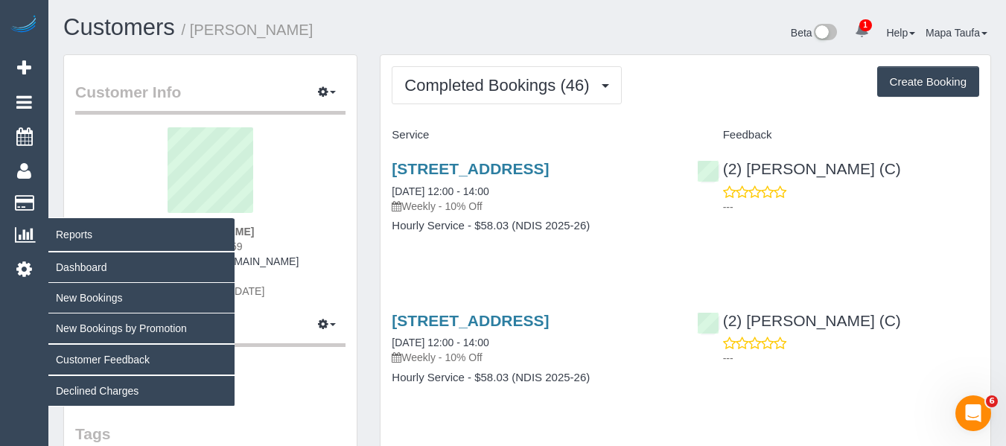
copy strong "Megan Stosser"
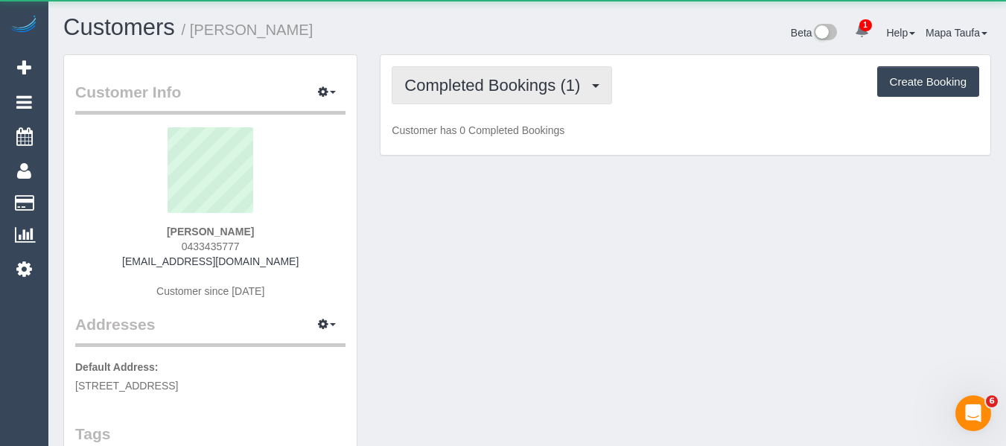
click at [476, 93] on span "Completed Bookings (1)" at bounding box center [495, 85] width 183 height 19
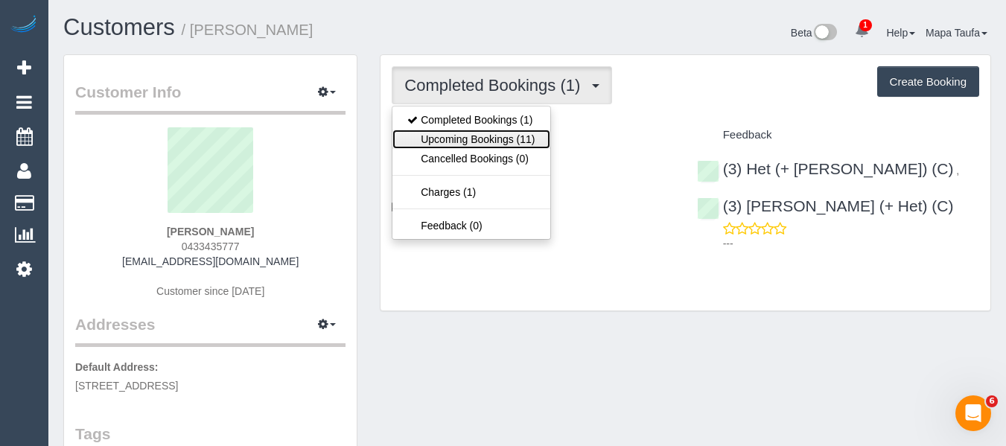
click at [480, 139] on link "Upcoming Bookings (11)" at bounding box center [471, 139] width 157 height 19
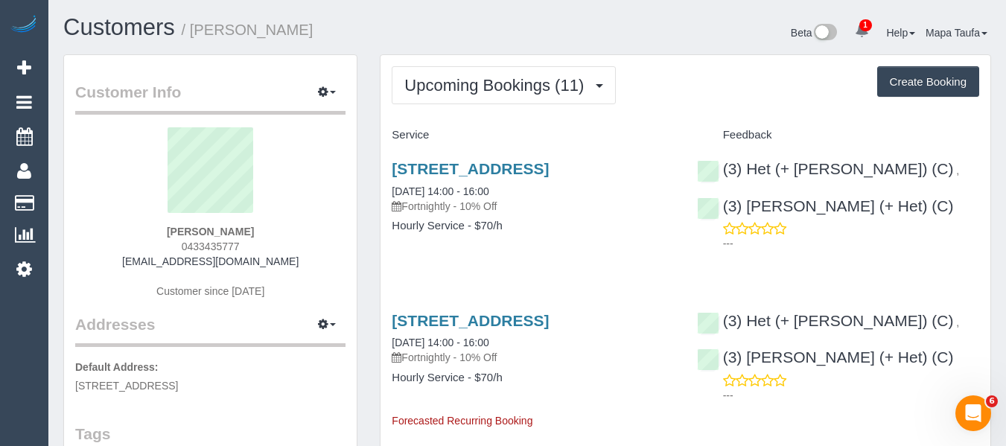
click at [664, 95] on div "Upcoming Bookings (11) Completed Bookings (1) Upcoming Bookings (11) Cancelled …" at bounding box center [686, 85] width 588 height 38
drag, startPoint x: 907, startPoint y: 211, endPoint x: 751, endPoint y: 209, distance: 156.4
click at [751, 209] on div "(3) Het (+ [PERSON_NAME]) (C) , (3) [PERSON_NAME] (+ Het) (C) ---" at bounding box center [838, 202] width 305 height 110
